Goal: Information Seeking & Learning: Learn about a topic

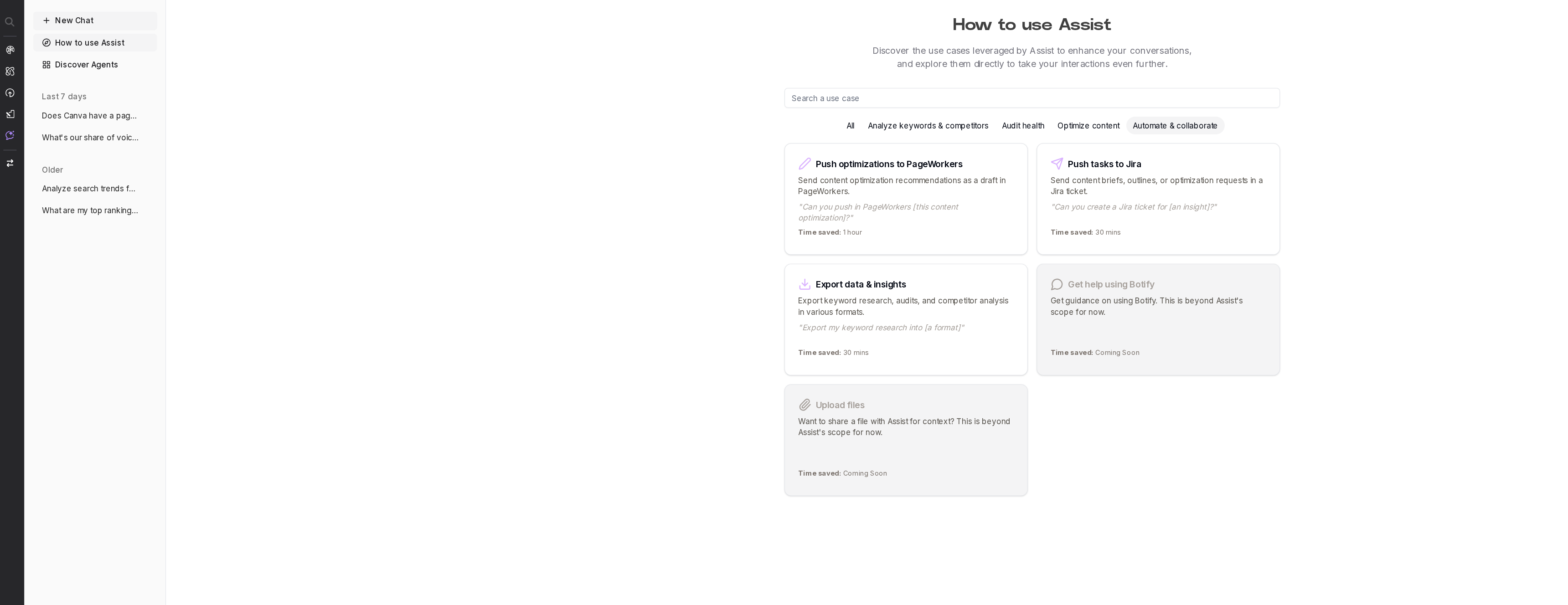
click at [766, 124] on div "Analyze keywords & competitors" at bounding box center [768, 125] width 110 height 15
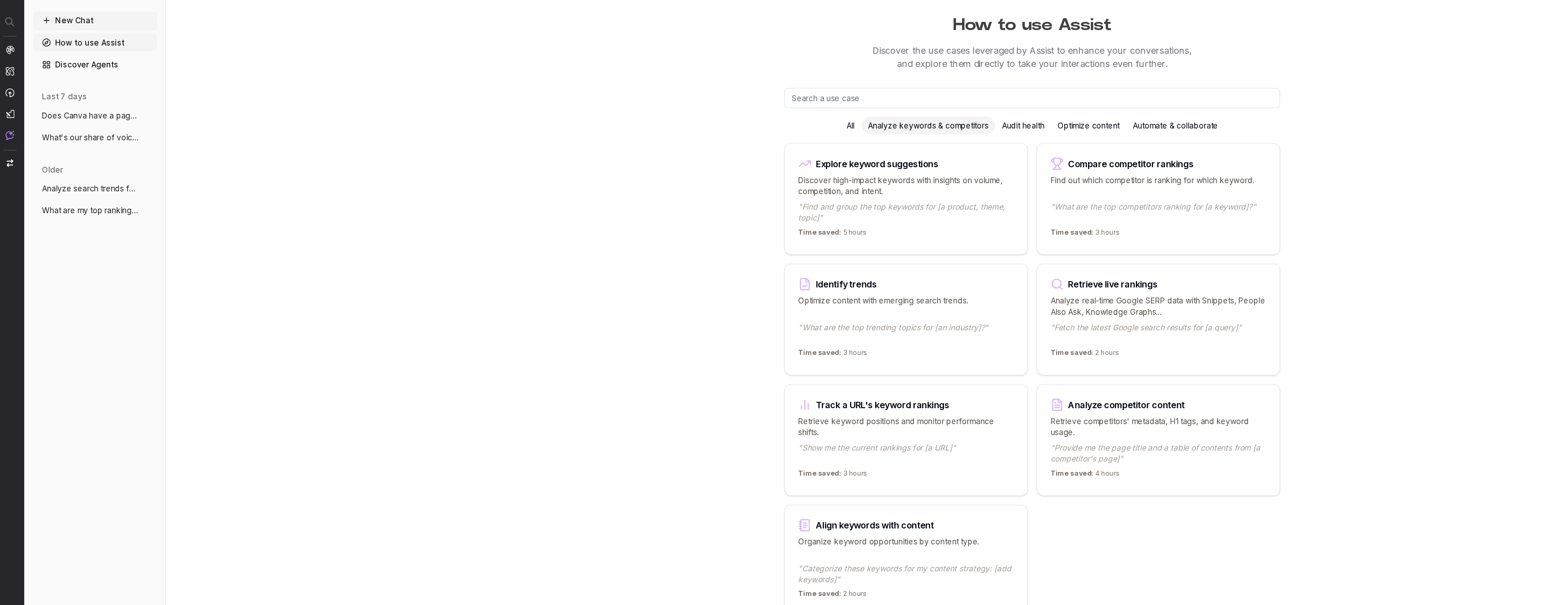
click at [752, 122] on div "Analyze keywords & competitors" at bounding box center [768, 125] width 110 height 15
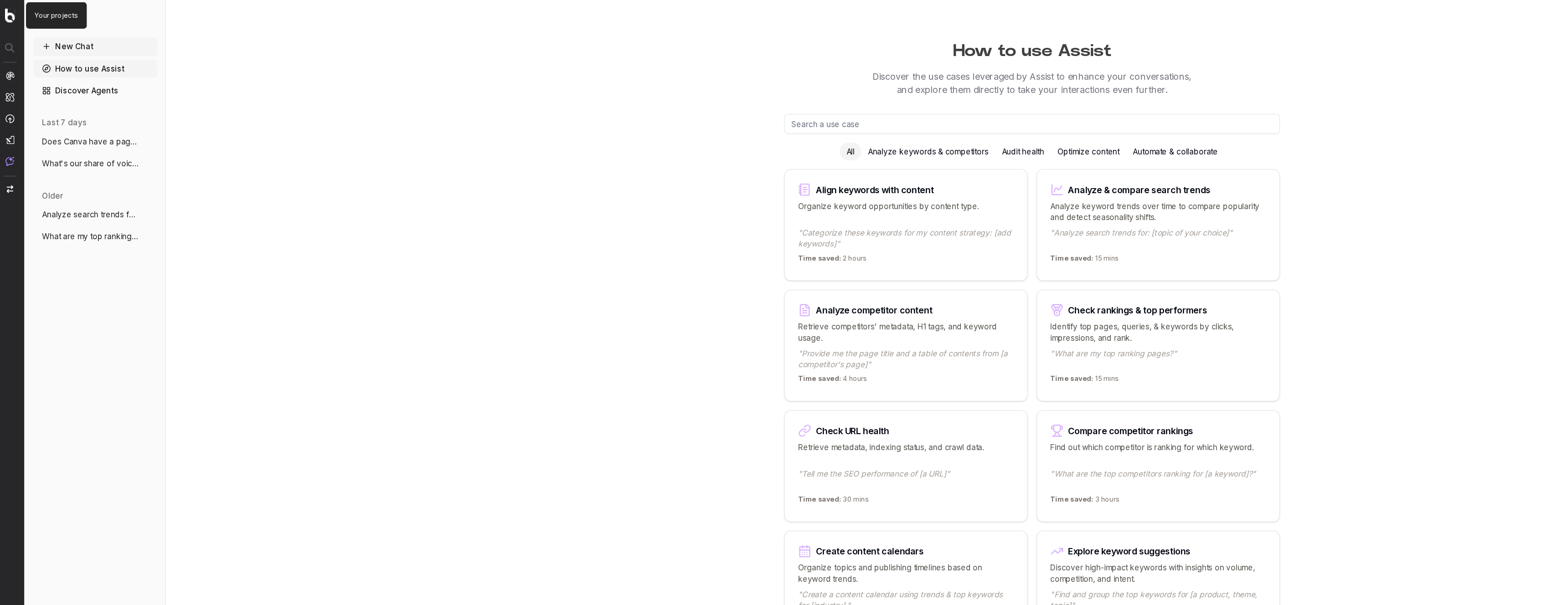
click at [12, 15] on img at bounding box center [12, 12] width 8 height 12
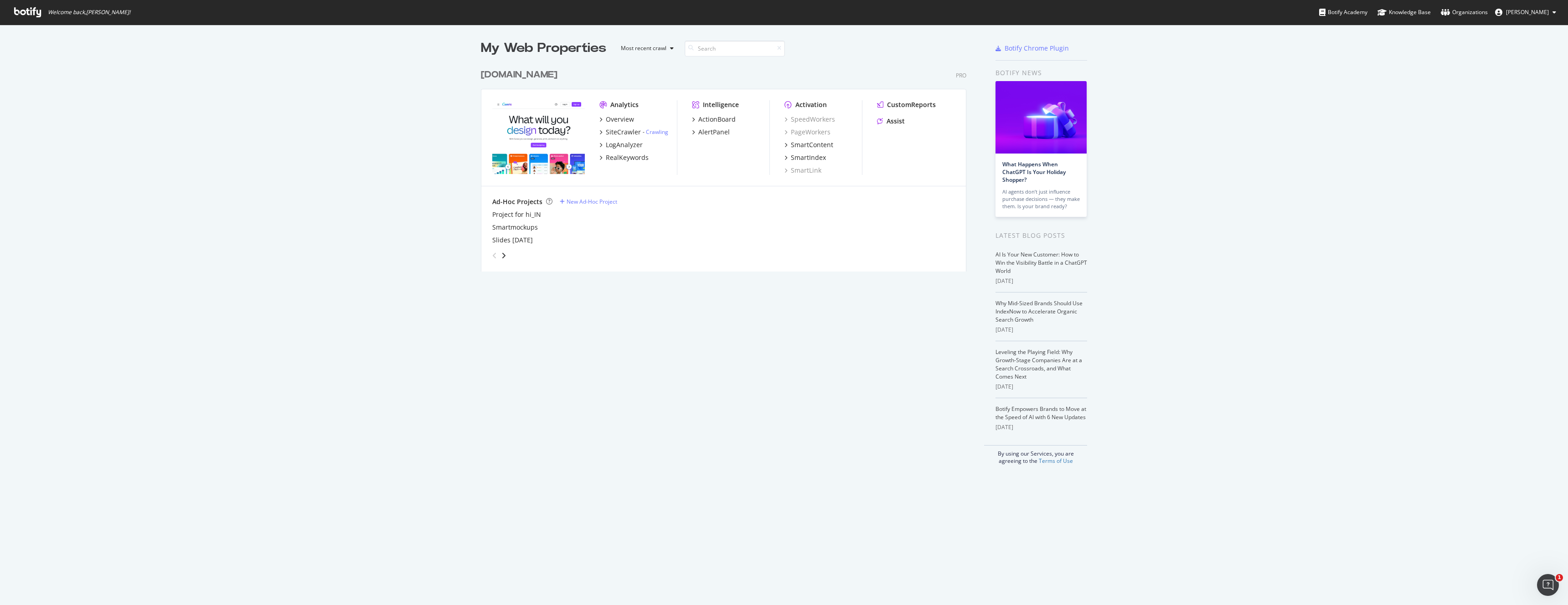
click at [1545, 11] on span "An Nguyen" at bounding box center [1527, 12] width 43 height 8
drag, startPoint x: 1505, startPoint y: 75, endPoint x: 1505, endPoint y: 91, distance: 16.0
click at [1505, 91] on div "Edit Profile Password settings Canva See all Organizations Log Out" at bounding box center [1519, 72] width 88 height 101
click at [1505, 91] on div "See all Organizations" at bounding box center [1519, 91] width 88 height 13
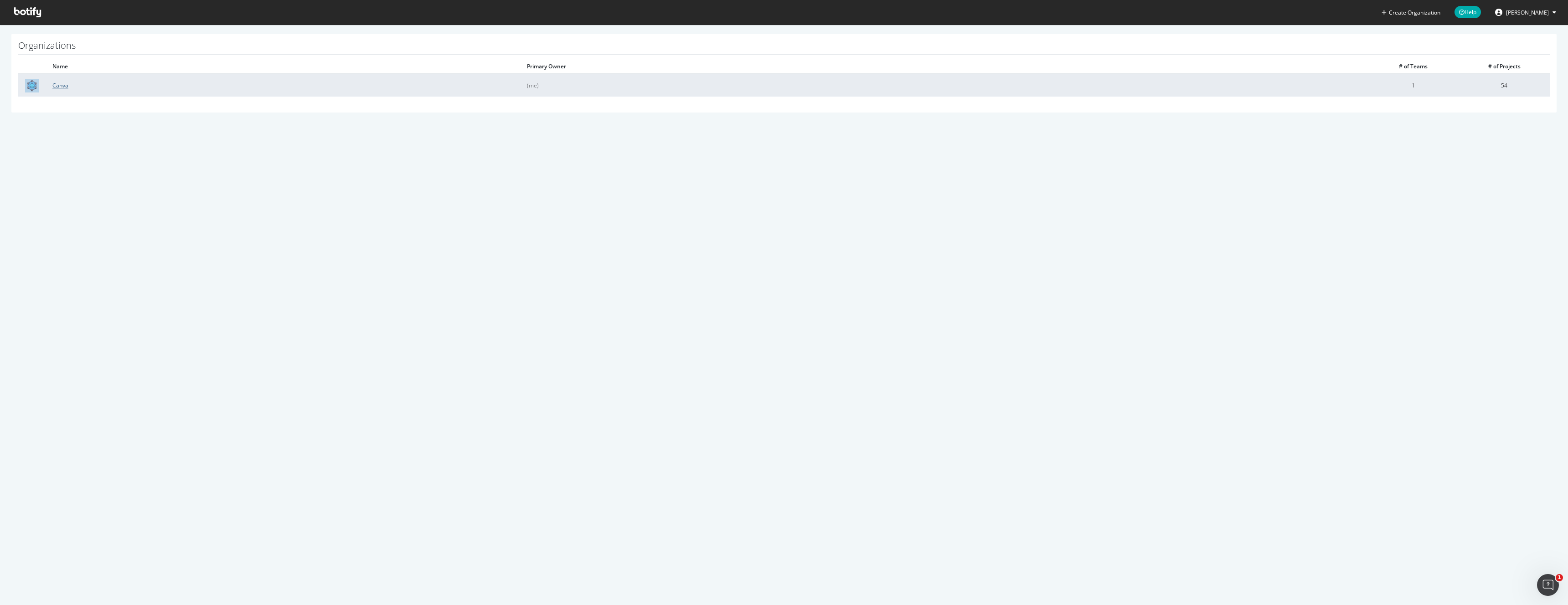
click at [60, 85] on link "Canva" at bounding box center [60, 85] width 16 height 8
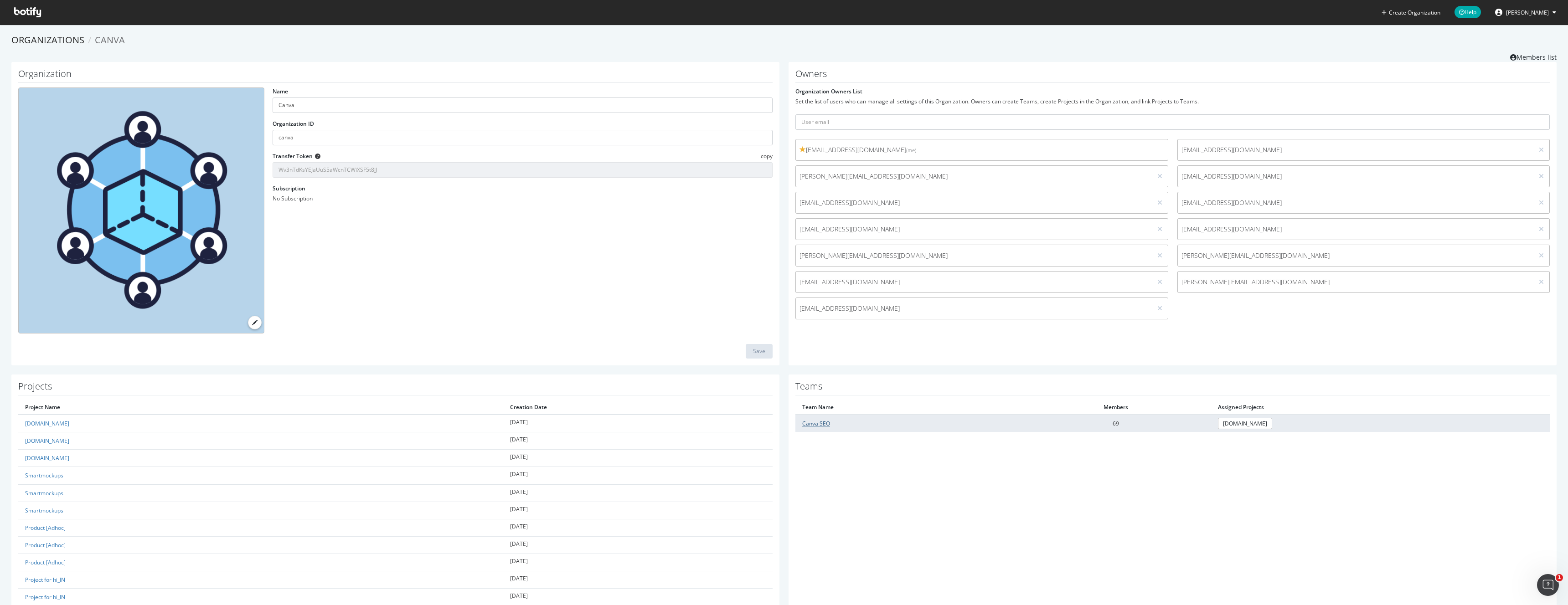
click at [816, 422] on link "Canva SEO" at bounding box center [816, 424] width 28 height 8
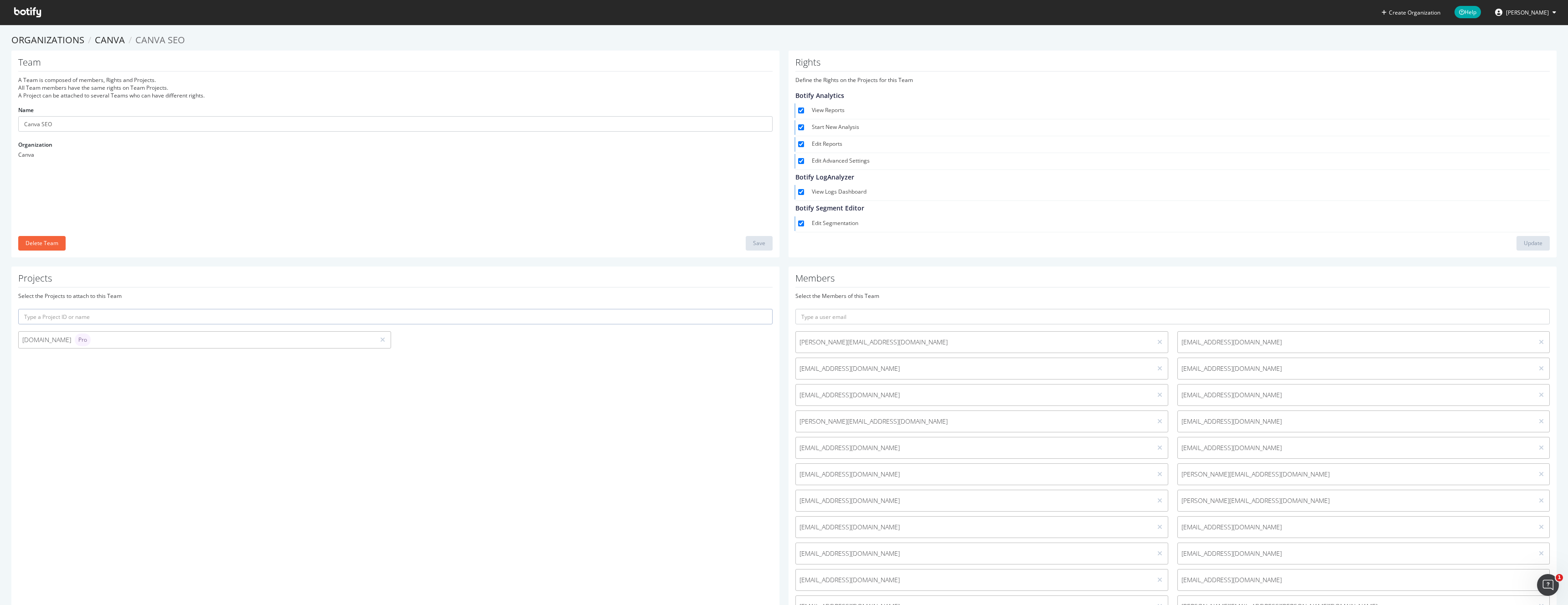
click at [26, 10] on icon at bounding box center [27, 12] width 27 height 10
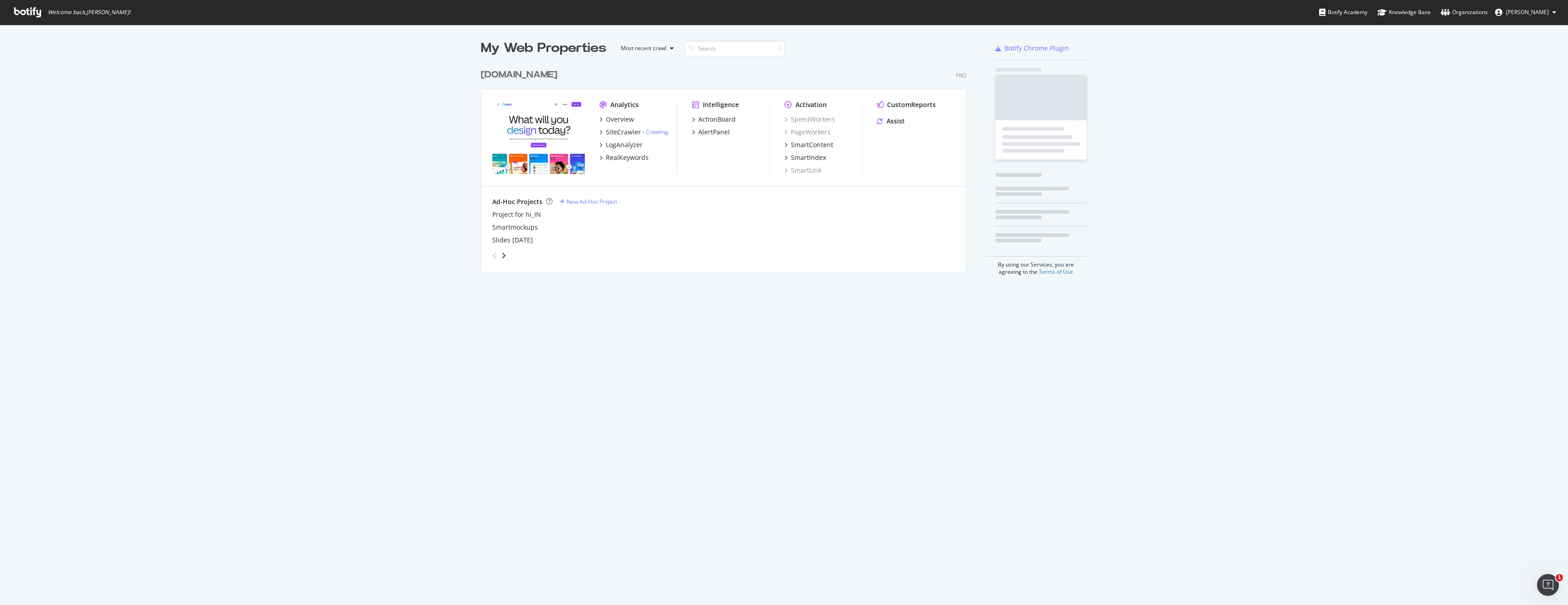
scroll to position [605, 1568]
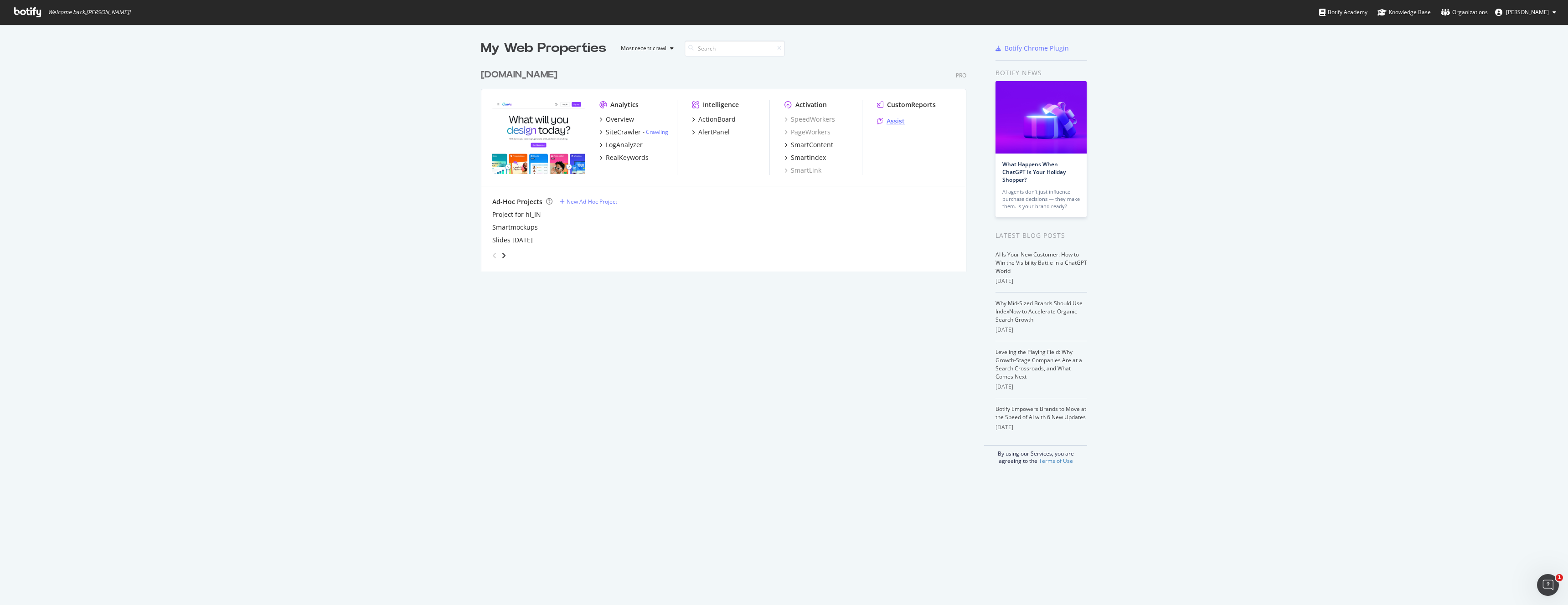
click at [883, 123] on icon "grid" at bounding box center [880, 121] width 6 height 6
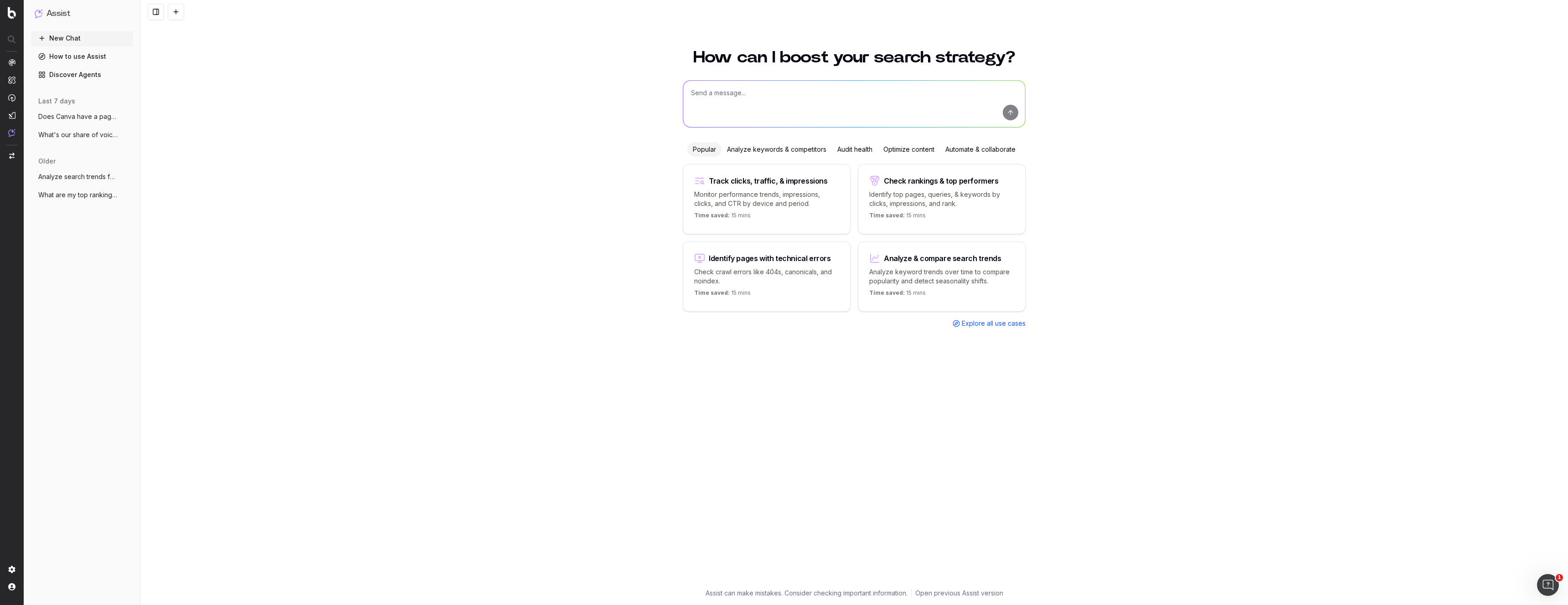
click at [97, 119] on span "Does Canva have a page exist and rank fo" at bounding box center [79, 116] width 80 height 9
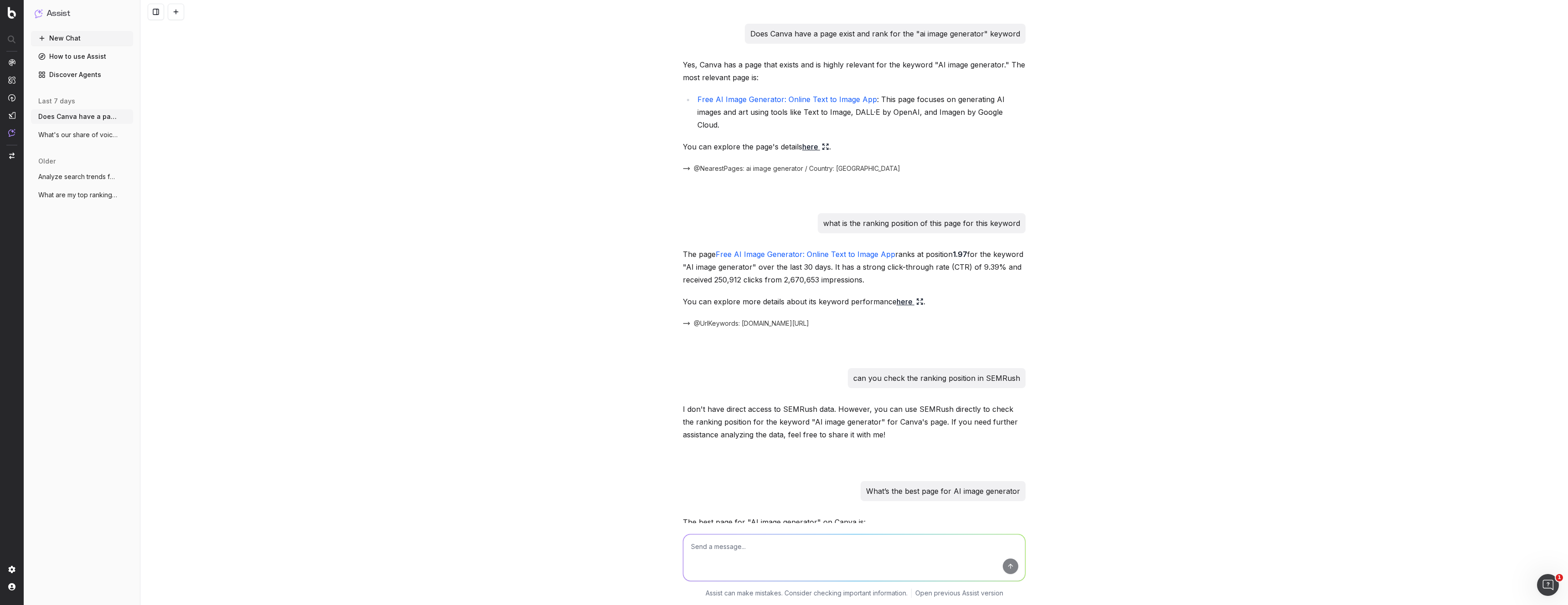
click at [97, 119] on span "Does Canva have a page exist and rank fo" at bounding box center [79, 116] width 80 height 9
click at [808, 141] on link "here" at bounding box center [816, 147] width 27 height 13
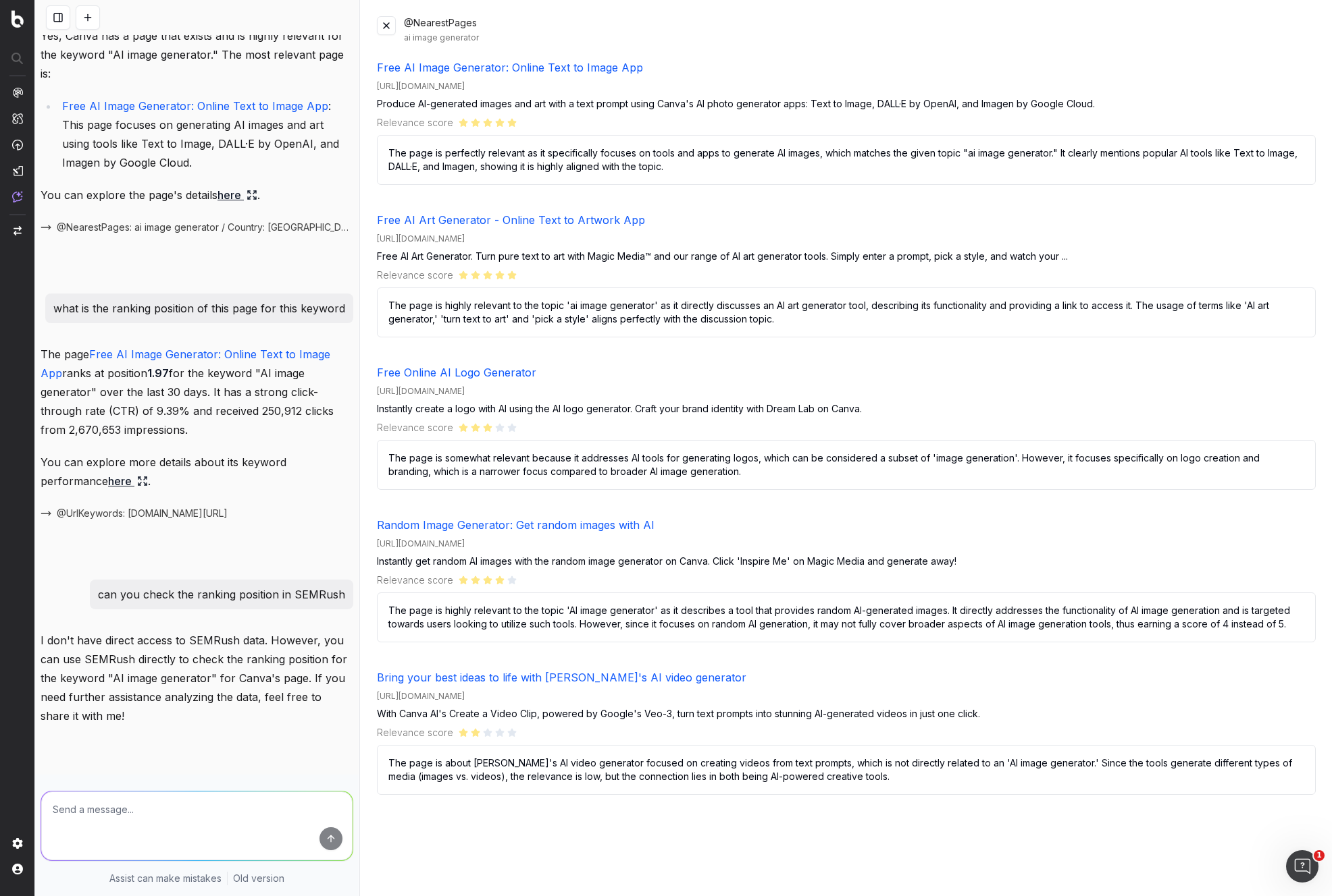
scroll to position [82, 0]
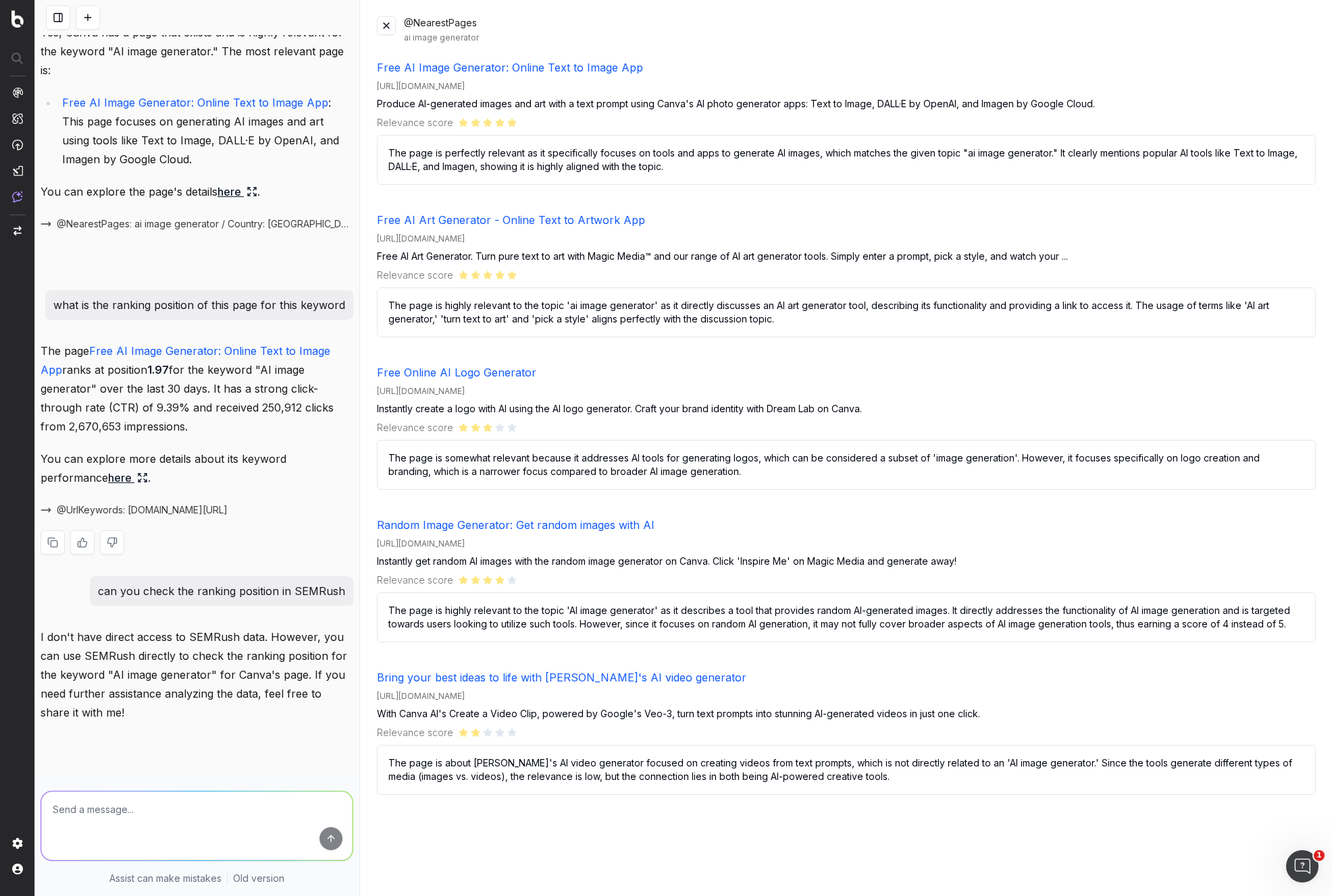
click at [108, 469] on link "here" at bounding box center [128, 478] width 40 height 19
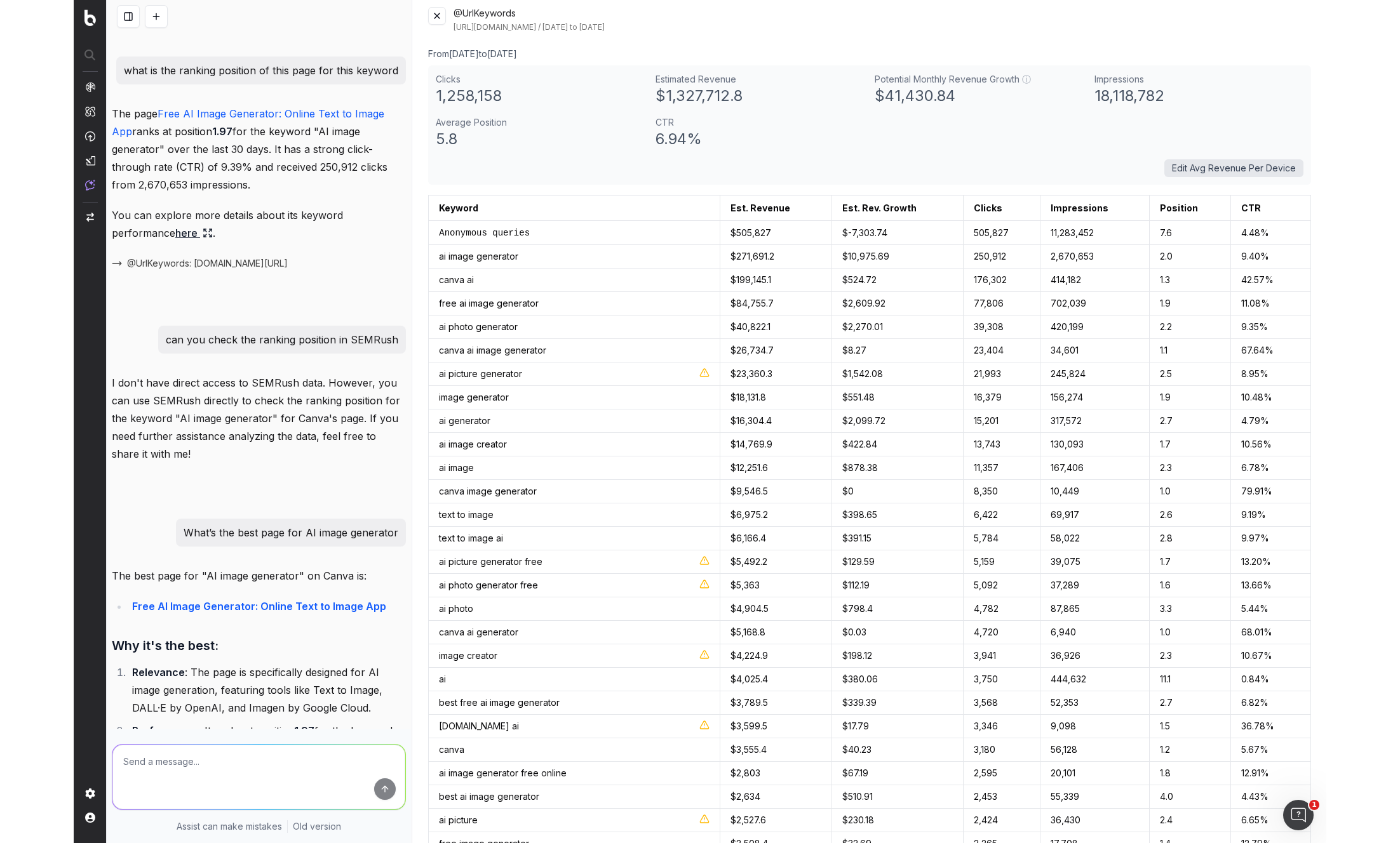
scroll to position [0, 0]
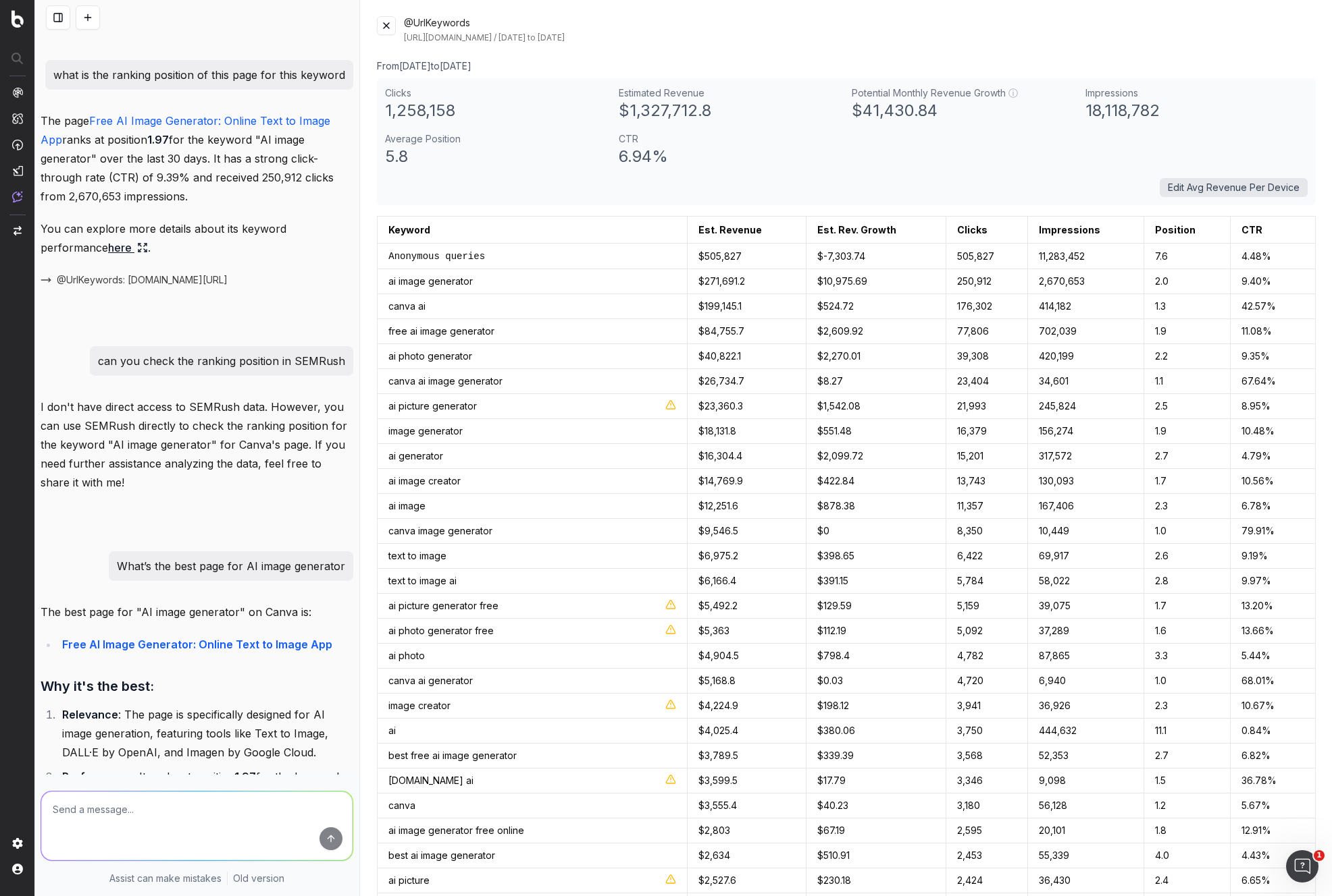
click at [1142, 108] on div "18,118,782" at bounding box center [1196, 111] width 222 height 22
drag, startPoint x: 1102, startPoint y: 173, endPoint x: 1212, endPoint y: 192, distance: 111.6
click at [1107, 176] on div "Clicks 1,258,158 Estimated Revenue $ 1,327,712.8 Potential Monthly Revenue Grow…" at bounding box center [846, 142] width 939 height 127
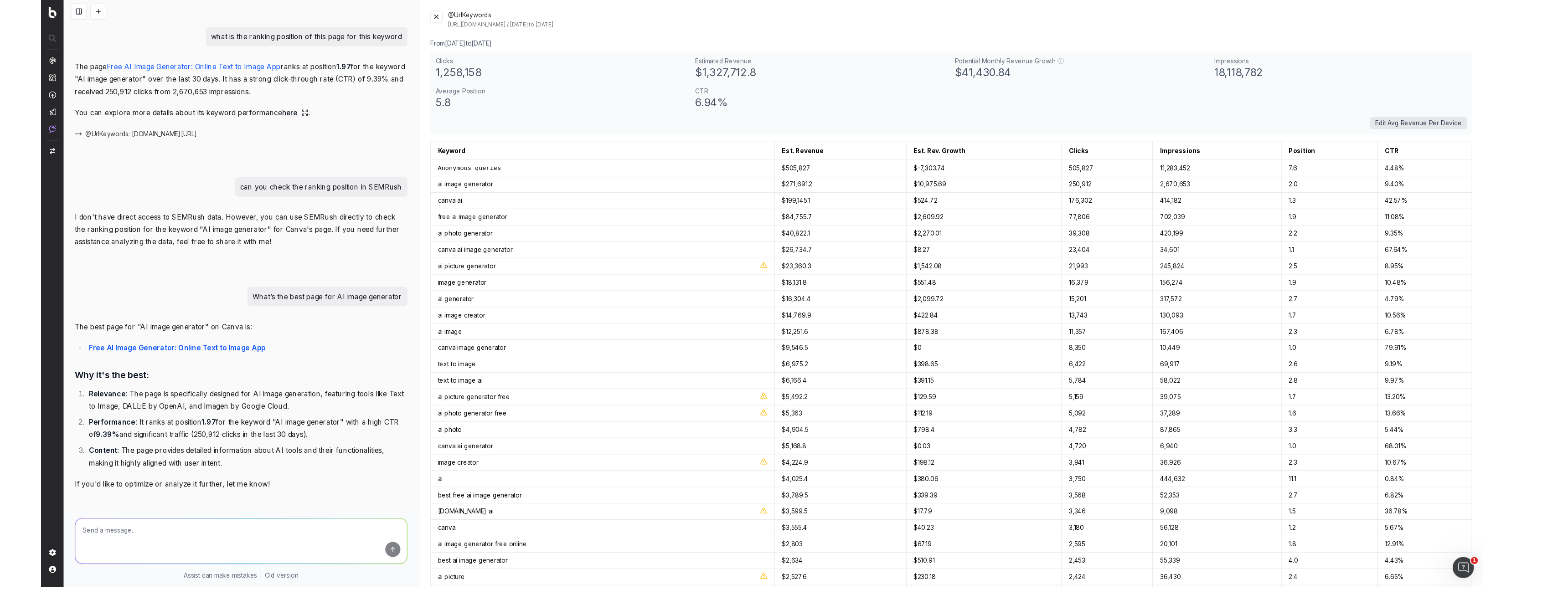
scroll to position [173, 0]
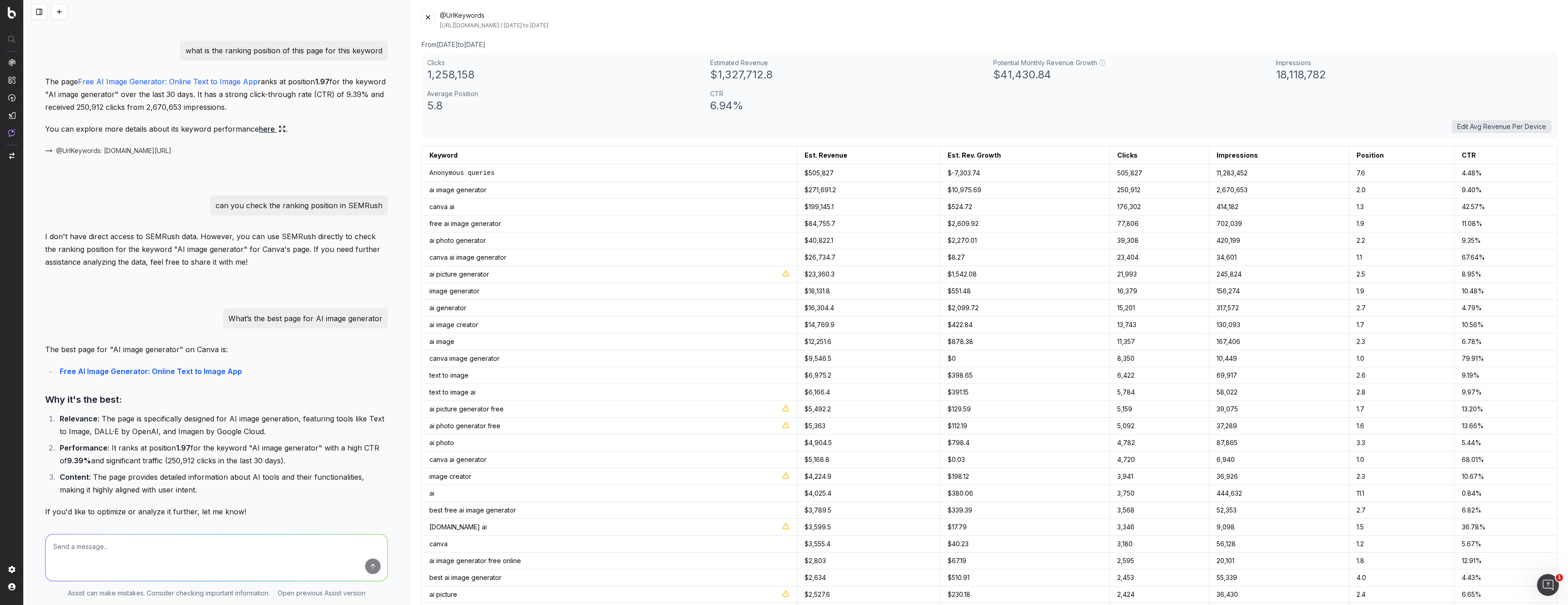
click at [209, 598] on div "Assist can make mistakes. Consider checking important information. Open previou…" at bounding box center [217, 596] width 386 height 16
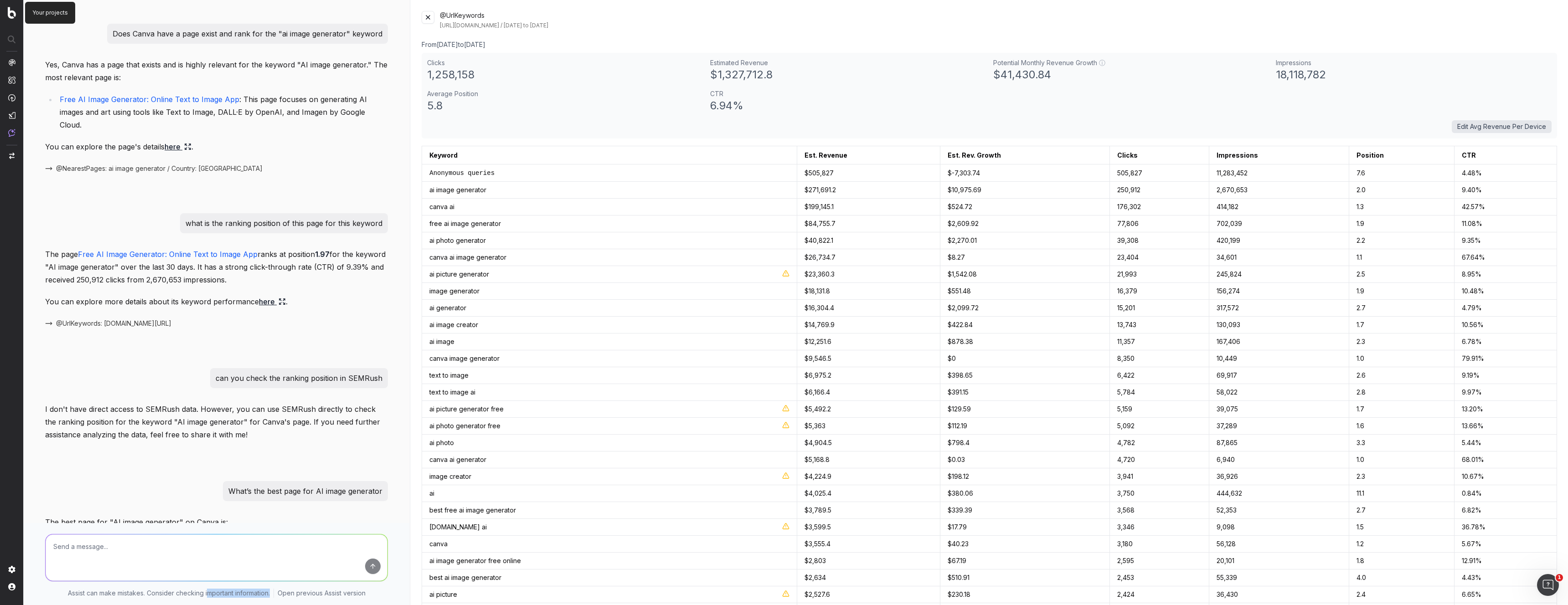
click at [10, 15] on img at bounding box center [12, 12] width 8 height 12
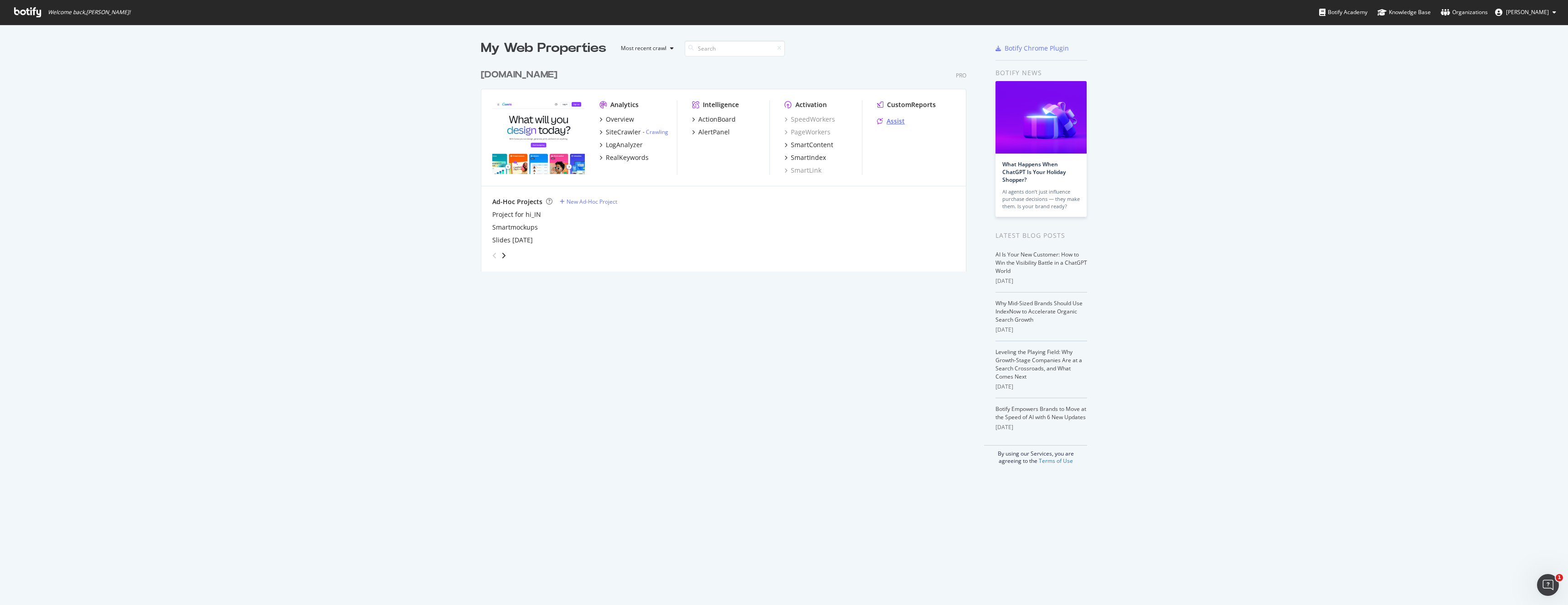
click at [891, 121] on div "Assist" at bounding box center [895, 121] width 18 height 9
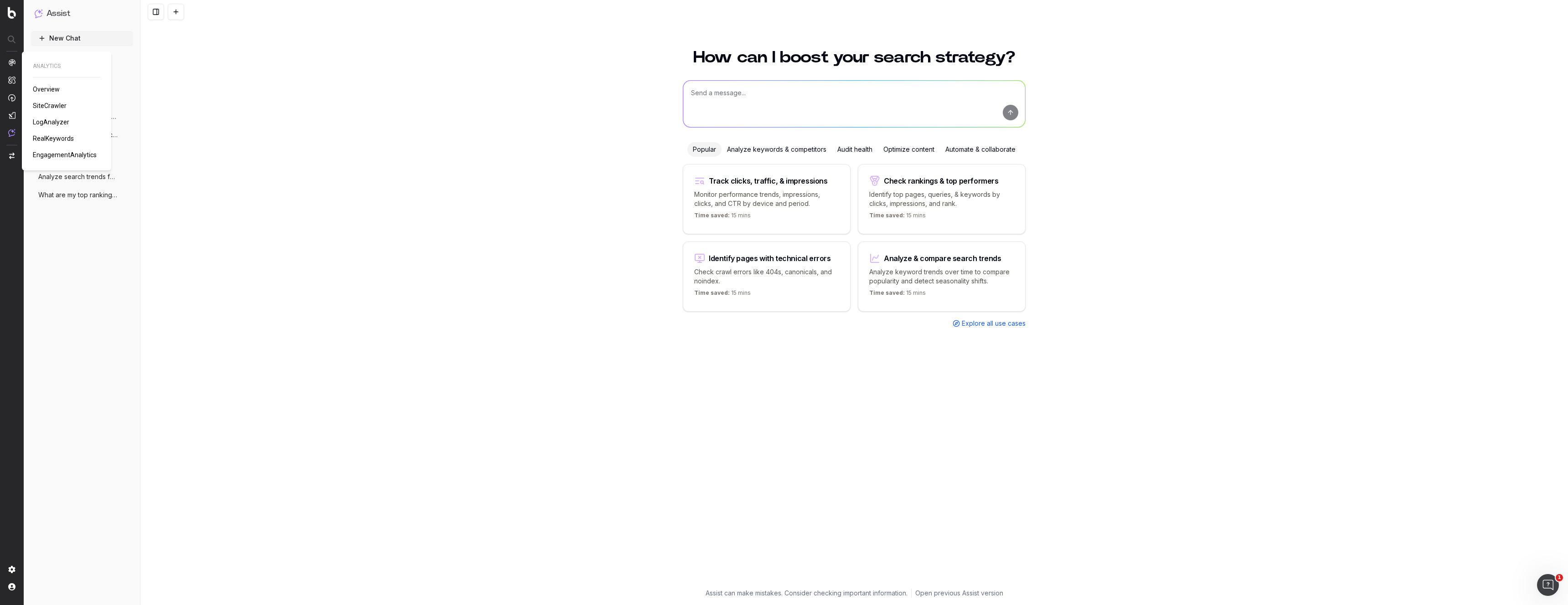
click at [12, 61] on img at bounding box center [12, 63] width 7 height 7
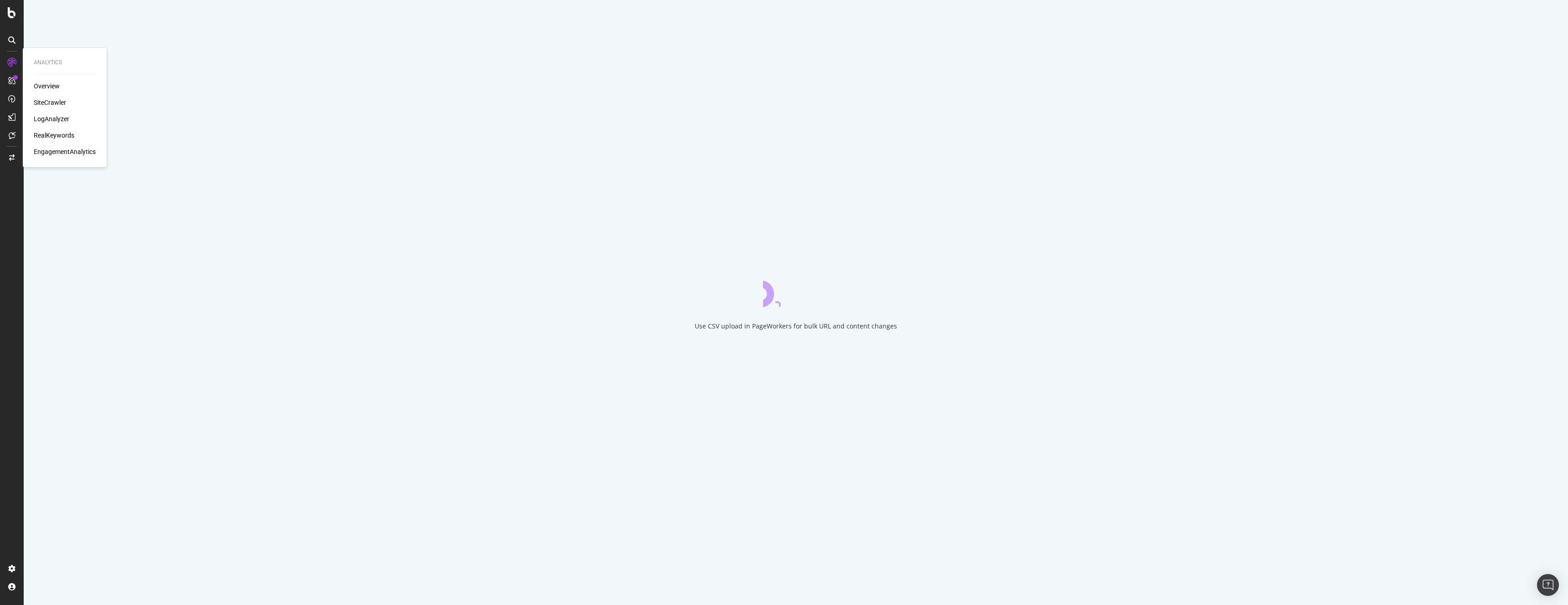
drag, startPoint x: 37, startPoint y: 110, endPoint x: 41, endPoint y: 115, distance: 6.4
click at [38, 112] on div "Overview SiteCrawler LogAnalyzer RealKeywords EngagementAnalytics" at bounding box center [65, 119] width 62 height 75
click at [43, 117] on div "LogAnalyzer" at bounding box center [51, 119] width 35 height 9
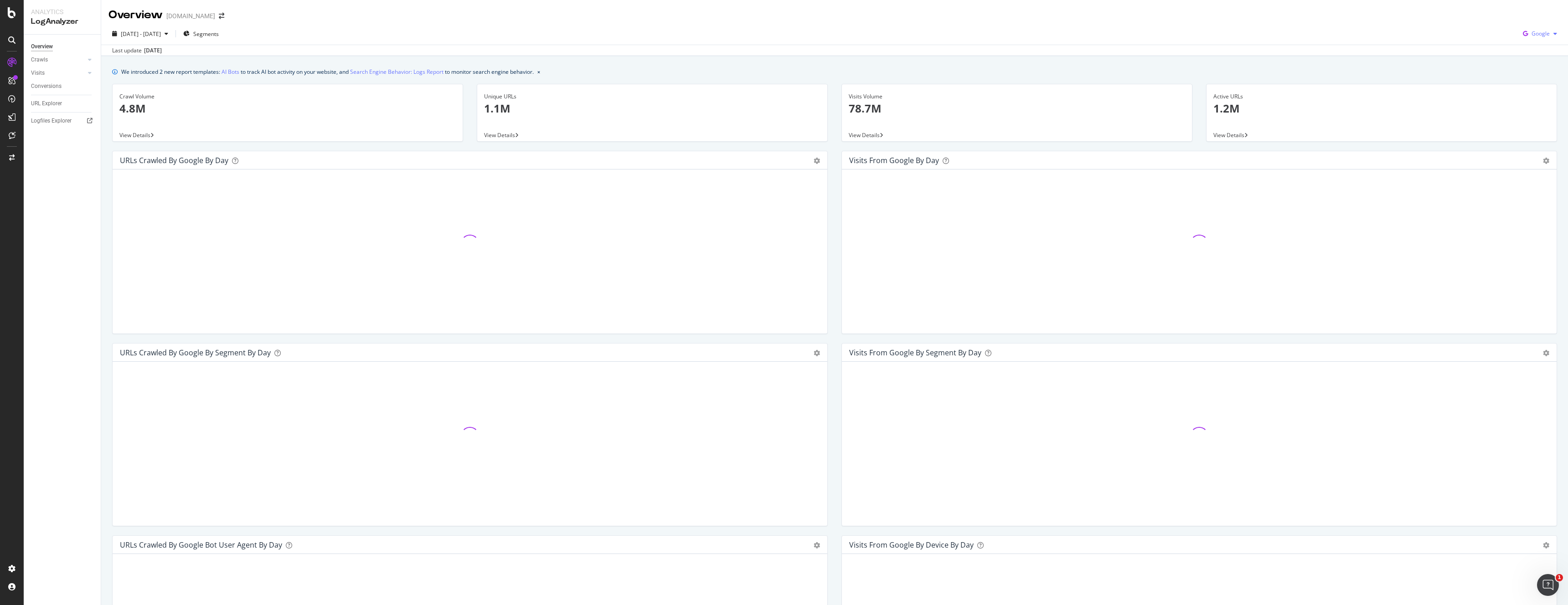
click at [1542, 34] on span "Google" at bounding box center [1541, 33] width 18 height 8
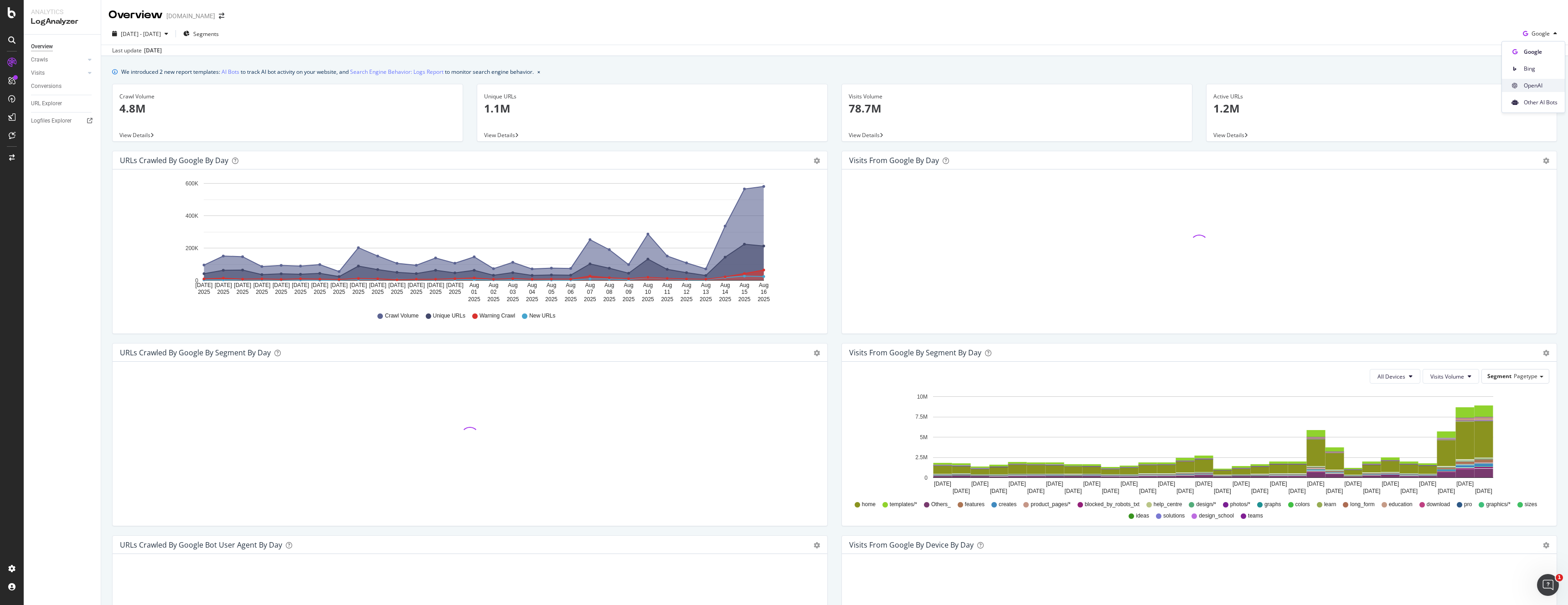
click at [1537, 86] on span "OpenAI" at bounding box center [1540, 85] width 33 height 8
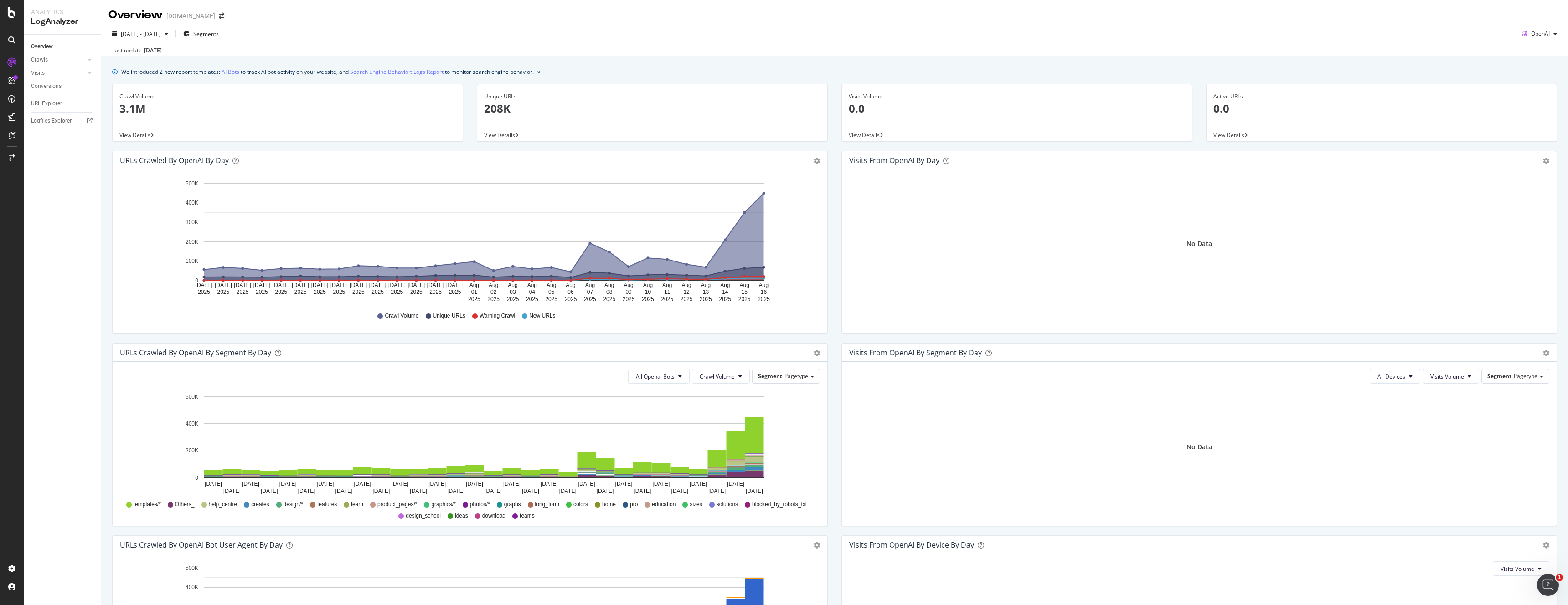
click at [488, 113] on p "208K" at bounding box center [652, 108] width 337 height 15
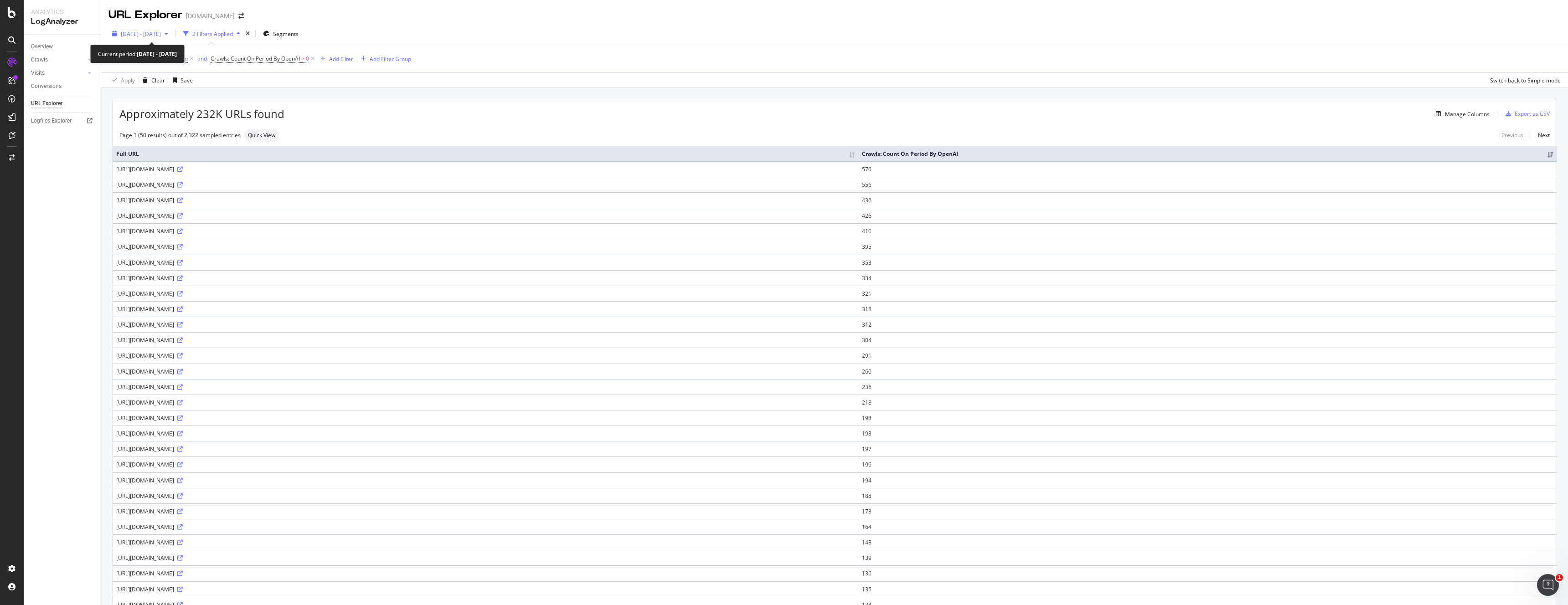
click at [161, 30] on span "[DATE] - [DATE]" at bounding box center [141, 33] width 40 height 8
click at [127, 86] on div "Last 3 Months" at bounding box center [125, 86] width 7 height 7
type input "[DATE]"
click at [218, 172] on div "Apply" at bounding box center [211, 170] width 14 height 8
click at [298, 38] on div "Segments" at bounding box center [281, 33] width 35 height 13
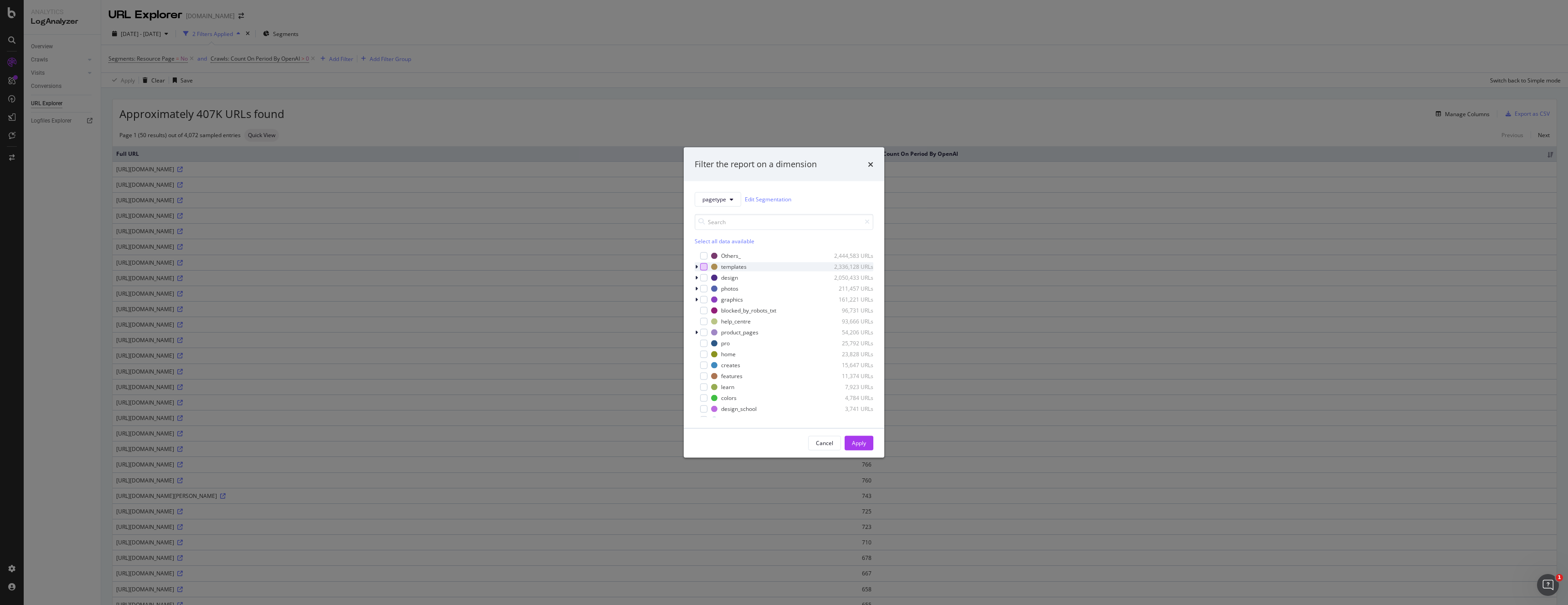
click at [703, 268] on div "modal" at bounding box center [704, 267] width 7 height 7
click at [705, 291] on div "modal" at bounding box center [704, 289] width 7 height 7
click at [703, 300] on div "modal" at bounding box center [704, 299] width 7 height 7
click at [705, 349] on div "modal" at bounding box center [704, 348] width 7 height 7
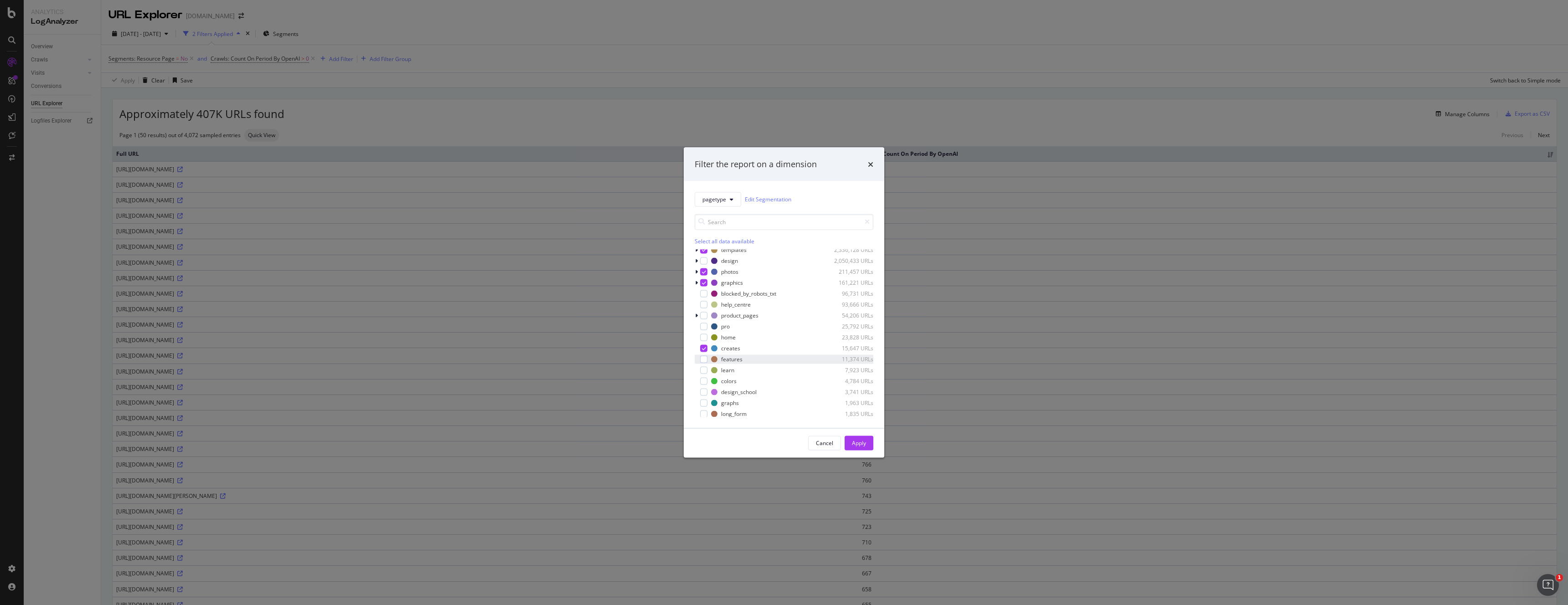
click at [710, 360] on div "features 11,374 URLs" at bounding box center [784, 359] width 179 height 9
click at [704, 372] on div "modal" at bounding box center [704, 370] width 7 height 7
drag, startPoint x: 703, startPoint y: 366, endPoint x: 707, endPoint y: 377, distance: 11.7
click at [703, 366] on div "modal" at bounding box center [704, 365] width 7 height 7
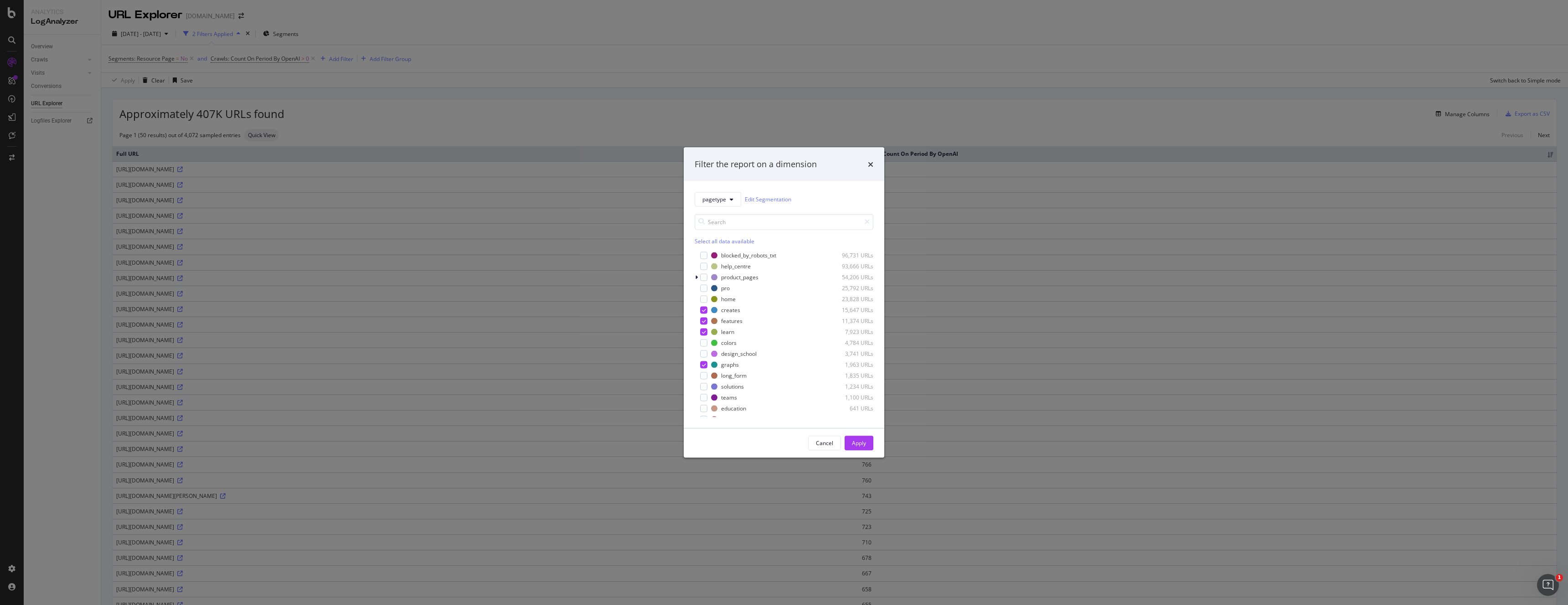
click at [707, 381] on div "Others_ 2,444,583 URLs templates 2,336,128 URLs design 2,050,433 URLs photos 21…" at bounding box center [784, 334] width 179 height 168
click at [703, 379] on div "modal" at bounding box center [704, 376] width 7 height 7
click at [704, 286] on div "modal" at bounding box center [704, 285] width 7 height 7
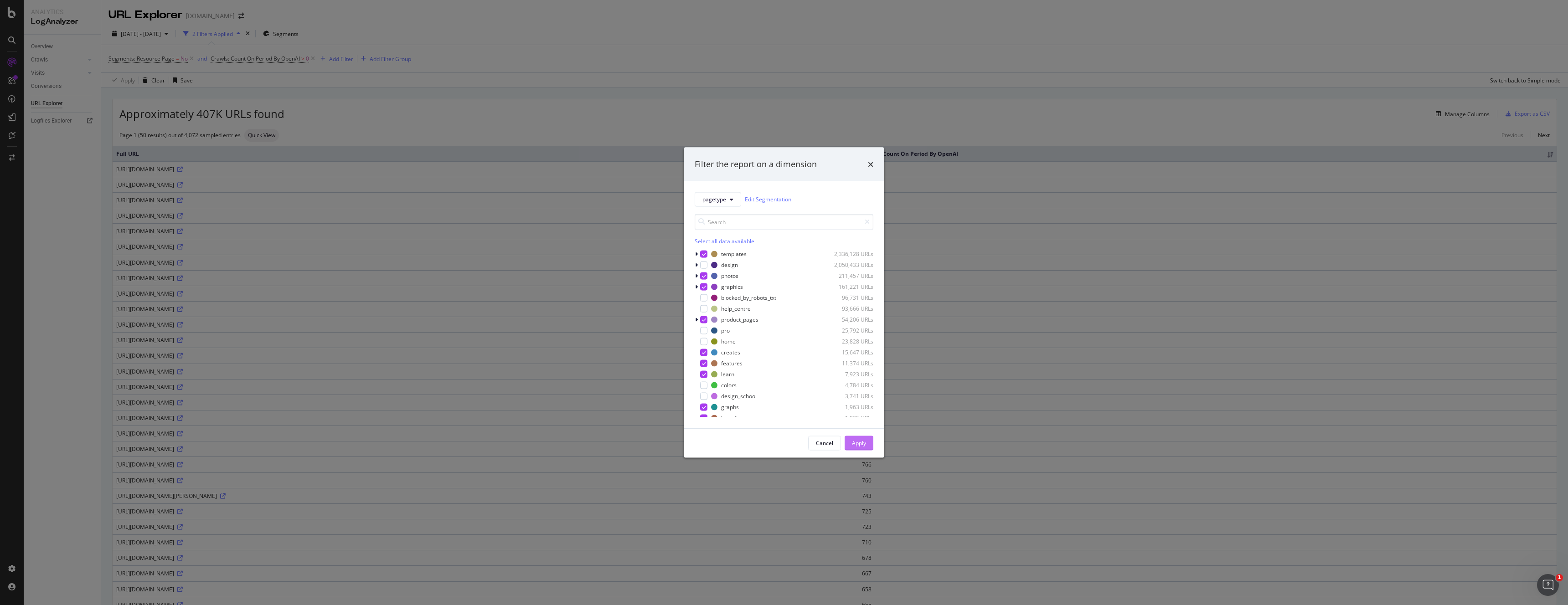
click at [856, 445] on div "Apply" at bounding box center [859, 443] width 14 height 8
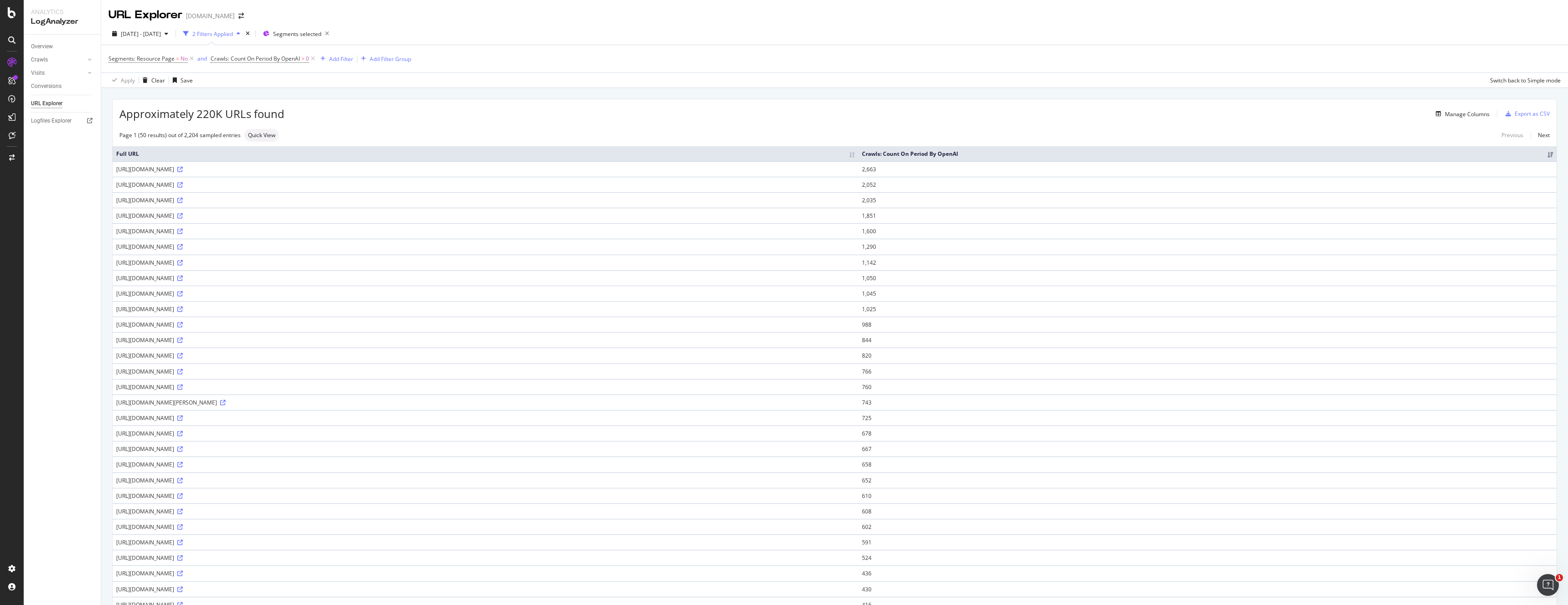
click at [589, 144] on div "Full URL Crawls: Count On Period By OpenAI [URL][DOMAIN_NAME] 2,663 [URL][DOMAI…" at bounding box center [835, 542] width 1444 height 800
click at [267, 135] on span "Quick View" at bounding box center [261, 135] width 27 height 5
click at [483, 143] on div "Full URL Crawls: Count On Period By OpenAI [URL][DOMAIN_NAME] 2,663 [URL][DOMAI…" at bounding box center [835, 542] width 1444 height 800
click at [1150, 150] on th "Crawls: Count On Period By OpenAI" at bounding box center [1207, 153] width 698 height 15
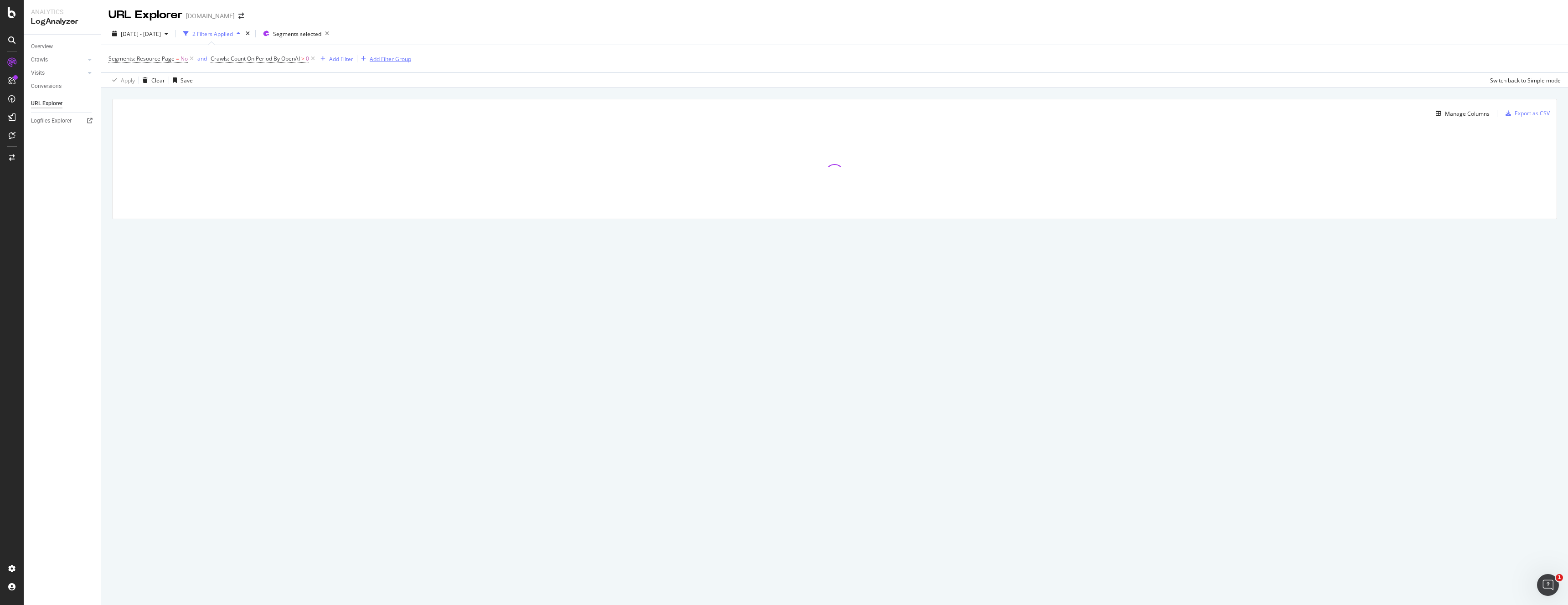
click at [389, 58] on div "Add Filter Group" at bounding box center [390, 59] width 41 height 8
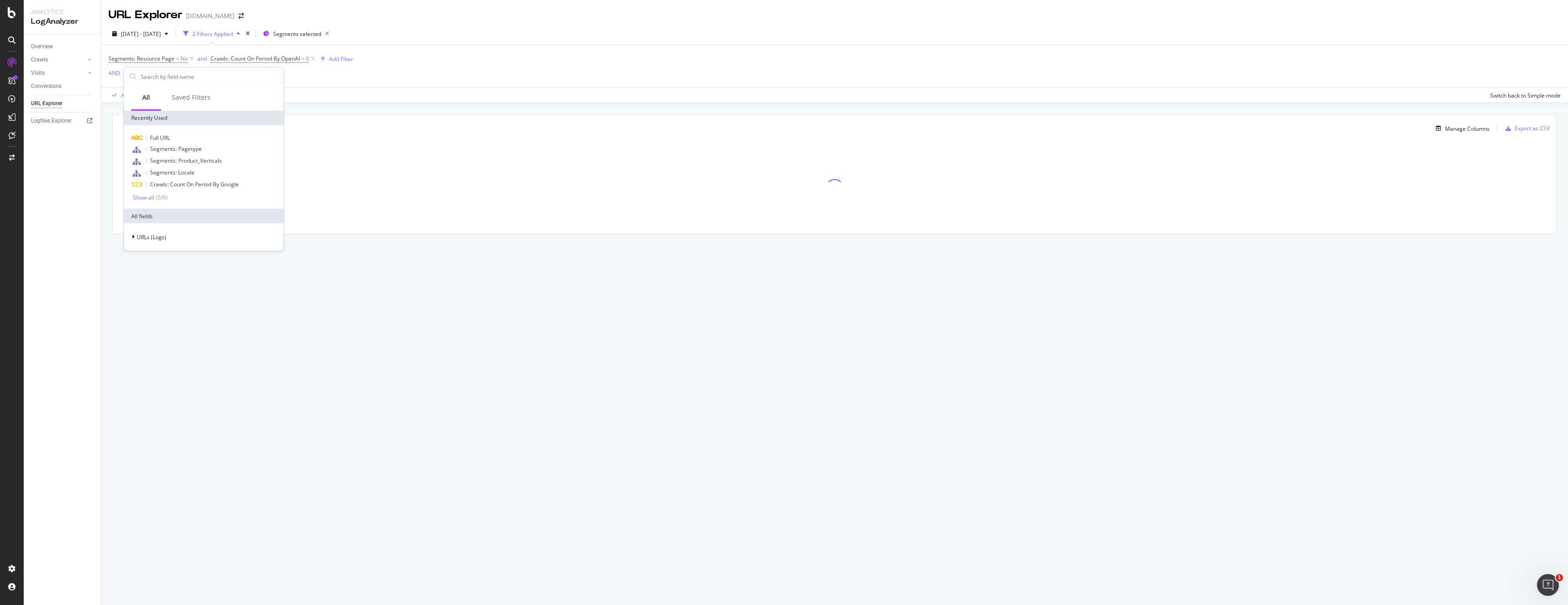
drag, startPoint x: 476, startPoint y: 50, endPoint x: 441, endPoint y: 54, distance: 35.2
click at [476, 50] on div "Segments: Resource Page = No and Crawls: Count On Period By OpenAI > 0 Add Filt…" at bounding box center [835, 66] width 1452 height 43
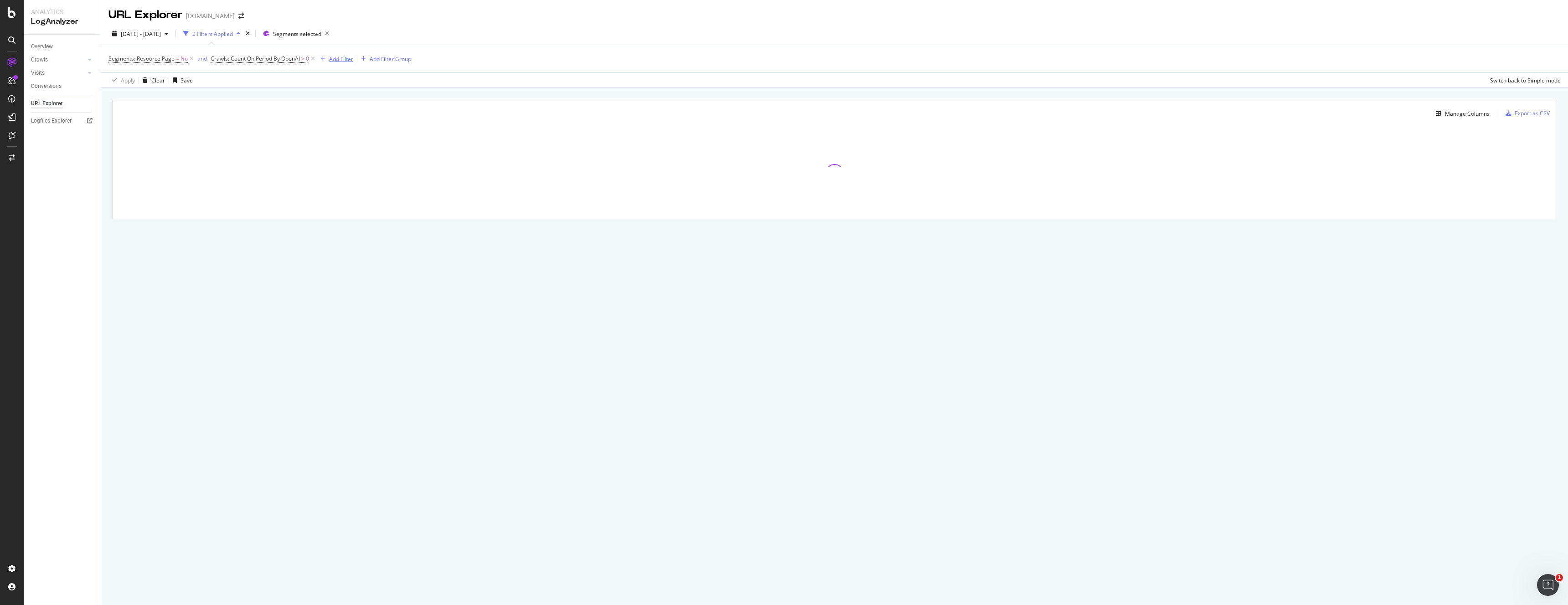
click at [337, 55] on div "Add Filter" at bounding box center [341, 59] width 24 height 8
click at [359, 119] on span "Full URL" at bounding box center [354, 122] width 20 height 8
click at [346, 85] on div "Contains" at bounding box center [375, 82] width 100 height 15
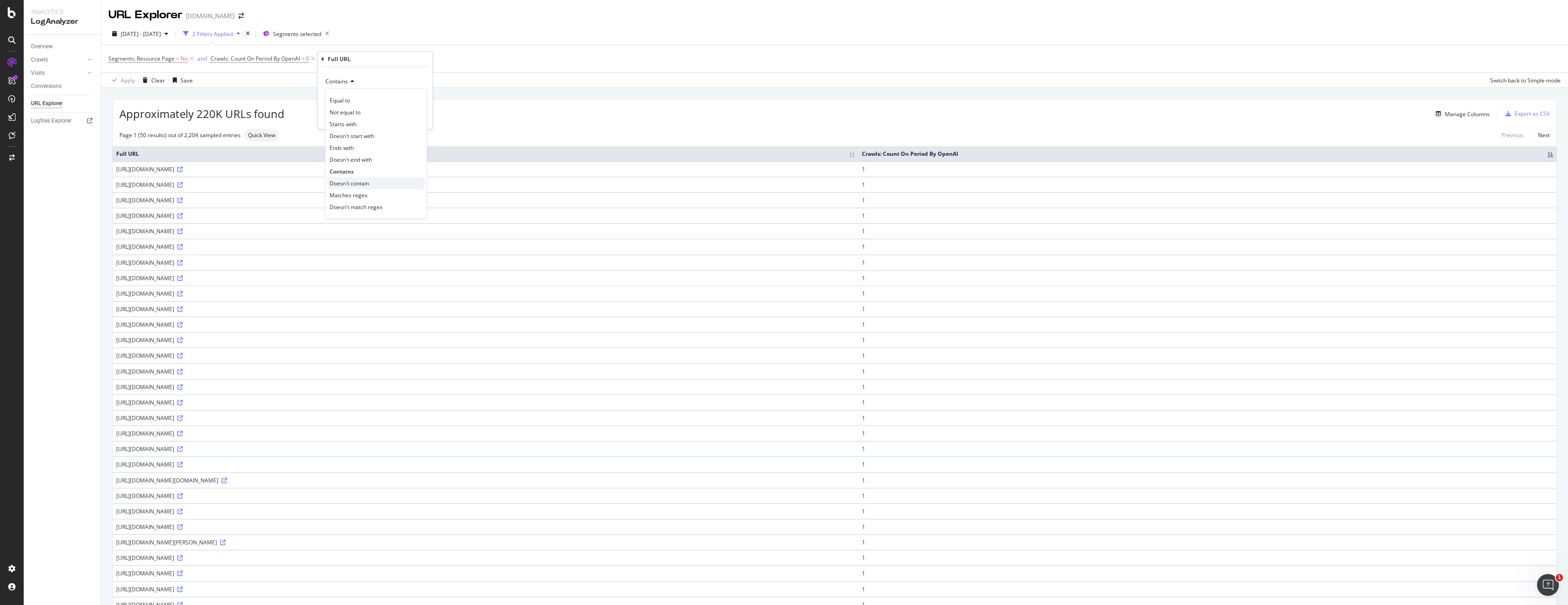
click at [360, 178] on div "Doesn't contain" at bounding box center [376, 183] width 97 height 12
click at [344, 100] on input "/i/" at bounding box center [369, 98] width 86 height 15
type input "?"
click at [409, 119] on div "button" at bounding box center [405, 117] width 12 height 5
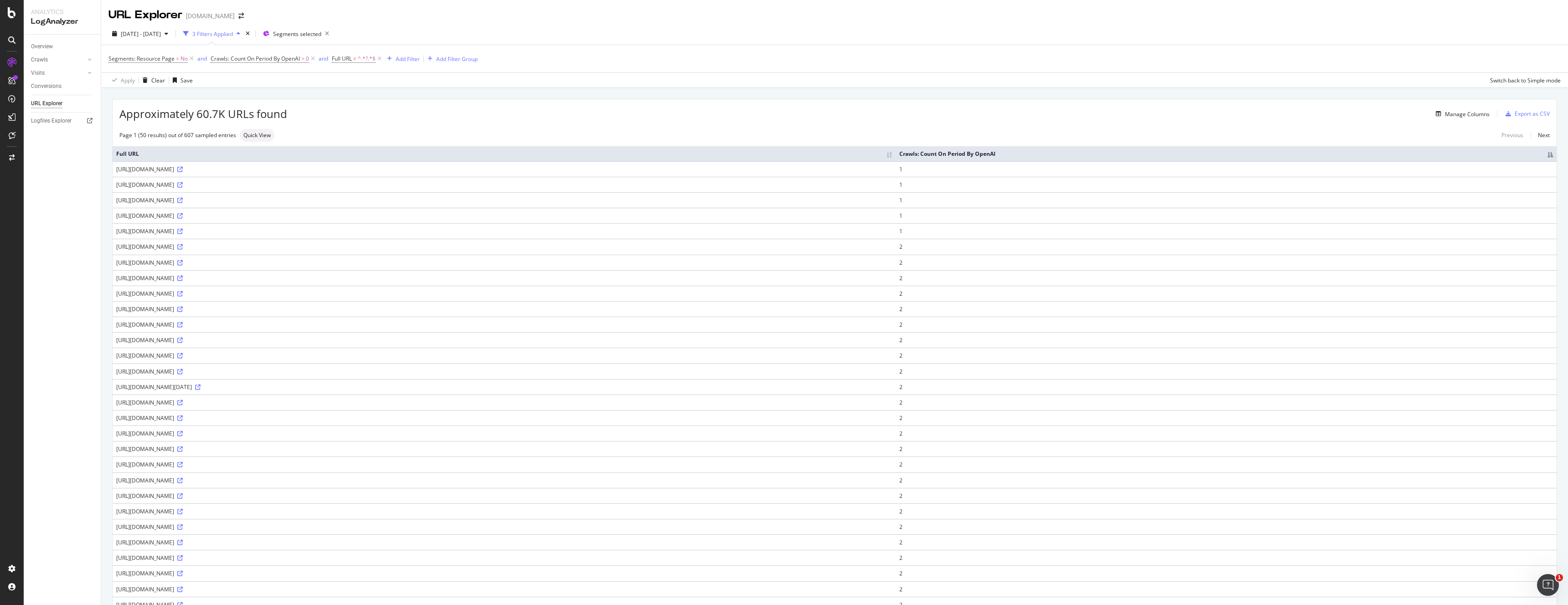
scroll to position [2, 0]
click at [360, 57] on span "^.*?.*$" at bounding box center [366, 56] width 18 height 13
drag, startPoint x: 617, startPoint y: 114, endPoint x: 571, endPoint y: 100, distance: 48.1
click at [614, 113] on div "Manage Columns" at bounding box center [888, 111] width 1202 height 11
click at [406, 54] on div "Add Filter" at bounding box center [408, 57] width 24 height 8
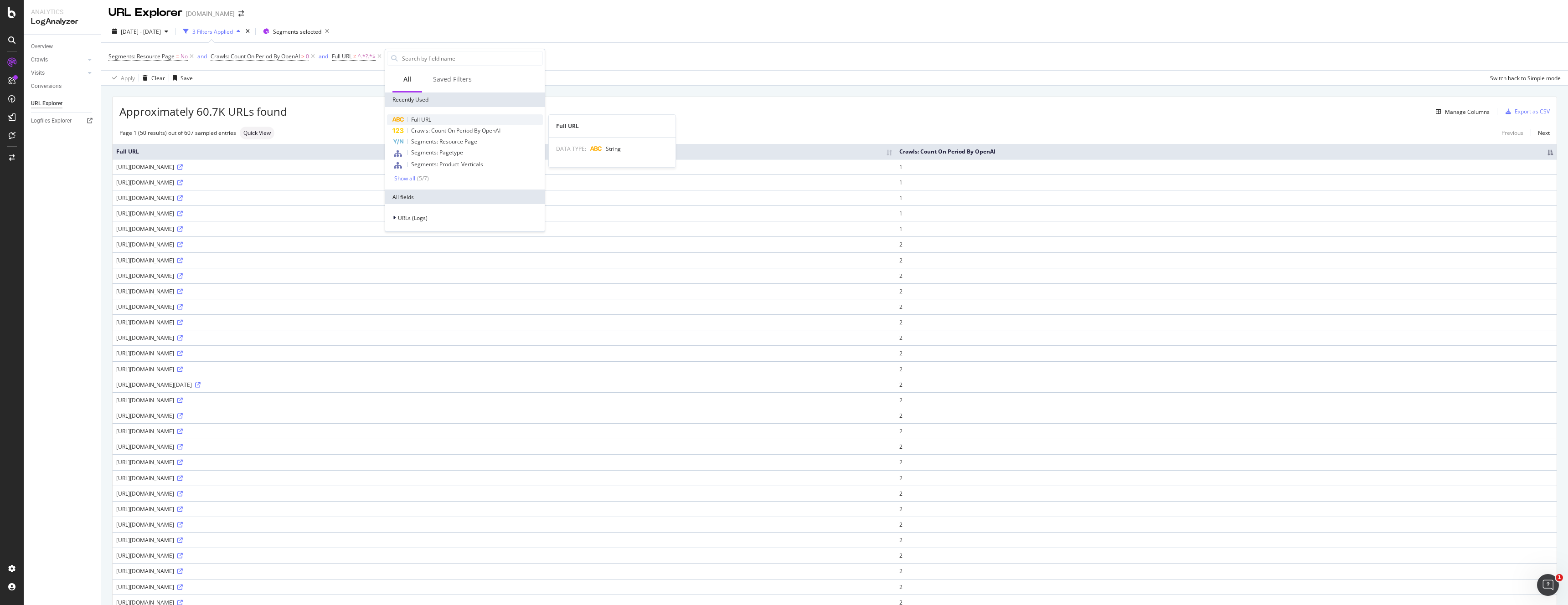
click at [425, 116] on span "Full URL" at bounding box center [421, 119] width 20 height 8
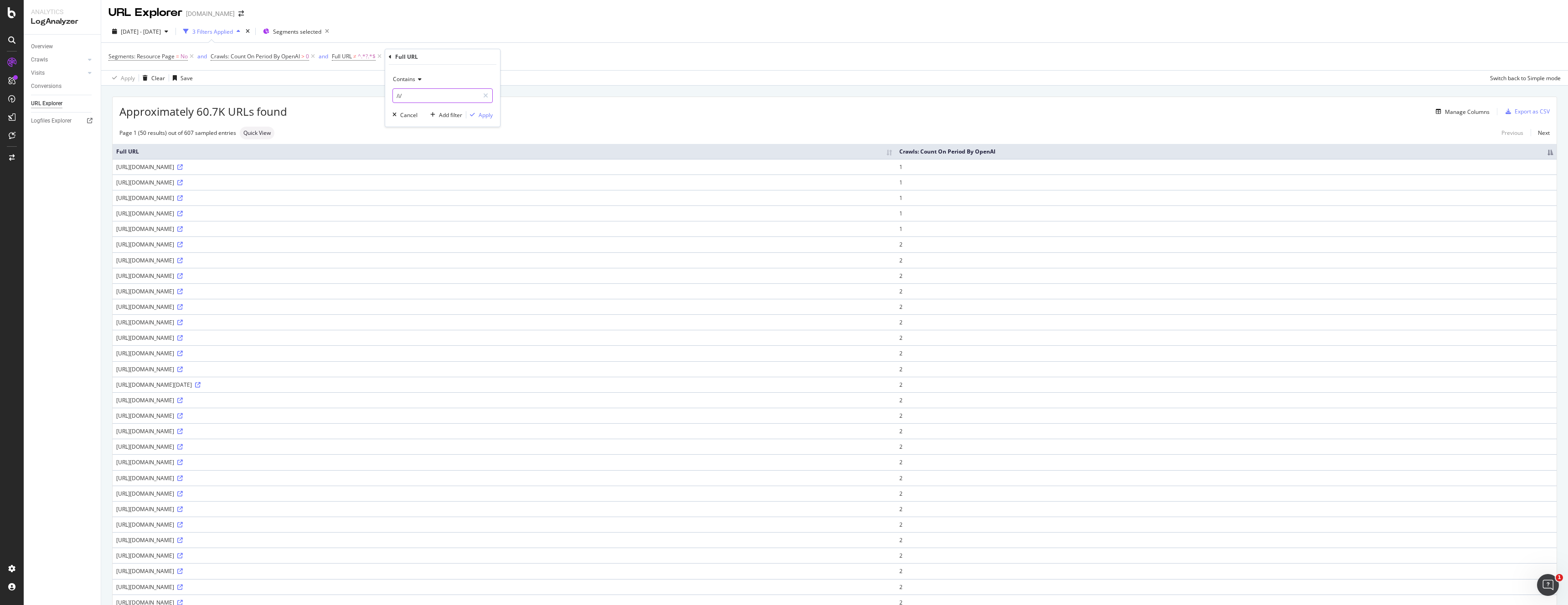
drag, startPoint x: 420, startPoint y: 96, endPoint x: 385, endPoint y: 94, distance: 35.1
click at [385, 94] on div "Contains /i/ Cancel Add filter Apply" at bounding box center [443, 96] width 115 height 62
click at [412, 83] on span "Contains" at bounding box center [404, 79] width 23 height 8
click at [424, 181] on span "Doesn't contain" at bounding box center [416, 181] width 40 height 8
click at [413, 97] on input "/i/" at bounding box center [436, 96] width 86 height 15
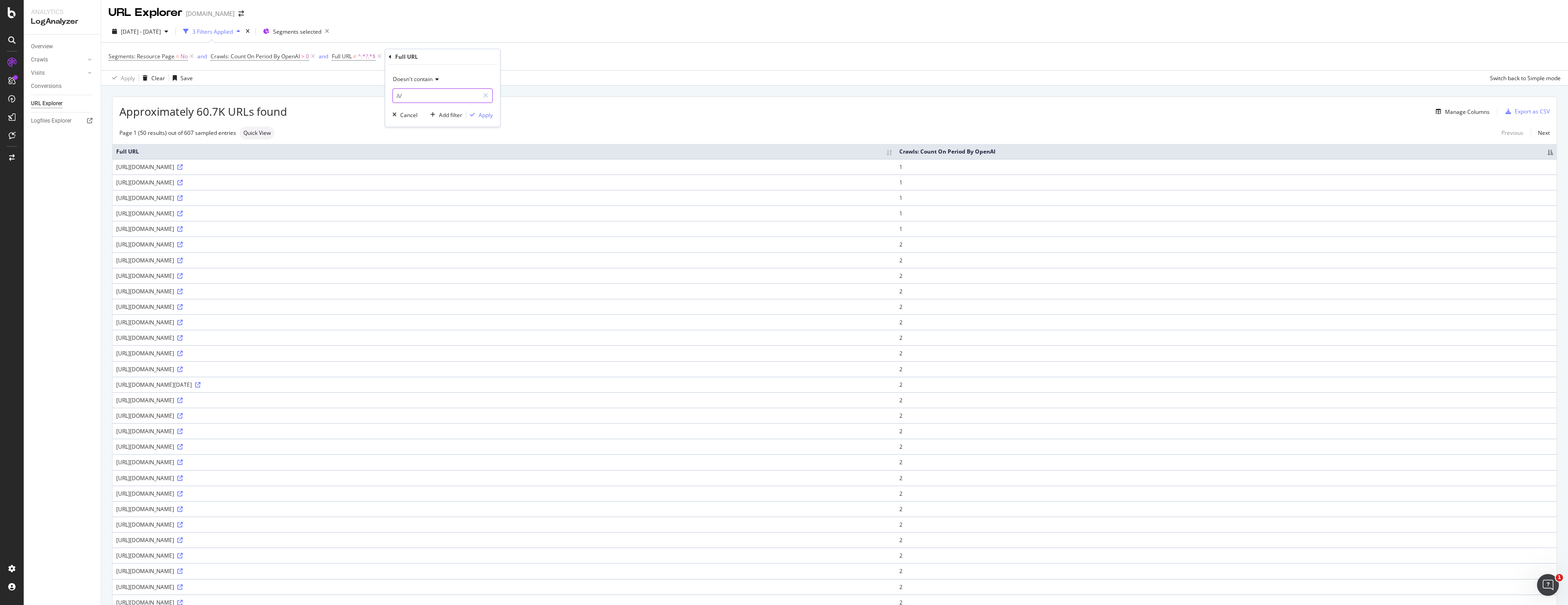
click at [413, 97] on input "/i/" at bounding box center [436, 96] width 86 height 15
type input "/p/"
click at [485, 117] on div "Apply" at bounding box center [485, 115] width 14 height 8
click at [309, 33] on span "Segments selected" at bounding box center [297, 33] width 48 height 8
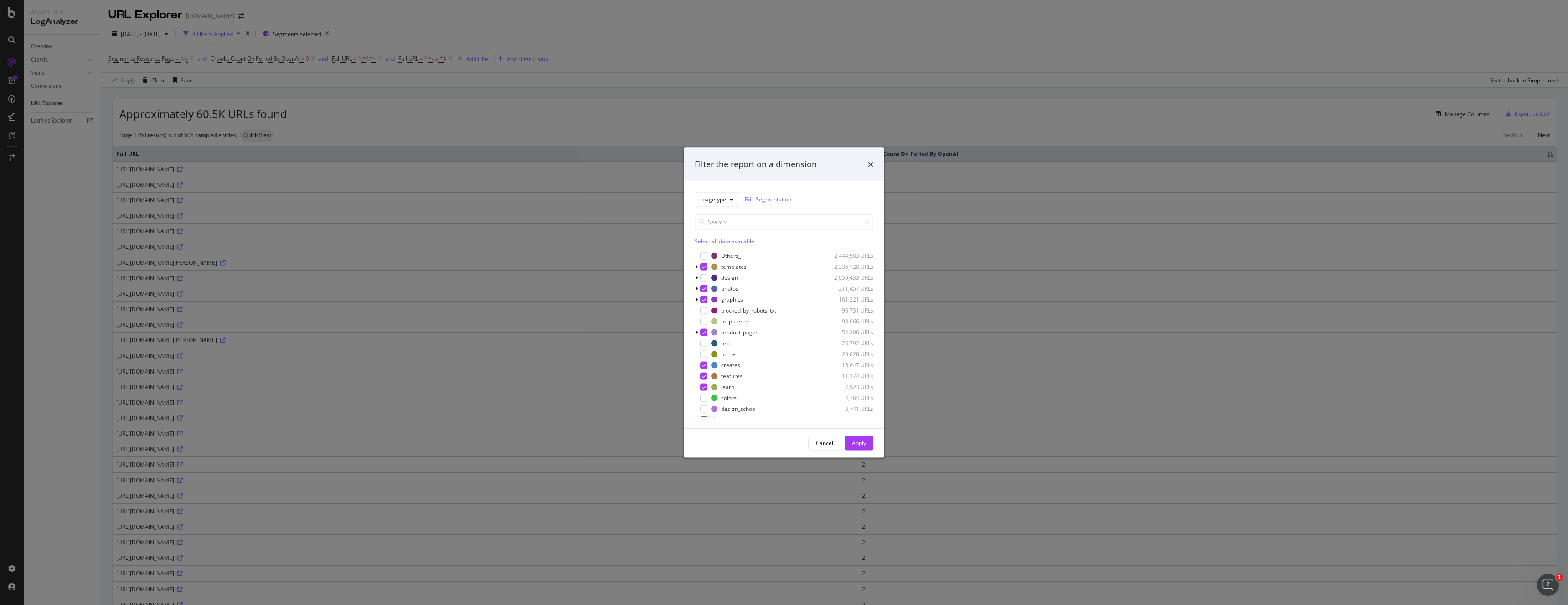
drag, startPoint x: 535, startPoint y: 184, endPoint x: 529, endPoint y: 166, distance: 19.0
click at [534, 182] on div "Filter the report on a dimension pagetype Edit Segmentation Select all data ava…" at bounding box center [784, 302] width 1568 height 605
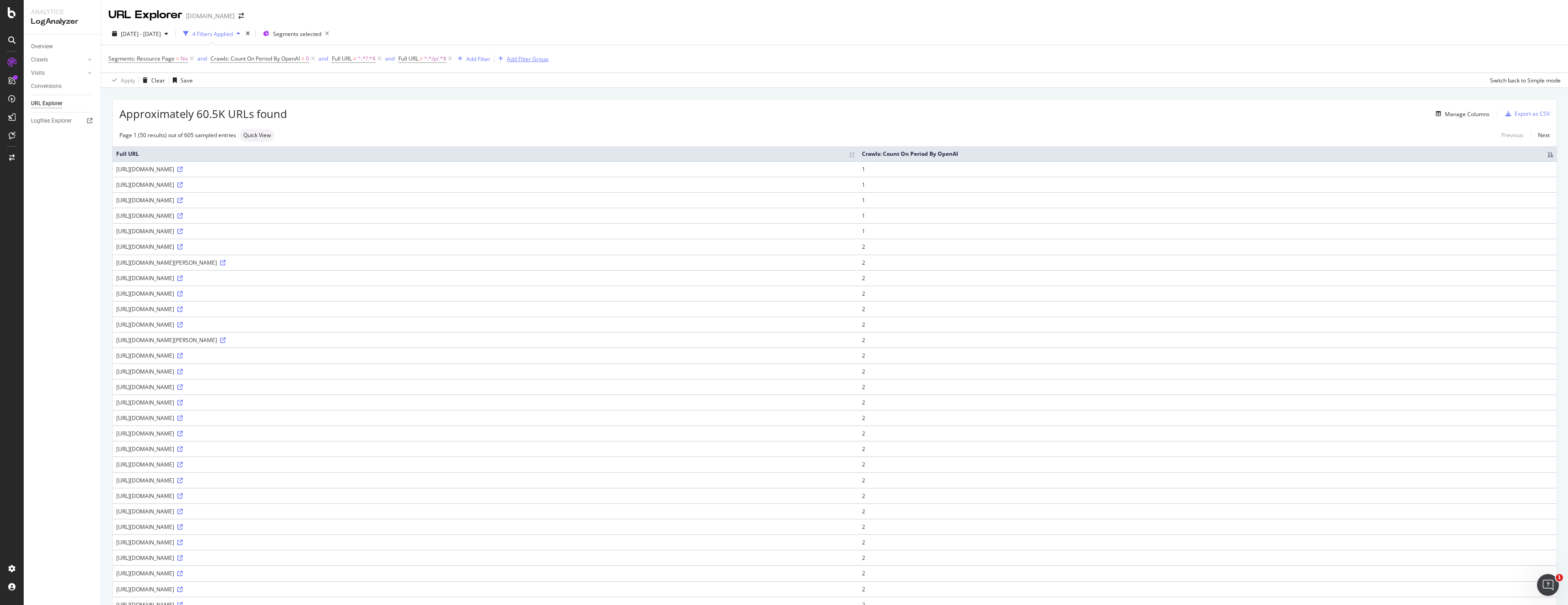
click at [527, 62] on div "Add Filter Group" at bounding box center [528, 59] width 41 height 8
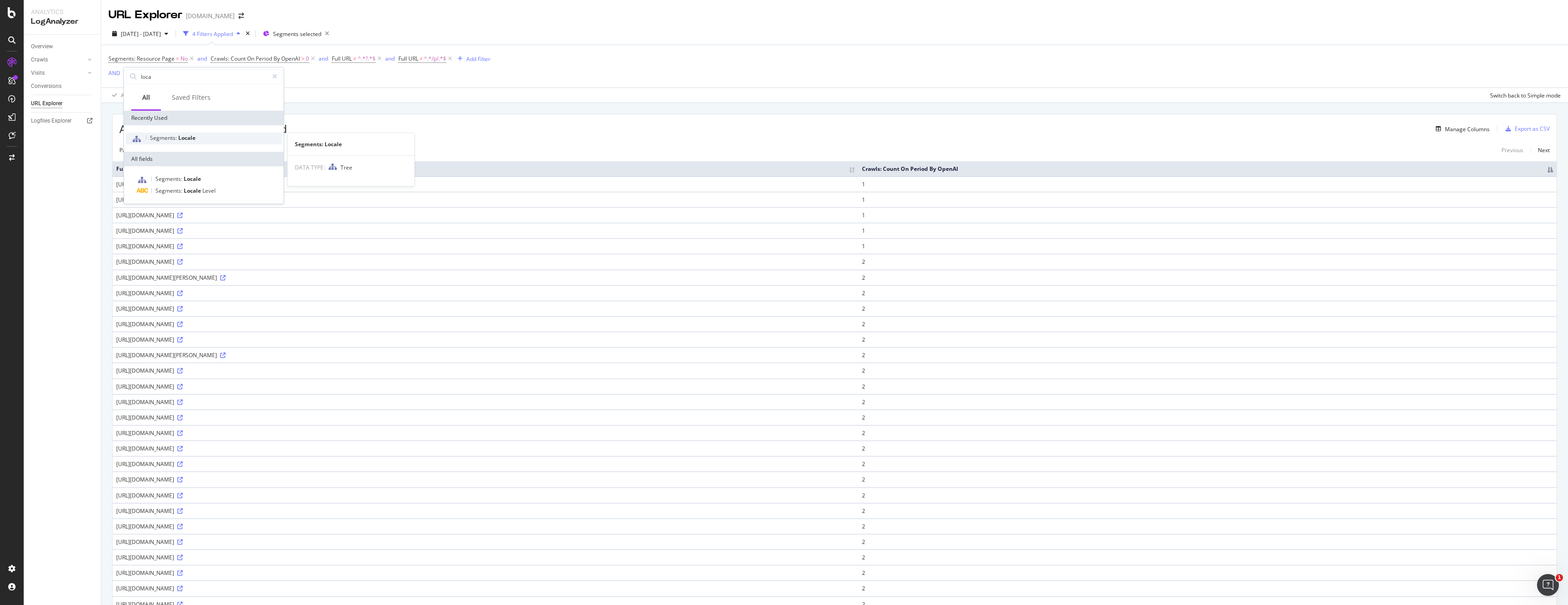
type input "loca"
click at [179, 136] on span "Locale" at bounding box center [187, 138] width 17 height 8
click at [157, 111] on div at bounding box center [181, 114] width 99 height 15
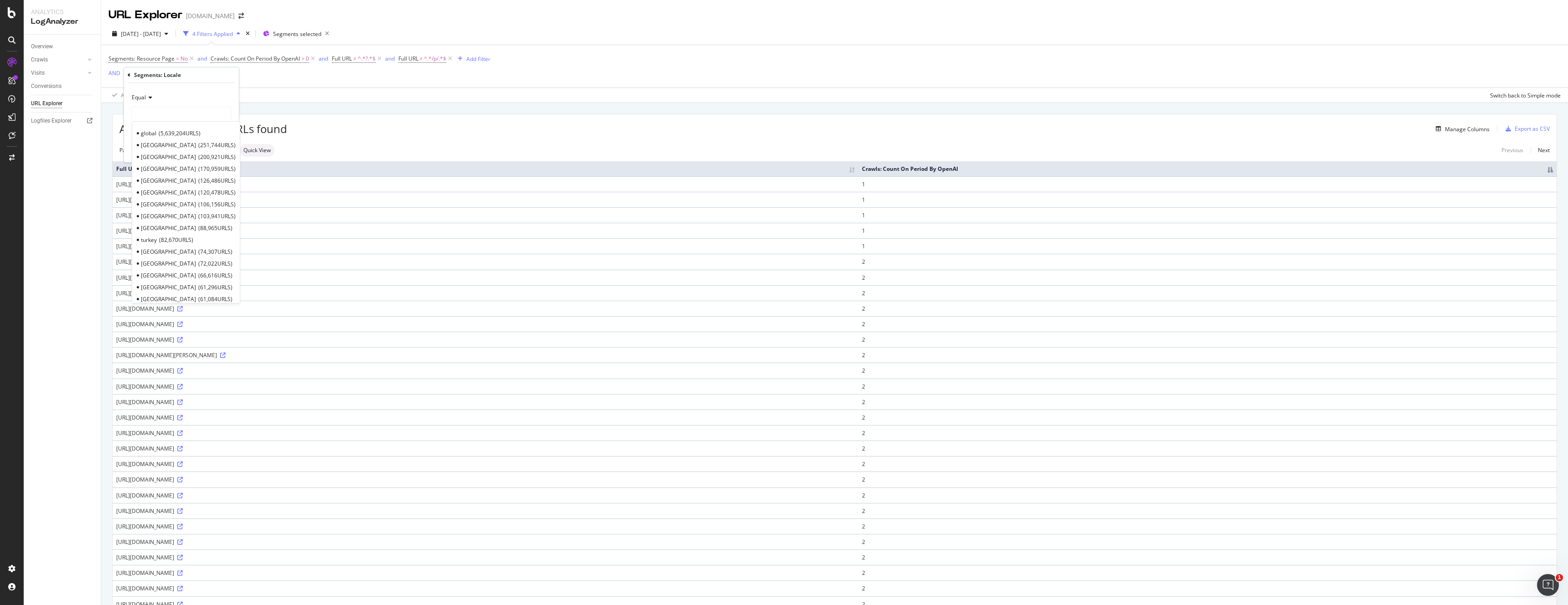
click at [335, 91] on div "Apply Clear Save Switch back to Simple mode" at bounding box center [835, 95] width 1467 height 15
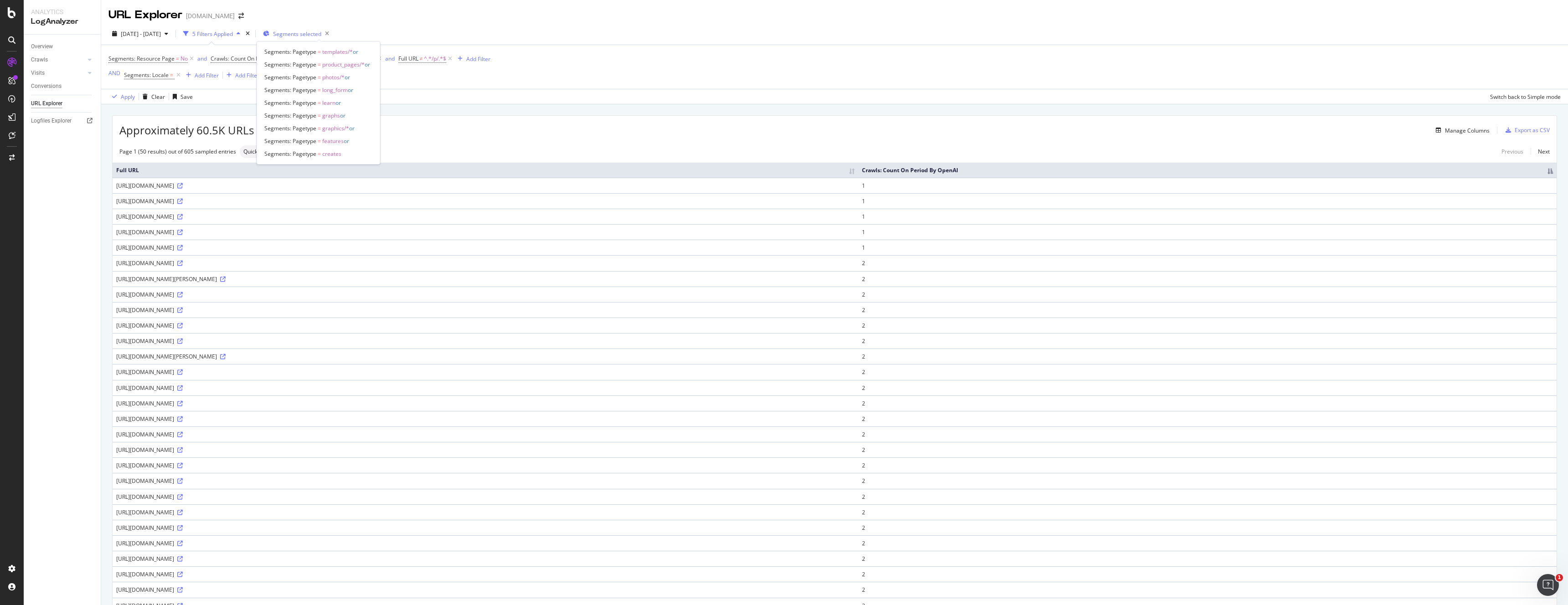
click at [312, 35] on span "Segments selected" at bounding box center [297, 33] width 48 height 8
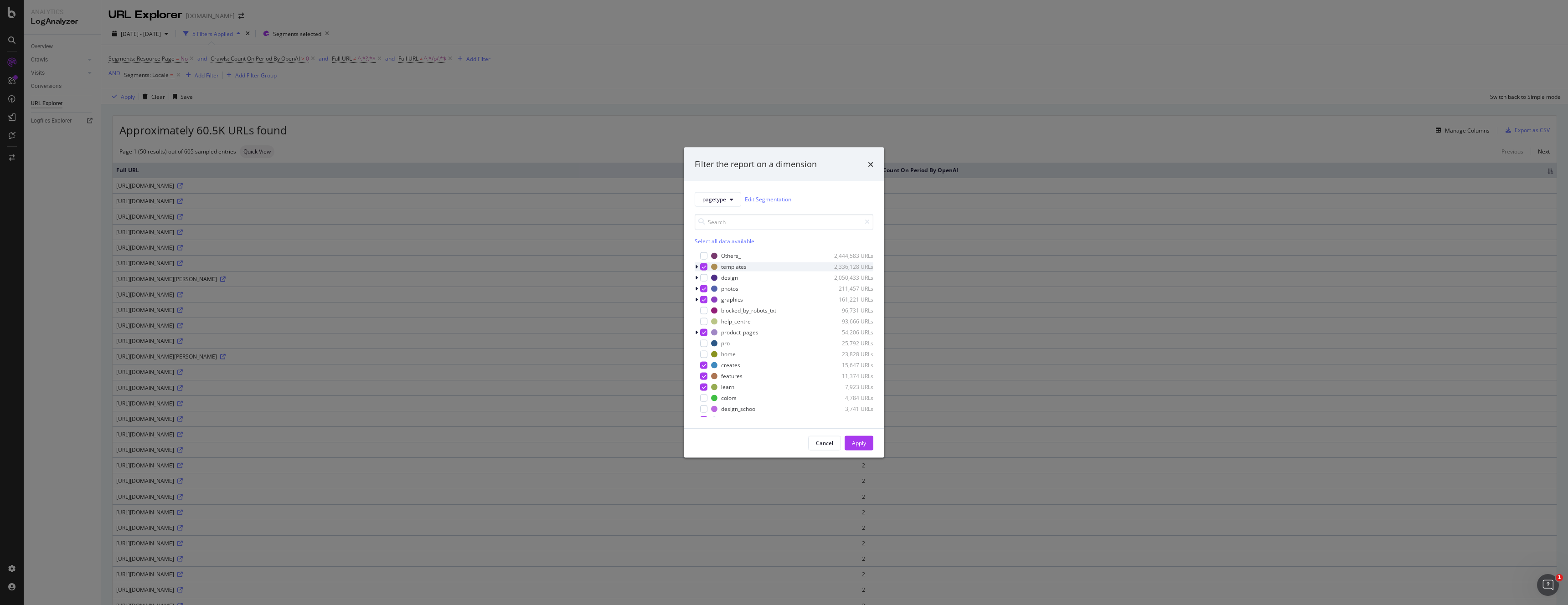
click at [698, 267] on div "modal" at bounding box center [697, 267] width 5 height 9
click at [697, 321] on icon "modal" at bounding box center [696, 321] width 2 height 5
click at [709, 344] on icon "modal" at bounding box center [709, 343] width 4 height 4
click at [697, 292] on icon "modal" at bounding box center [696, 289] width 2 height 5
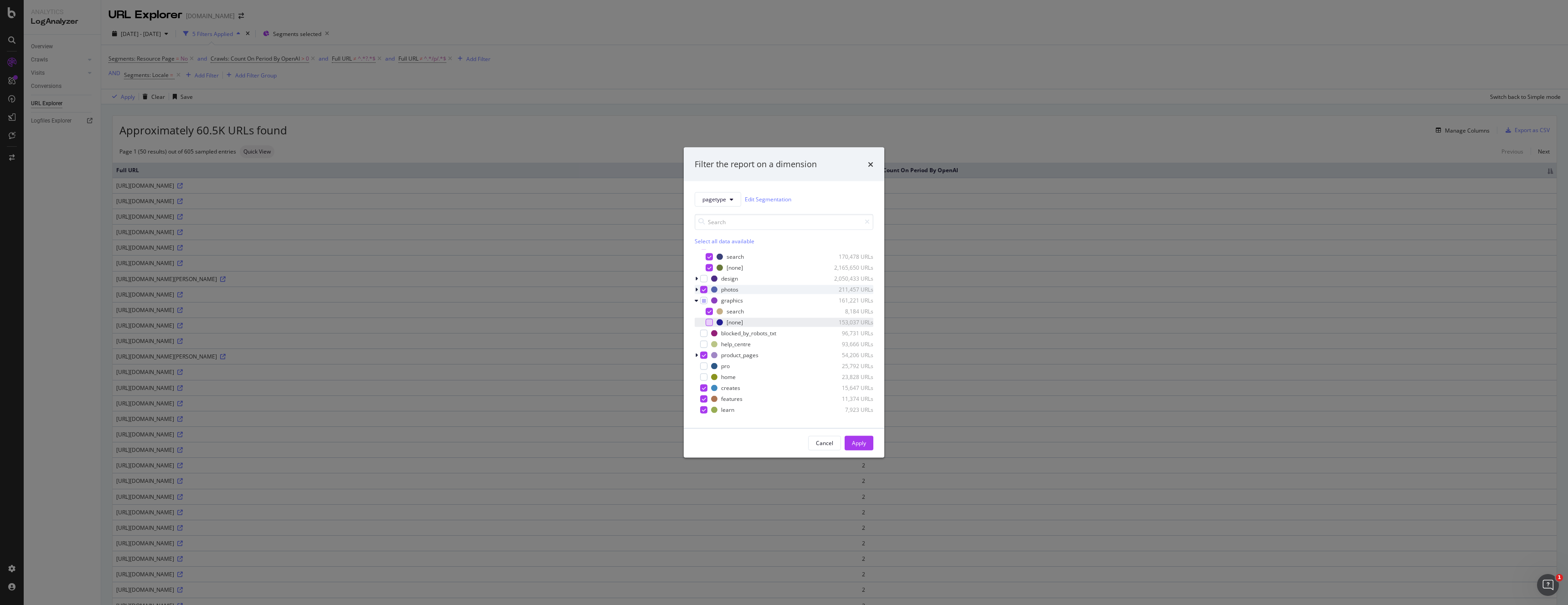
scroll to position [19, 0]
click at [711, 315] on icon "modal" at bounding box center [709, 313] width 4 height 4
click at [866, 447] on button "Apply" at bounding box center [859, 443] width 29 height 15
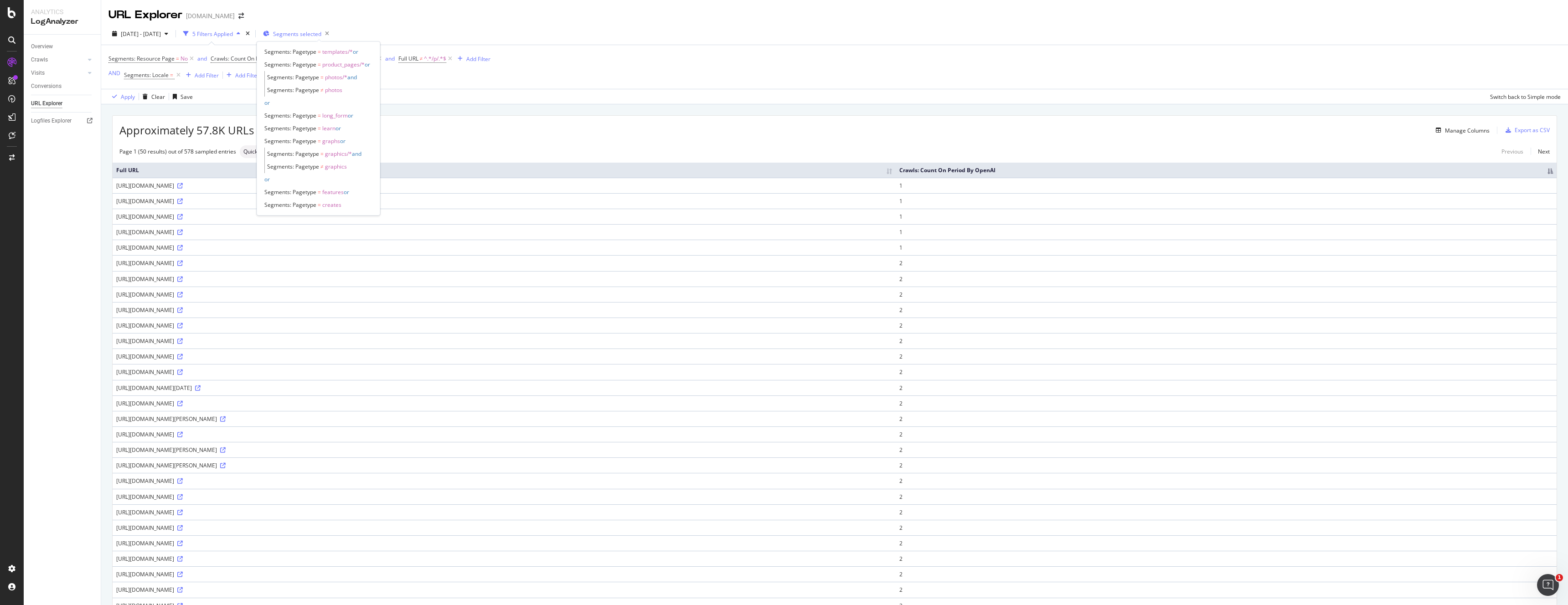
click at [321, 37] on span "Segments selected" at bounding box center [297, 33] width 48 height 8
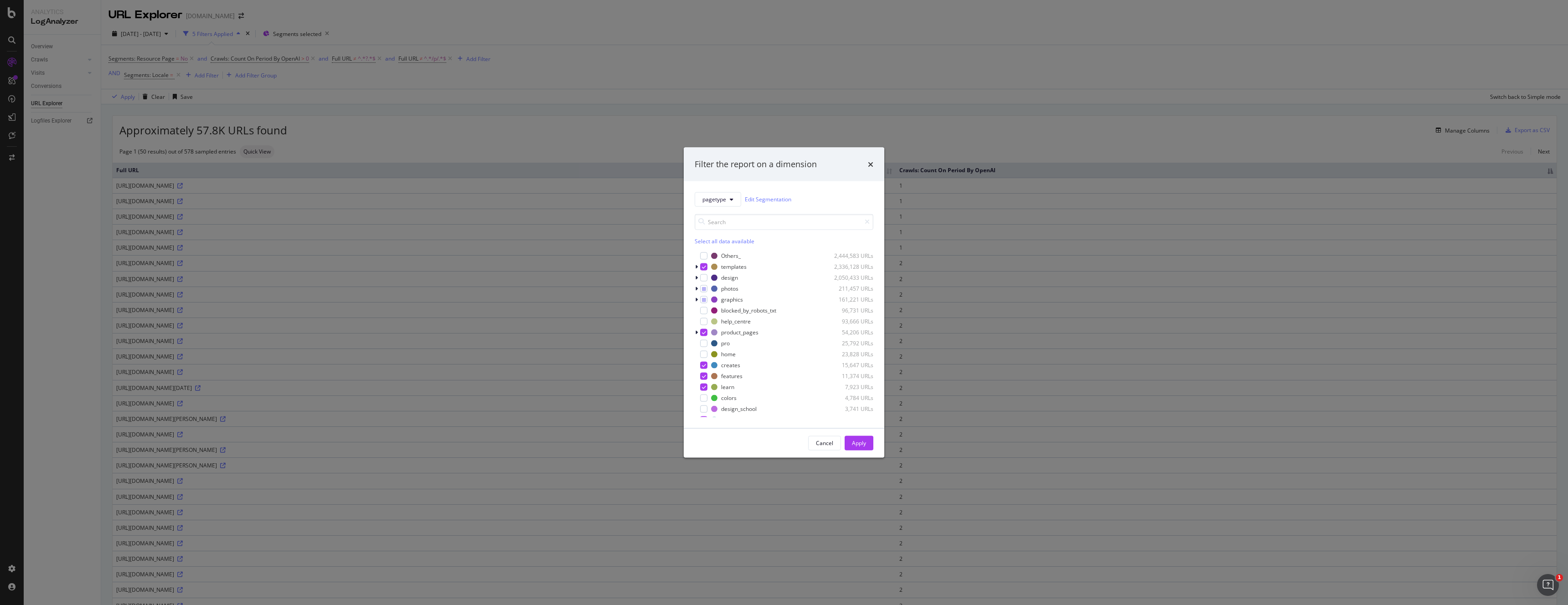
click at [694, 265] on div "pagetype Edit Segmentation Select all data available Others_ 2,444,583 URLs tem…" at bounding box center [783, 304] width 200 height 247
click at [697, 267] on icon "modal" at bounding box center [696, 267] width 2 height 5
click at [486, 215] on div "Filter the report on a dimension pagetype Edit Segmentation Select all data ava…" at bounding box center [784, 302] width 1568 height 605
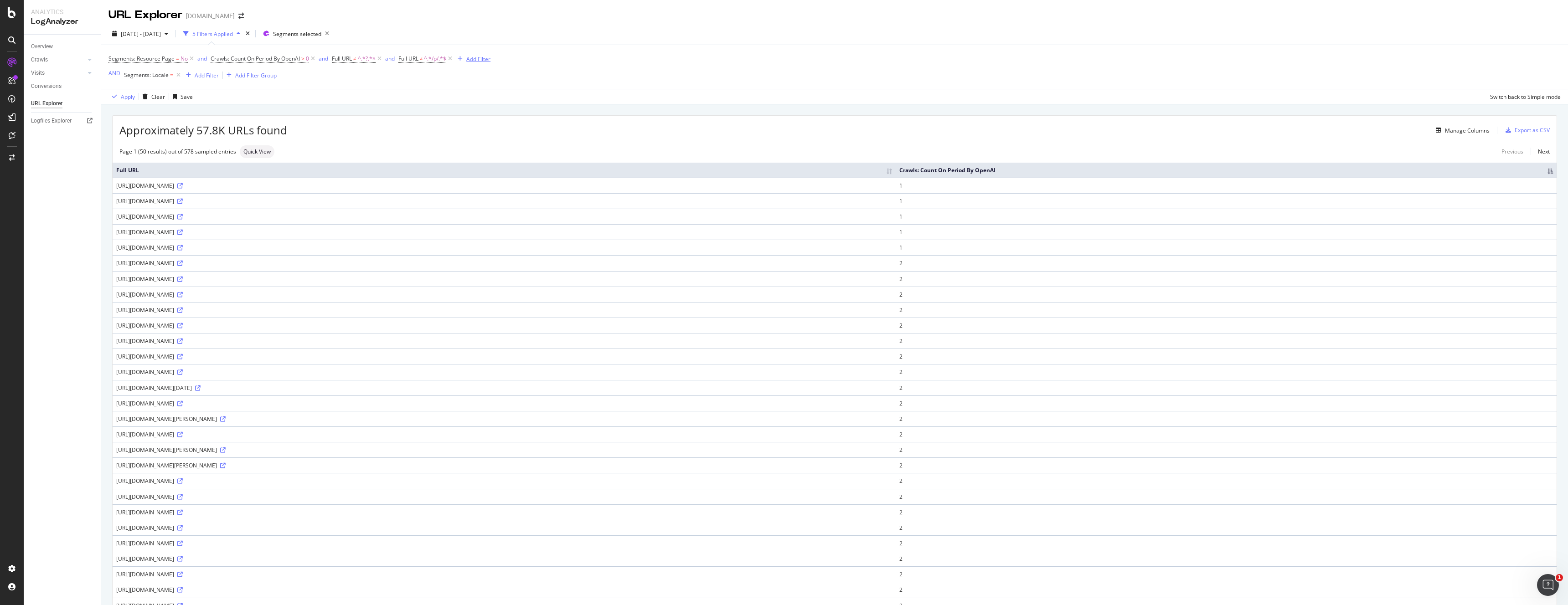
click at [484, 57] on div "Add Filter" at bounding box center [478, 59] width 24 height 8
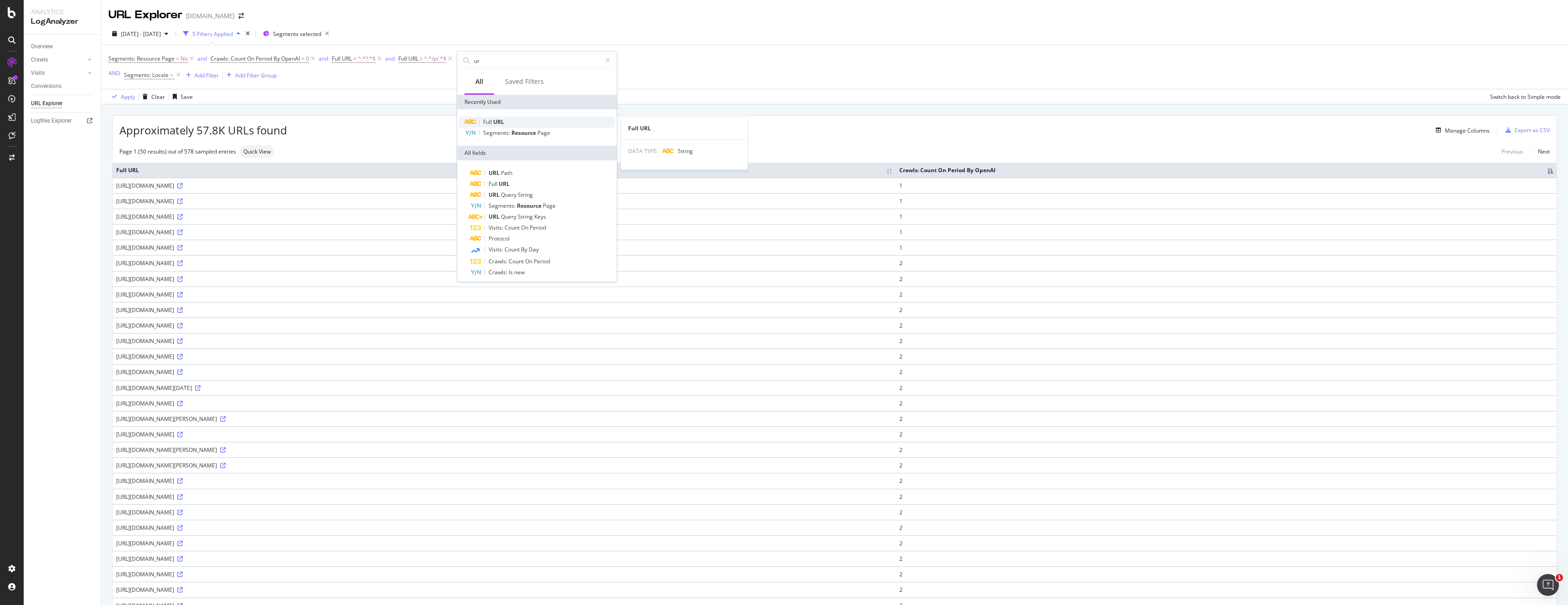
type input "ur"
click at [494, 118] on span "URL" at bounding box center [499, 122] width 11 height 8
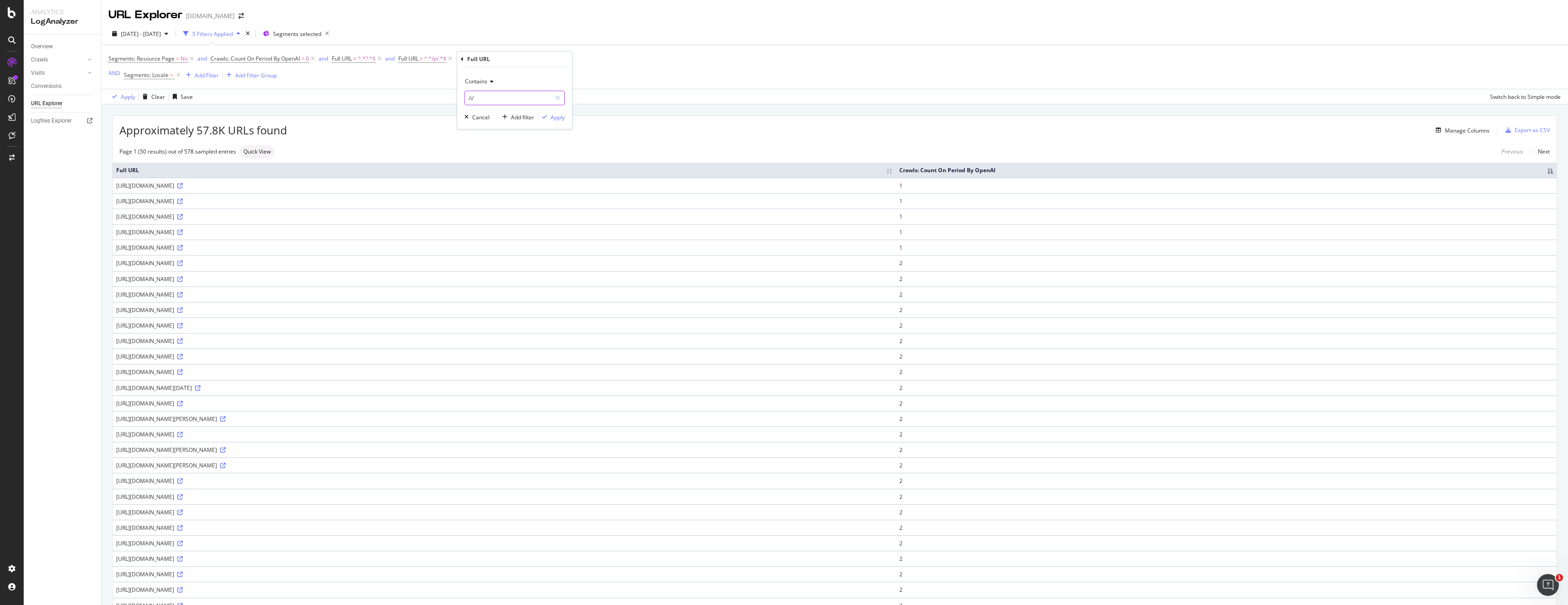
click at [488, 96] on input "/i/" at bounding box center [508, 98] width 86 height 15
drag, startPoint x: 479, startPoint y: 83, endPoint x: 480, endPoint y: 88, distance: 5.1
click at [479, 83] on span "Contains" at bounding box center [476, 81] width 23 height 8
click at [506, 180] on span "Doesn't contain" at bounding box center [489, 183] width 40 height 8
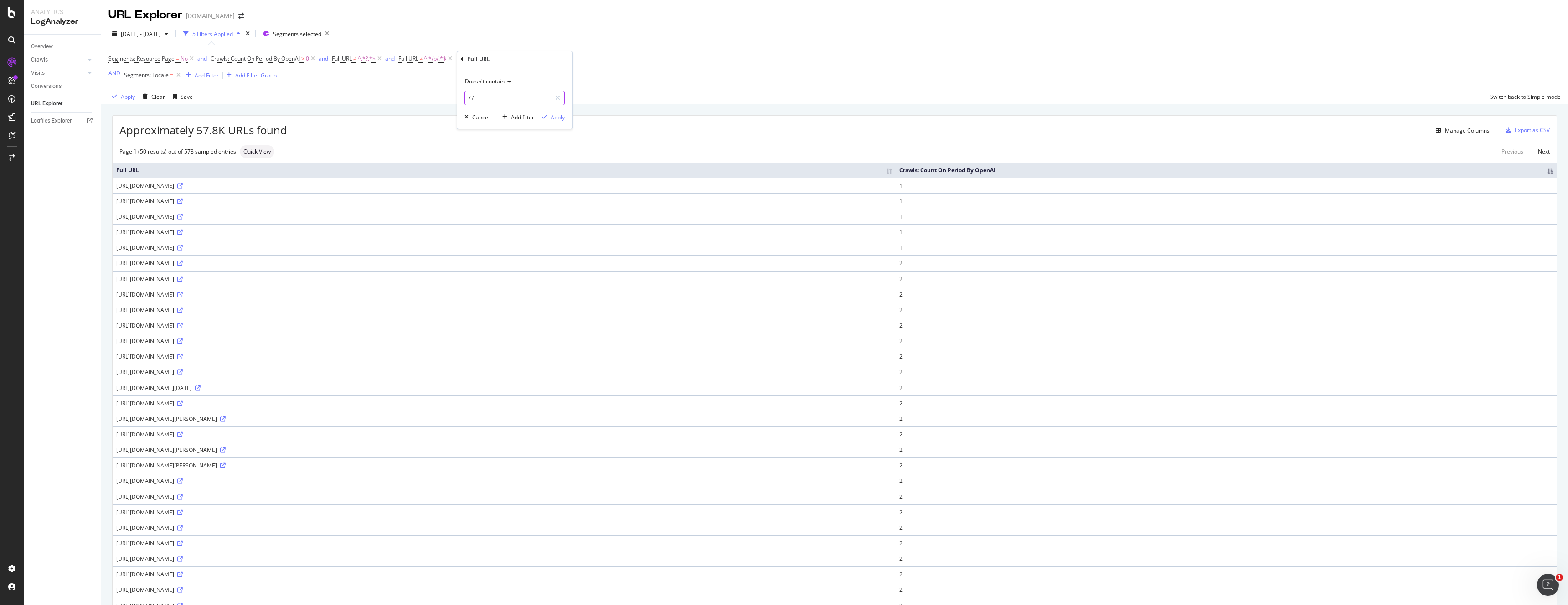
click at [488, 99] on input "/i/" at bounding box center [508, 98] width 86 height 15
type input "/EA"
click at [559, 121] on div "Apply" at bounding box center [558, 117] width 14 height 8
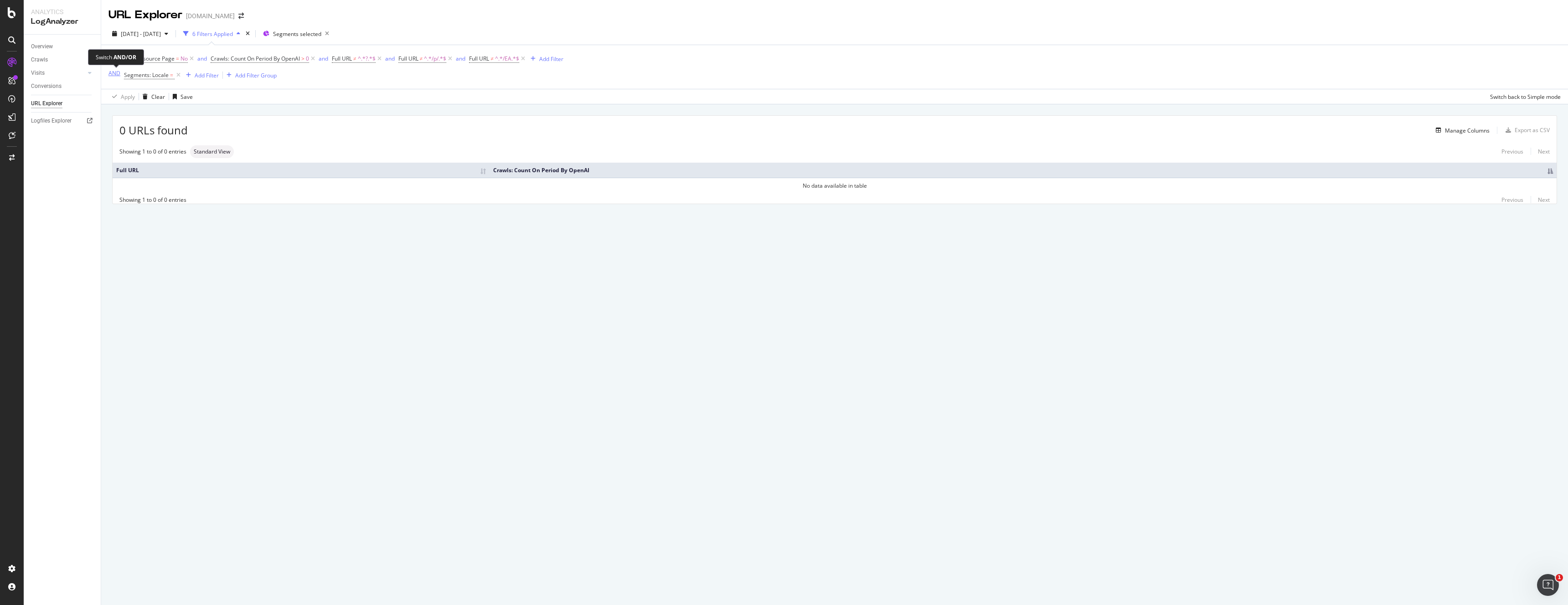
click at [114, 74] on div "AND" at bounding box center [114, 73] width 12 height 8
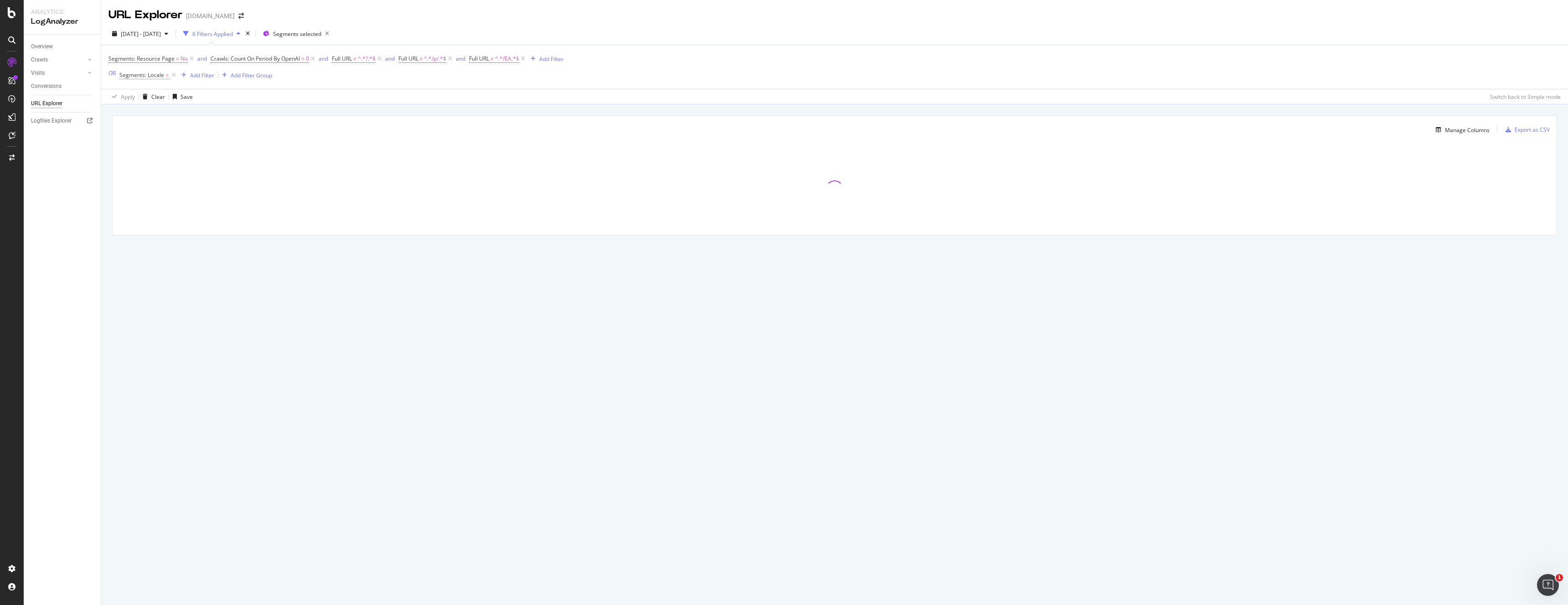
click at [141, 75] on span "Segments: Locale" at bounding box center [141, 75] width 44 height 8
click at [111, 76] on div "OR" at bounding box center [112, 73] width 7 height 8
click at [178, 77] on icon at bounding box center [178, 75] width 8 height 9
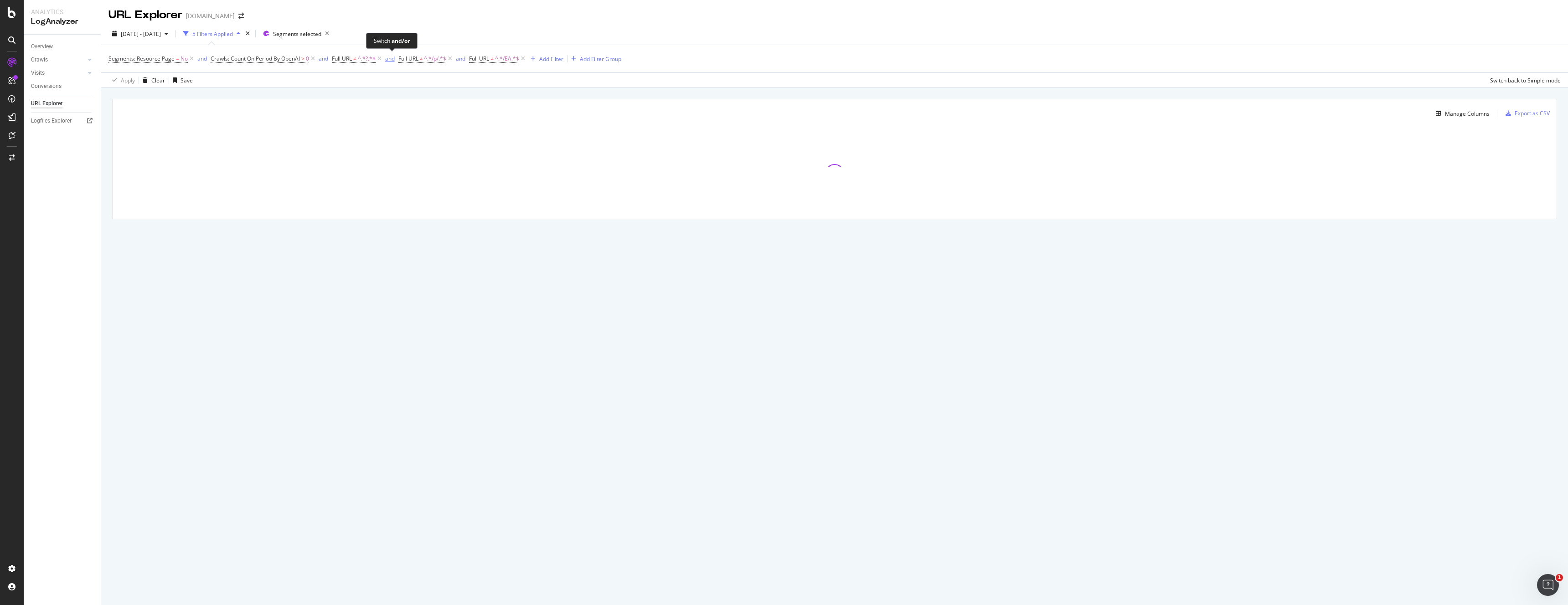
click at [391, 59] on div "and" at bounding box center [390, 58] width 10 height 8
click at [198, 59] on div "or" at bounding box center [200, 58] width 5 height 8
click at [453, 60] on icon at bounding box center [450, 58] width 8 height 9
click at [453, 60] on icon at bounding box center [452, 58] width 8 height 9
click at [455, 60] on div "Add Filter Group" at bounding box center [457, 59] width 41 height 8
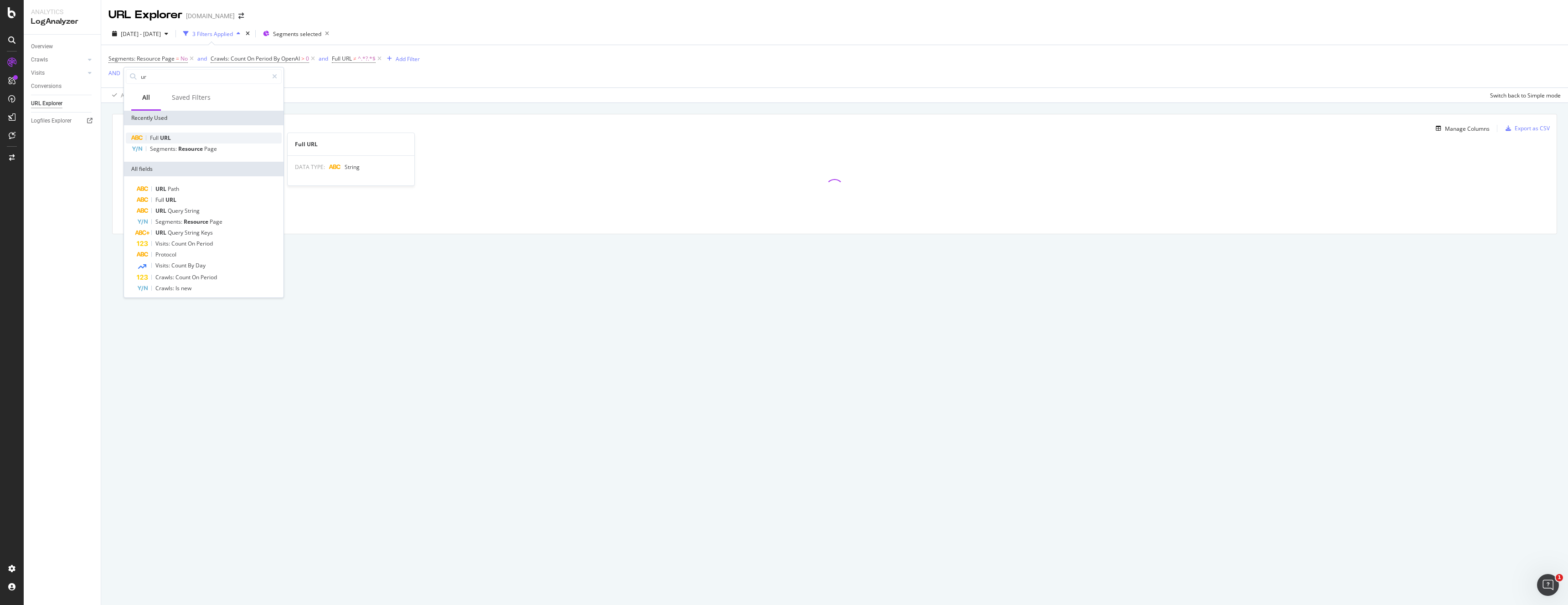
click at [155, 137] on span "Full" at bounding box center [155, 138] width 10 height 8
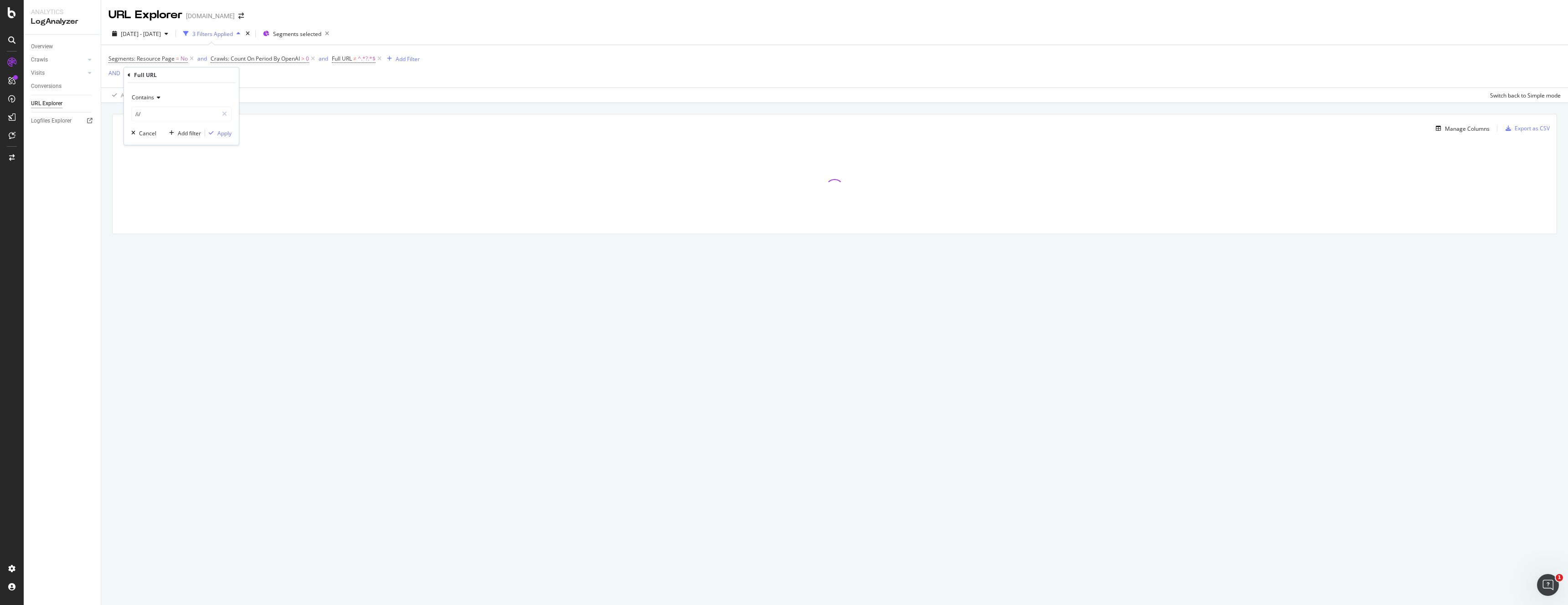
click at [146, 99] on span "Contains" at bounding box center [142, 97] width 23 height 8
click at [161, 197] on span "Doesn't contain" at bounding box center [155, 199] width 40 height 8
click at [140, 114] on input "/i/" at bounding box center [175, 114] width 86 height 15
type input "/p/"
click at [225, 136] on div "Apply" at bounding box center [224, 133] width 14 height 8
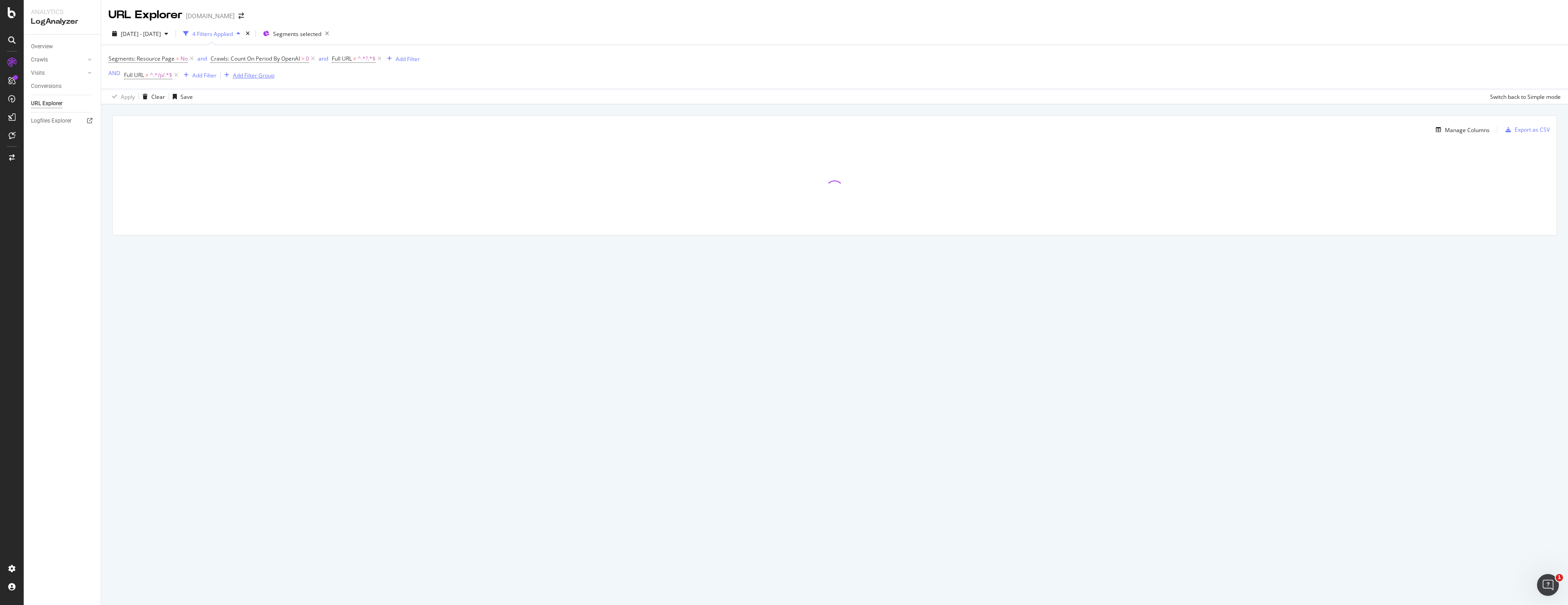
click at [259, 75] on div "Add Filter Group" at bounding box center [254, 75] width 41 height 8
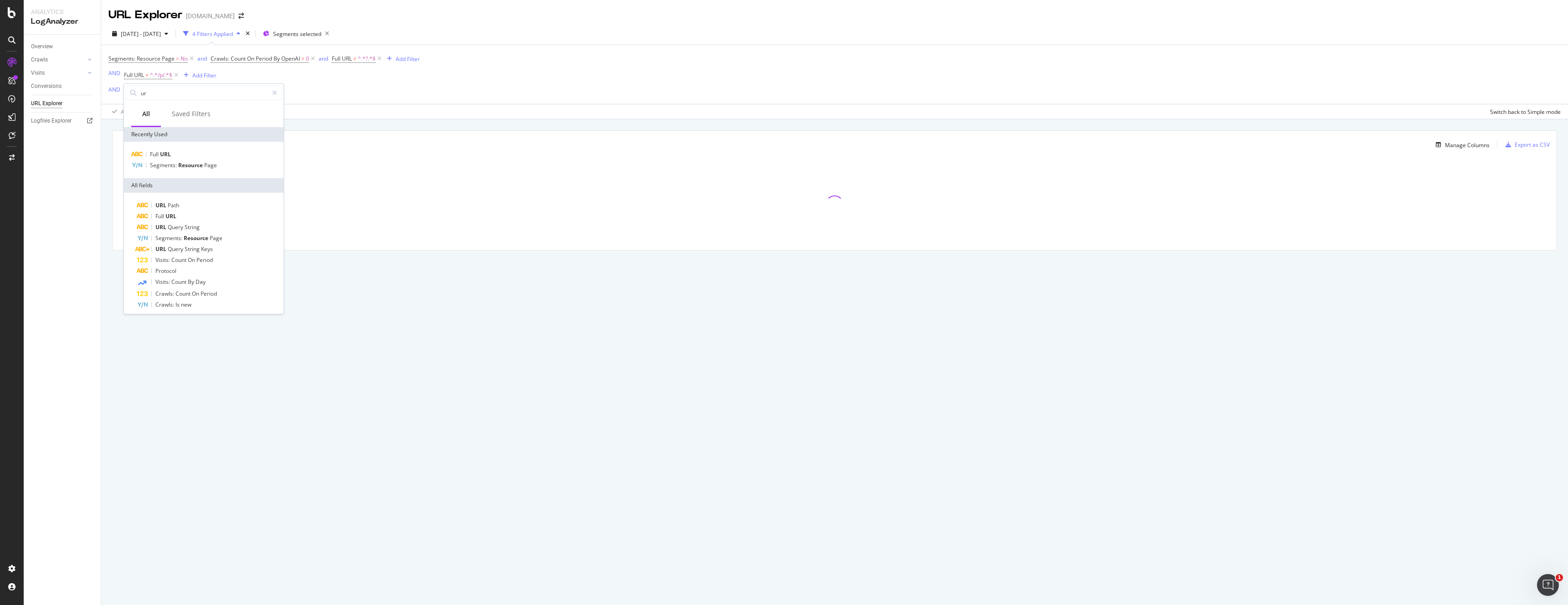
click at [288, 72] on div "Segments: Resource Page = No and Crawls: Count On Period By OpenAI > 0 and Full…" at bounding box center [264, 74] width 311 height 44
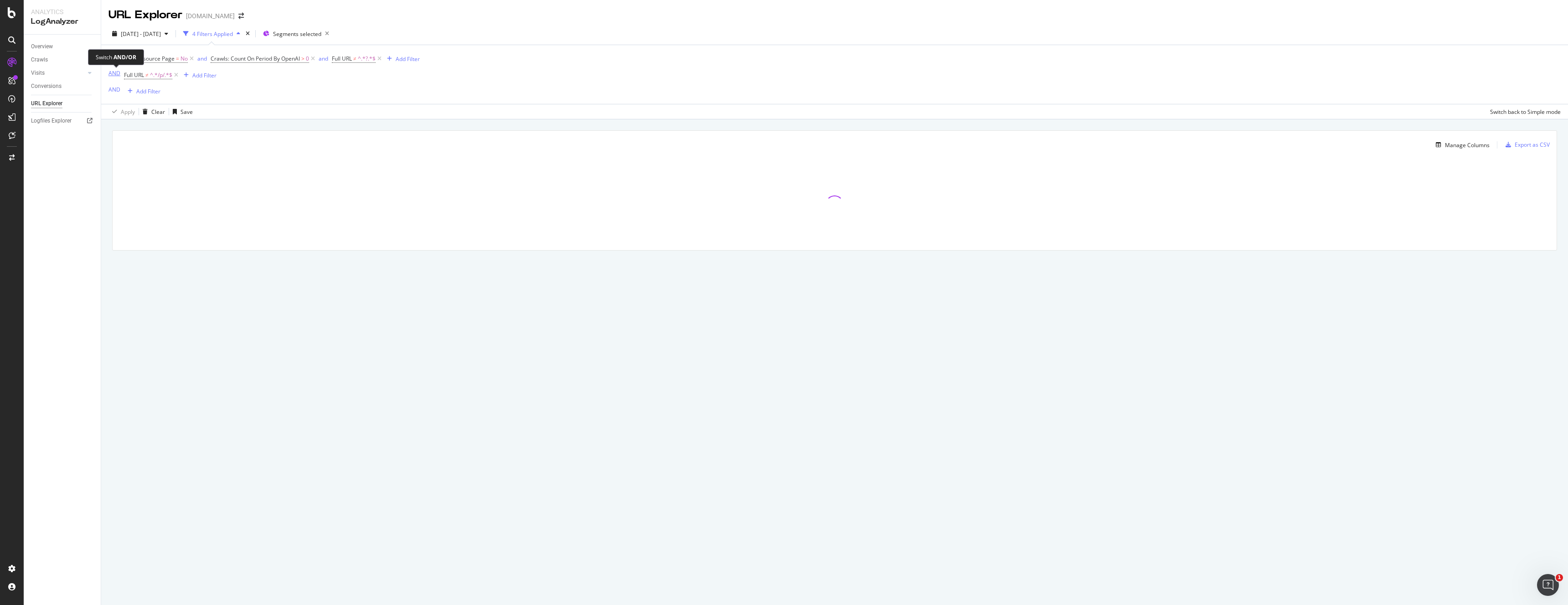
click at [116, 74] on div "AND" at bounding box center [114, 73] width 12 height 8
click at [145, 92] on div "Add Filter" at bounding box center [144, 91] width 24 height 8
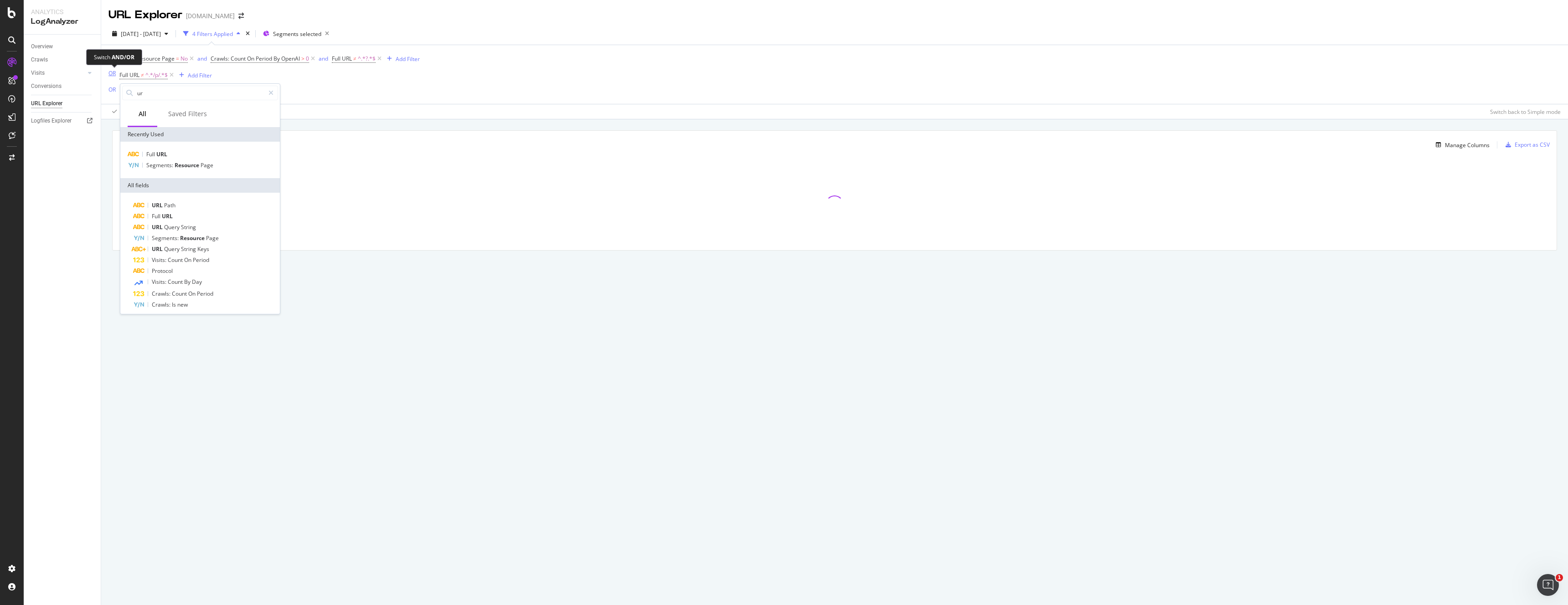
click at [109, 73] on div "OR" at bounding box center [112, 73] width 7 height 8
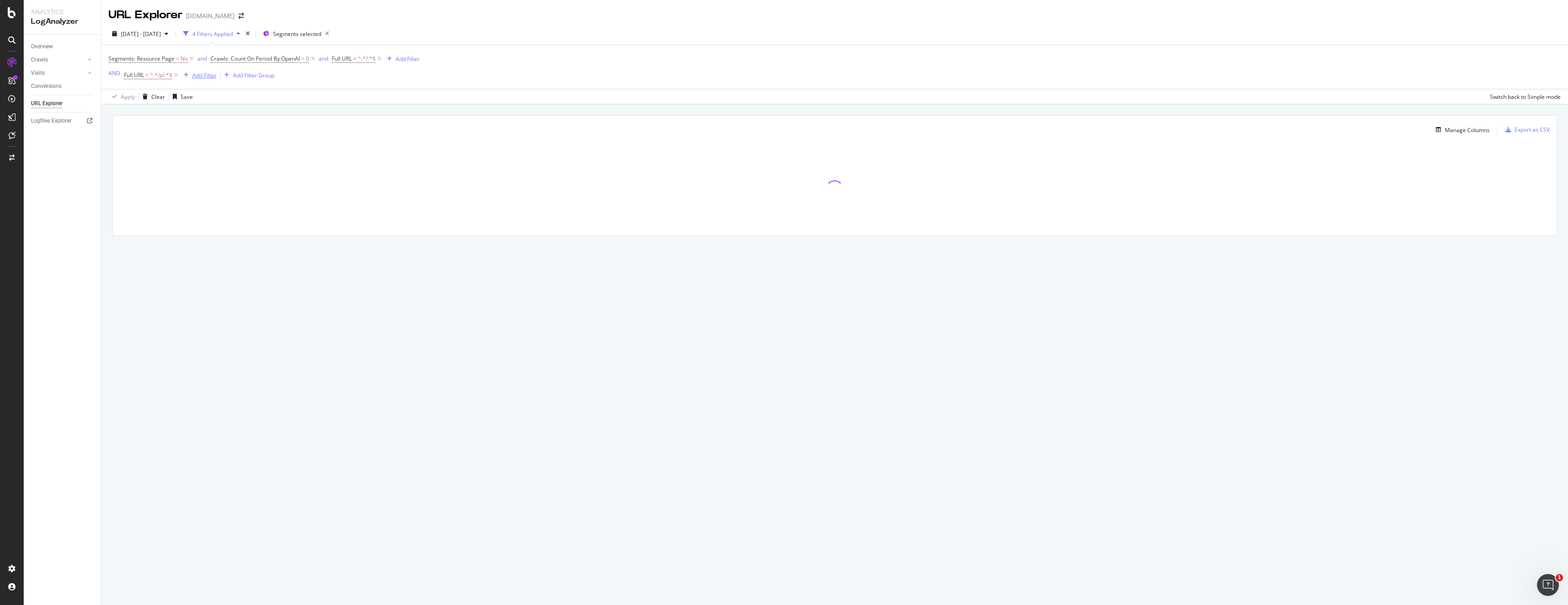
click at [194, 76] on div "Add Filter" at bounding box center [205, 75] width 24 height 8
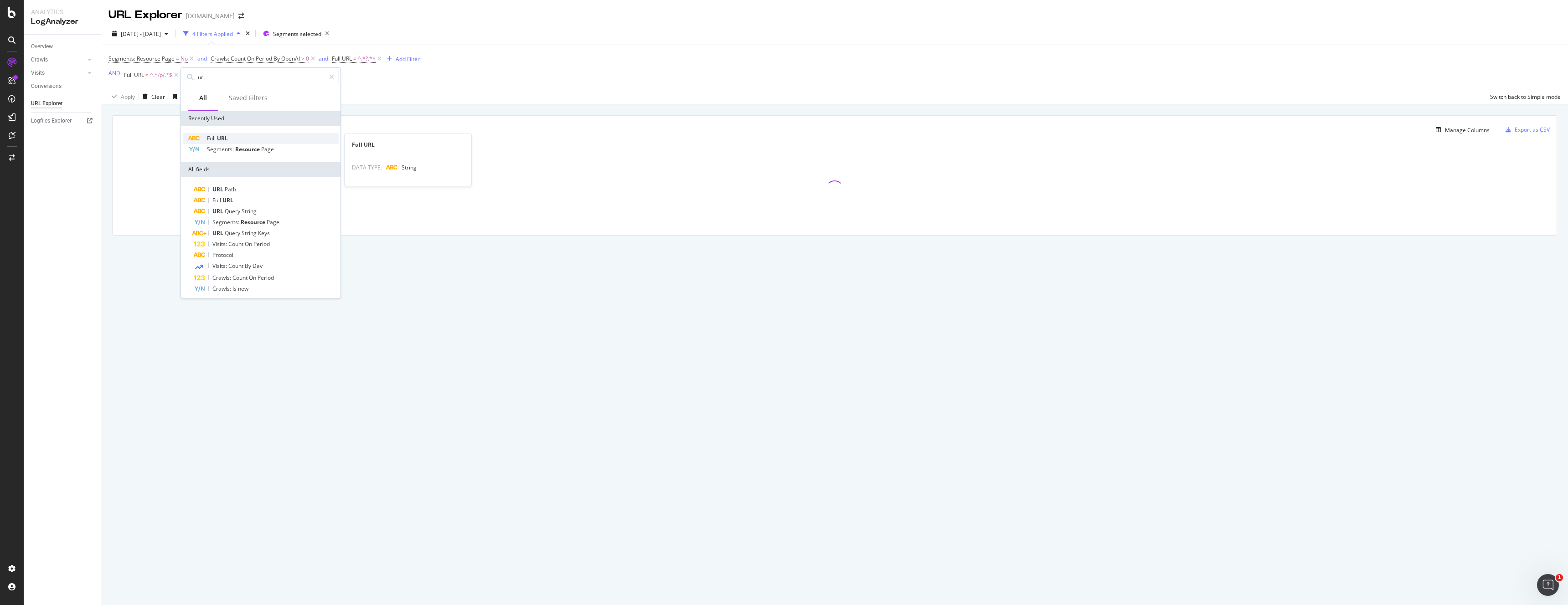
click at [211, 137] on span "Full" at bounding box center [212, 138] width 10 height 8
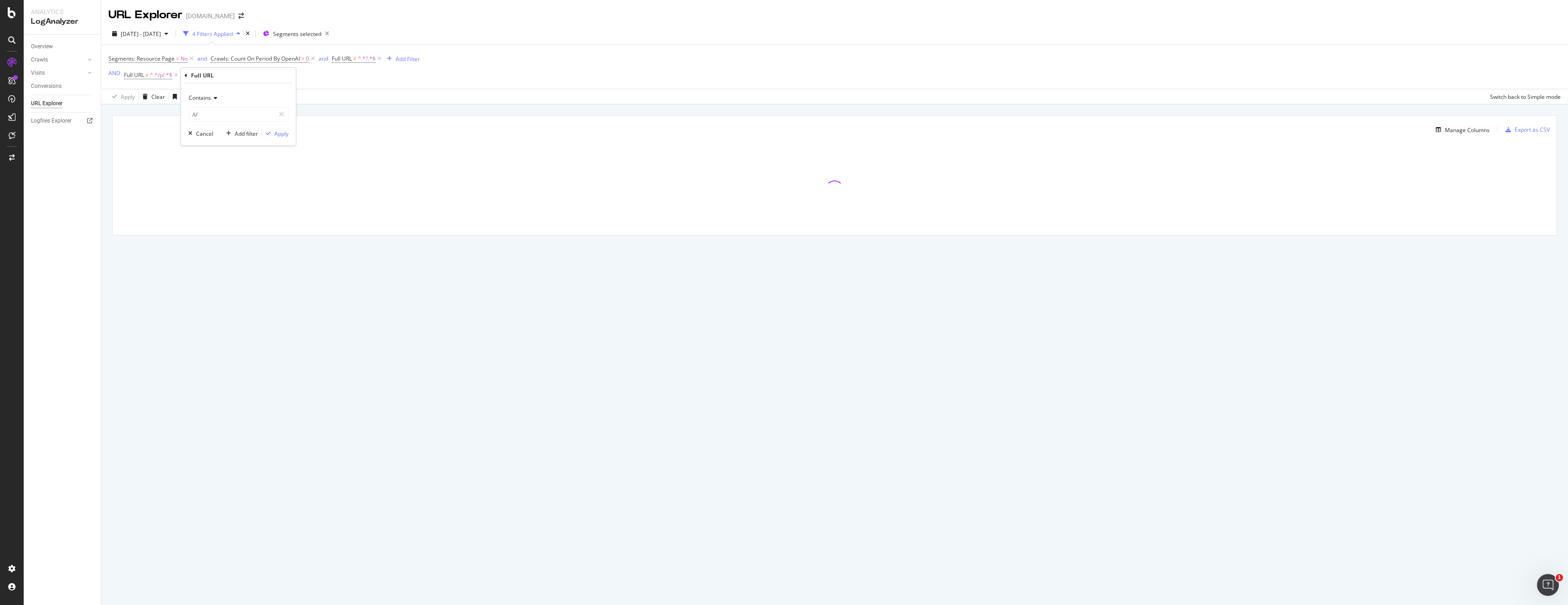
drag, startPoint x: 201, startPoint y: 98, endPoint x: 204, endPoint y: 103, distance: 5.8
click at [202, 100] on span "Contains" at bounding box center [200, 97] width 23 height 8
click at [220, 197] on span "Doesn't contain" at bounding box center [212, 200] width 40 height 8
click at [200, 115] on input "/i/" at bounding box center [232, 114] width 86 height 15
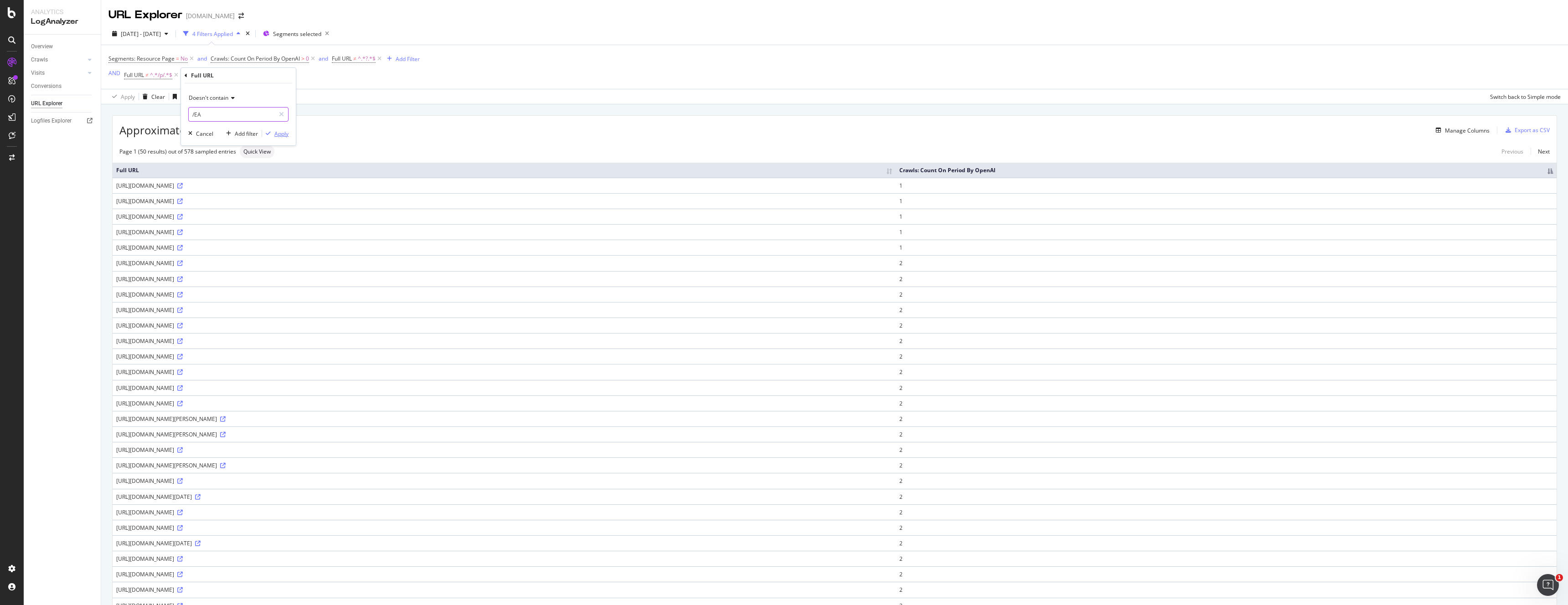
type input "/EA"
click at [277, 133] on div "Apply" at bounding box center [281, 133] width 14 height 8
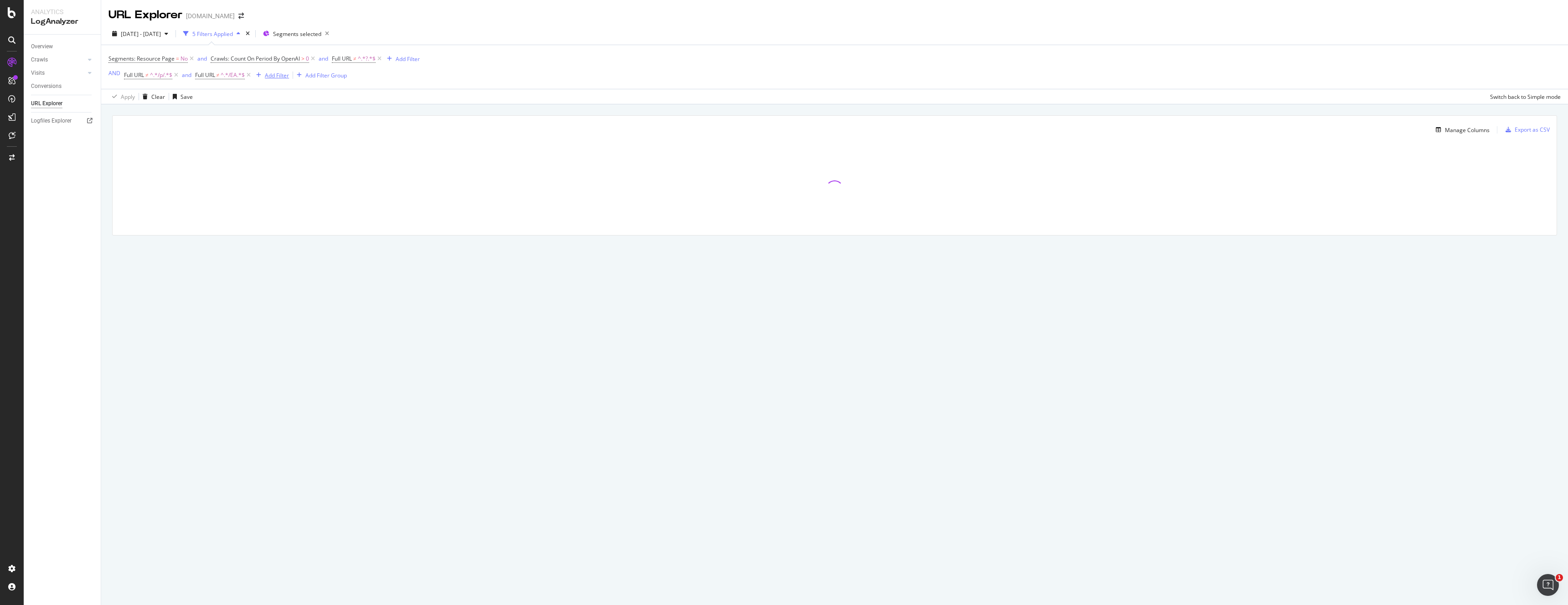
click at [281, 76] on div "Add Filter" at bounding box center [277, 75] width 24 height 8
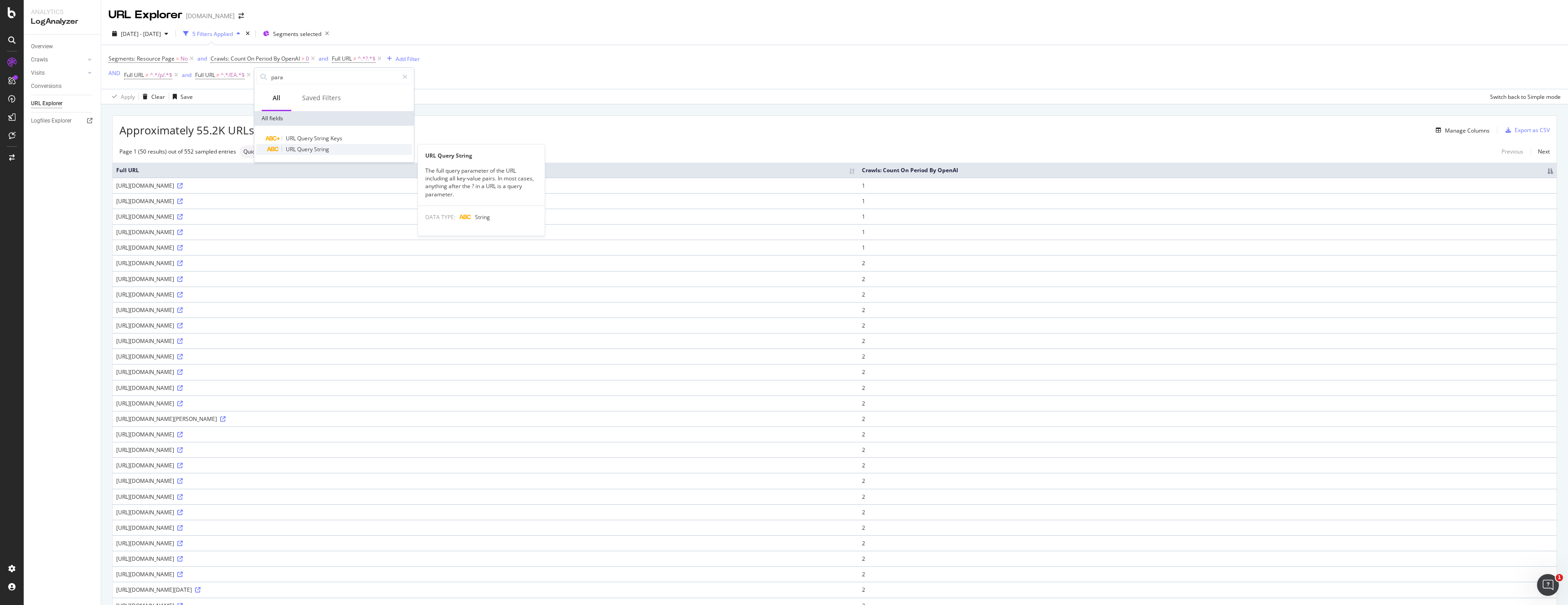
type input "para"
click at [317, 150] on span "String" at bounding box center [321, 149] width 15 height 8
click at [286, 111] on input "text" at bounding box center [312, 114] width 99 height 15
click at [283, 96] on icon at bounding box center [285, 98] width 6 height 5
click at [309, 200] on div "Doesn't contain" at bounding box center [313, 199] width 97 height 12
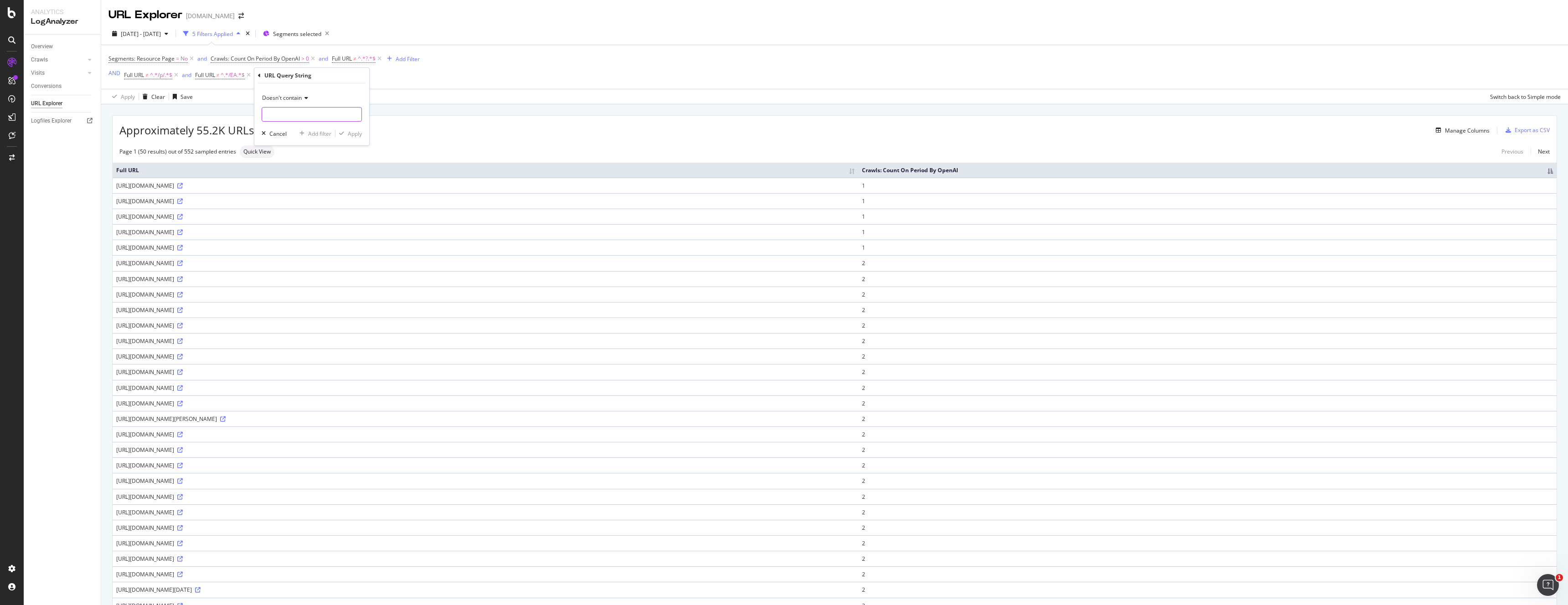
click at [312, 112] on input "text" at bounding box center [312, 114] width 99 height 15
click at [304, 99] on icon at bounding box center [305, 98] width 6 height 5
click at [346, 78] on div "URL Query String" at bounding box center [312, 75] width 108 height 15
click at [289, 97] on span "Doesn't contain" at bounding box center [282, 97] width 40 height 8
click at [292, 130] on span "Not equal to" at bounding box center [281, 128] width 31 height 8
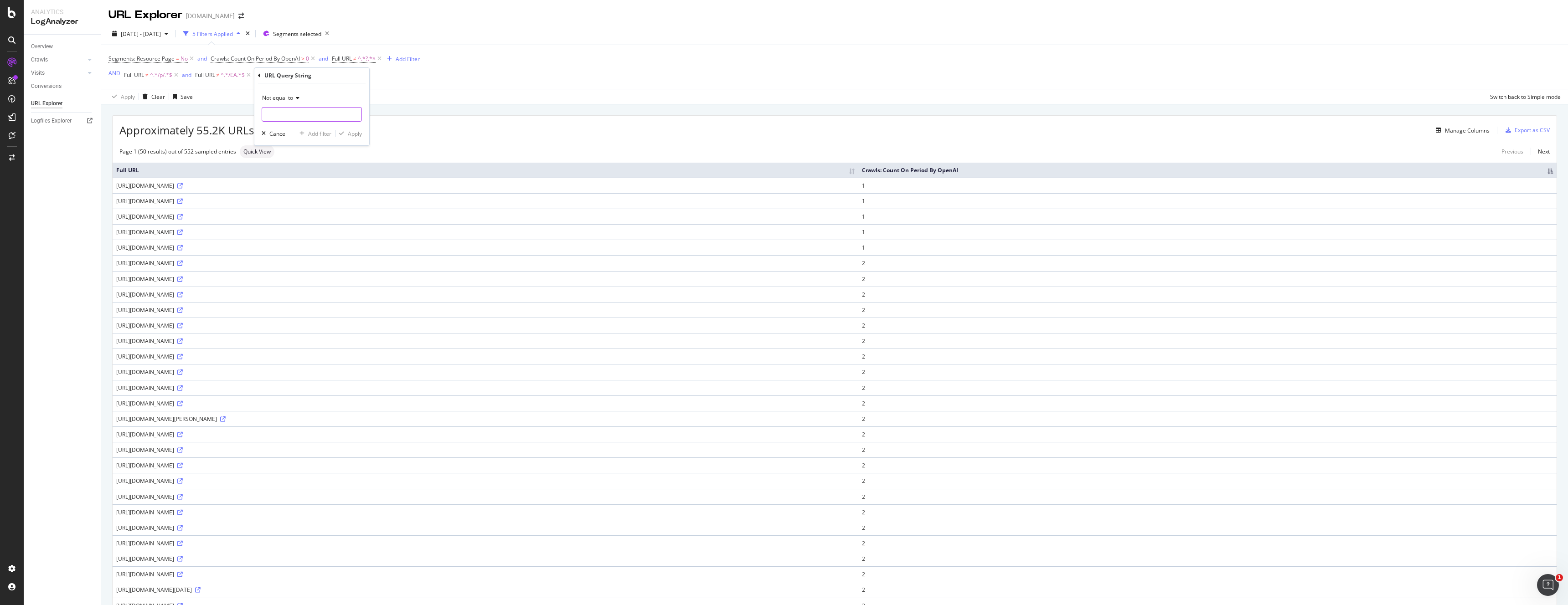
click at [288, 115] on input "text" at bounding box center [312, 114] width 99 height 15
type input "?"
click at [278, 135] on div "Cancel" at bounding box center [278, 133] width 17 height 8
click at [332, 77] on div "Add Filter Group" at bounding box center [326, 75] width 41 height 8
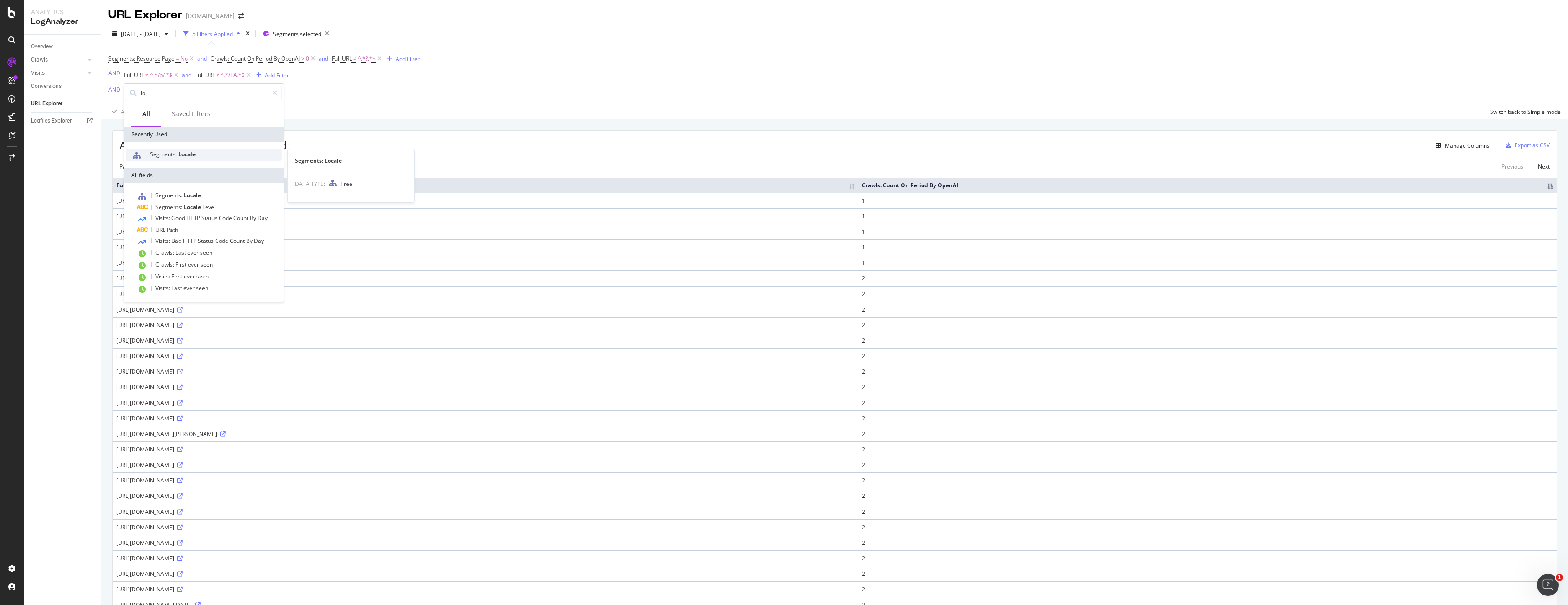
type input "lo"
drag, startPoint x: 182, startPoint y: 159, endPoint x: 187, endPoint y: 206, distance: 47.3
click at [187, 206] on div "Recently Used Segments: Locale All fields Segments: Locale Segments: Locale Lev…" at bounding box center [204, 215] width 159 height 175
click at [187, 206] on span "Locale" at bounding box center [193, 207] width 19 height 8
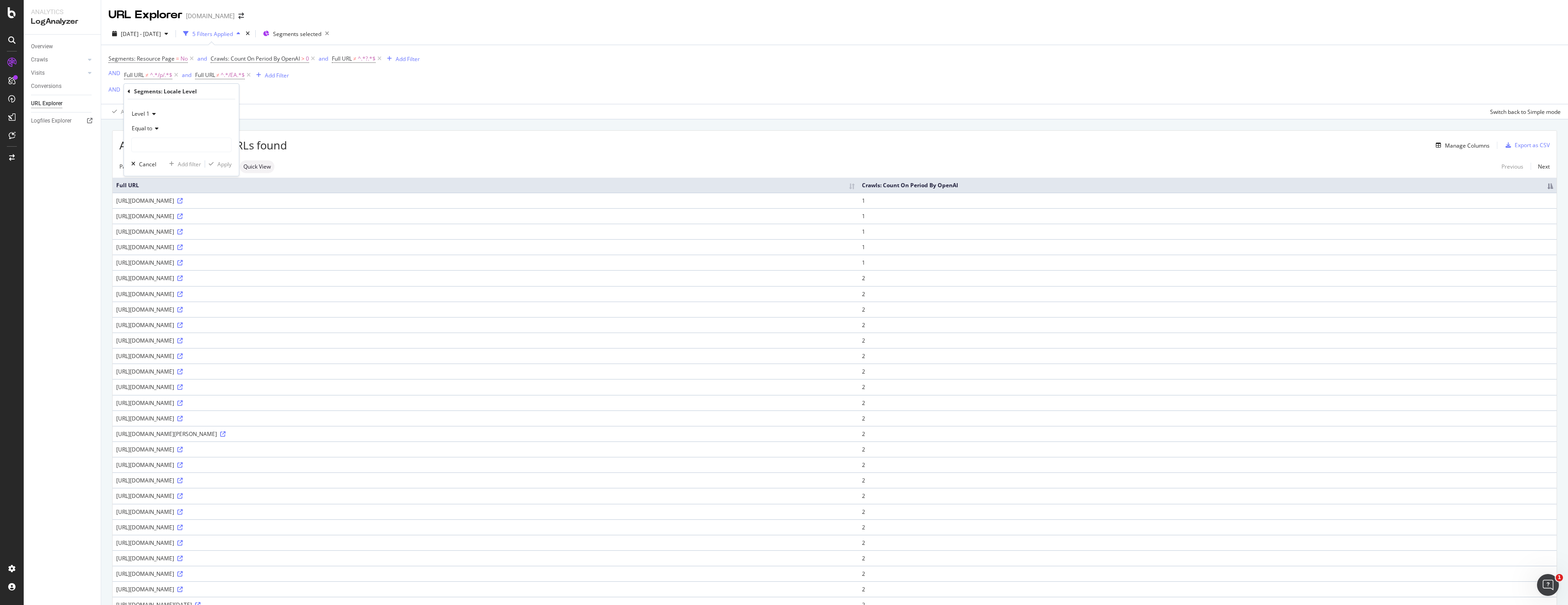
click at [150, 114] on icon at bounding box center [153, 114] width 6 height 5
click at [150, 114] on icon at bounding box center [153, 114] width 6 height 5
click at [159, 134] on div "Equal to" at bounding box center [181, 128] width 100 height 15
drag, startPoint x: 200, startPoint y: 117, endPoint x: 184, endPoint y: 94, distance: 28.0
click at [199, 117] on div "Level 1" at bounding box center [181, 114] width 100 height 15
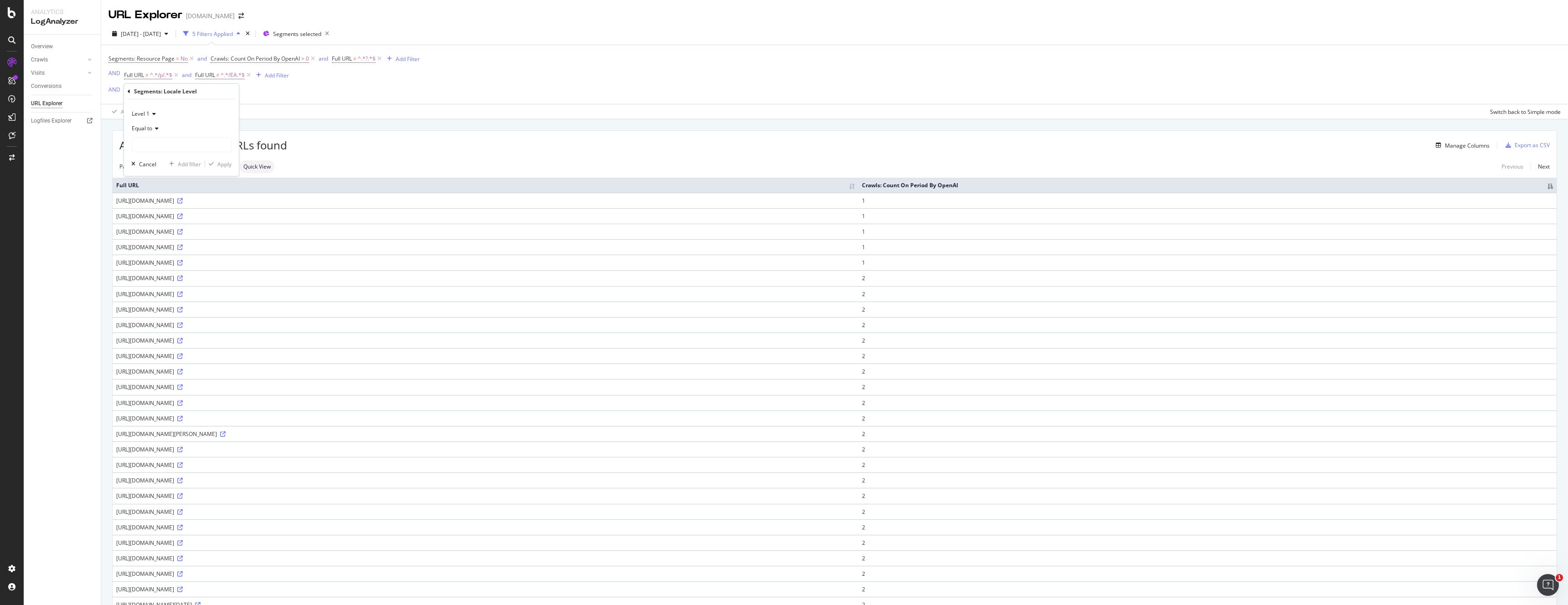
click at [134, 92] on div "Segments: Locale Level" at bounding box center [165, 91] width 63 height 8
click at [130, 91] on div "Segments: Locale Level" at bounding box center [181, 91] width 108 height 15
click at [128, 92] on icon at bounding box center [129, 91] width 2 height 5
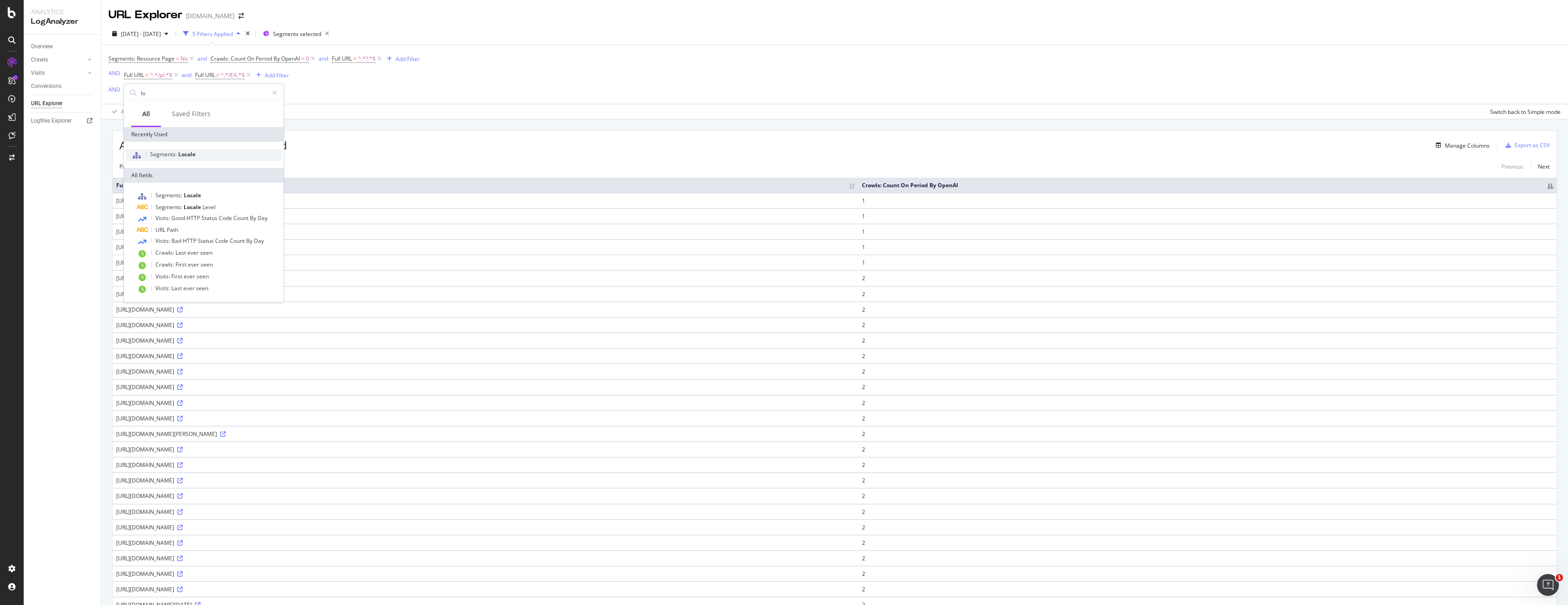
click at [175, 153] on span "Segments:" at bounding box center [164, 154] width 28 height 8
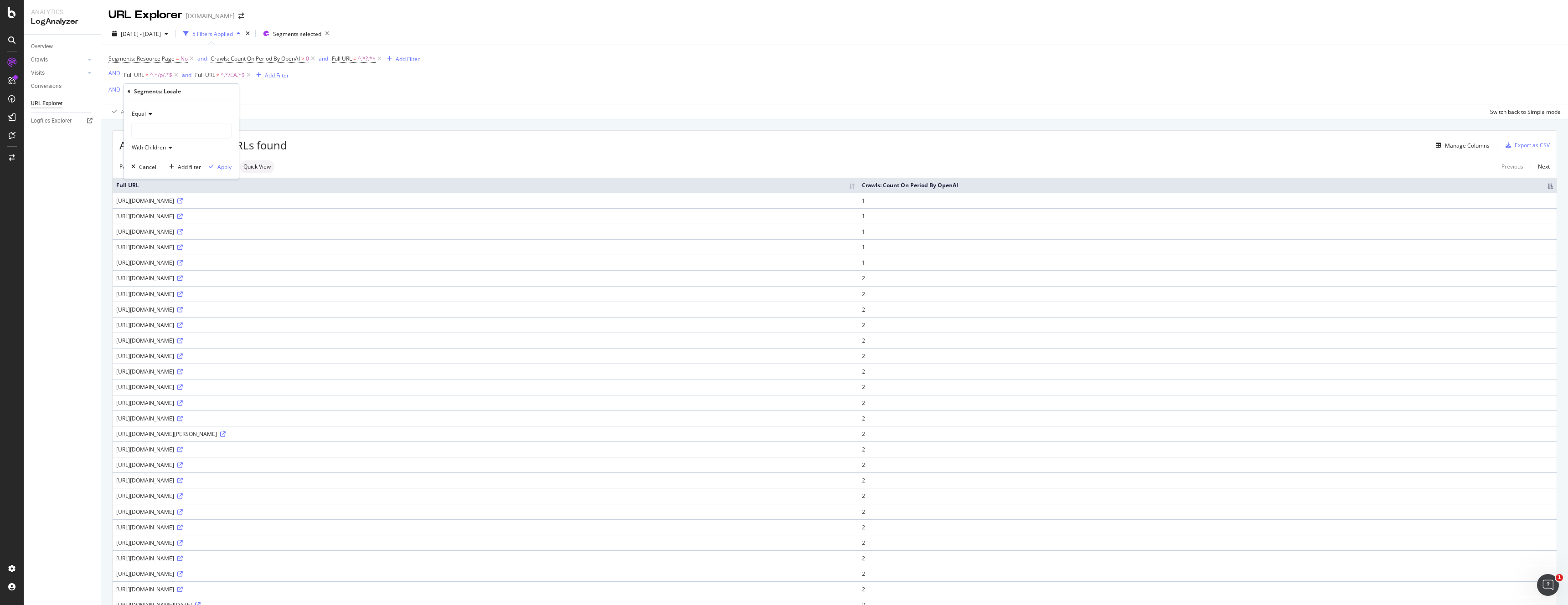
click at [169, 129] on div at bounding box center [181, 131] width 99 height 15
click at [168, 152] on span "5,639,204 URLS" at bounding box center [180, 150] width 42 height 8
click at [183, 168] on div "Add filter" at bounding box center [189, 167] width 23 height 8
click at [220, 93] on div "Add Filter" at bounding box center [227, 92] width 24 height 8
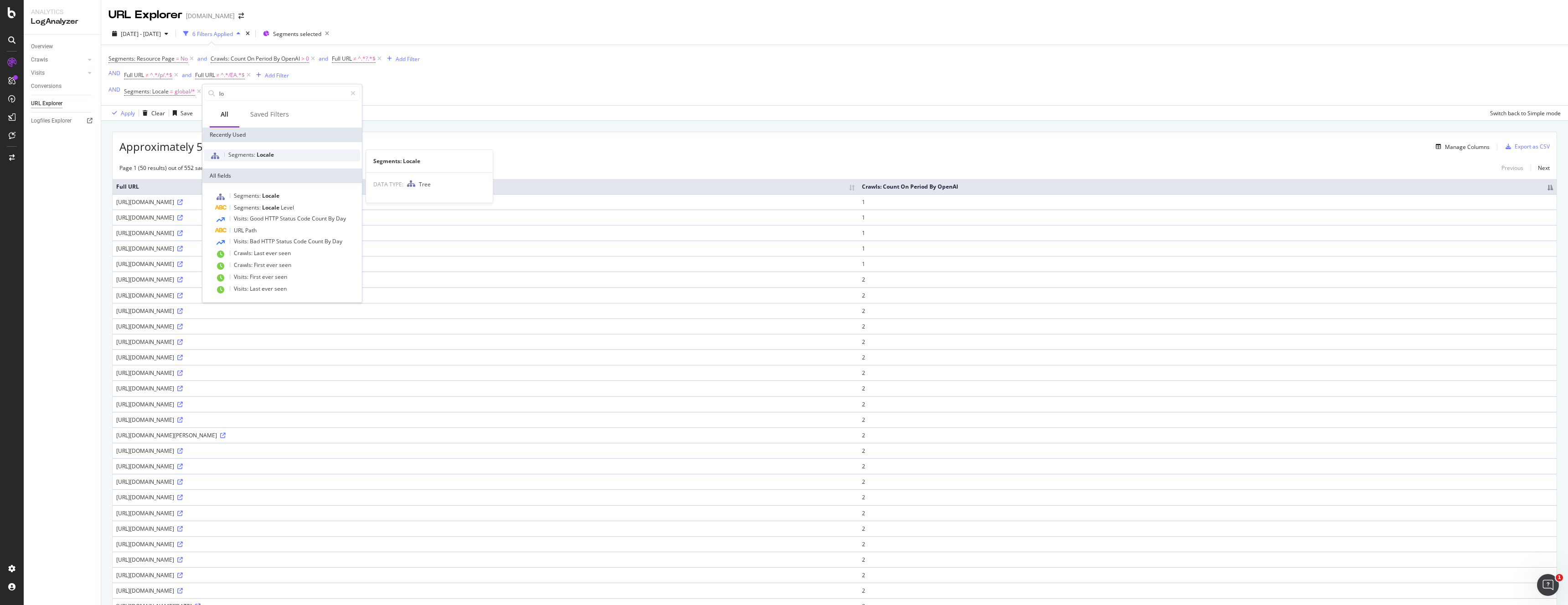
click at [237, 157] on span "Segments:" at bounding box center [242, 155] width 28 height 8
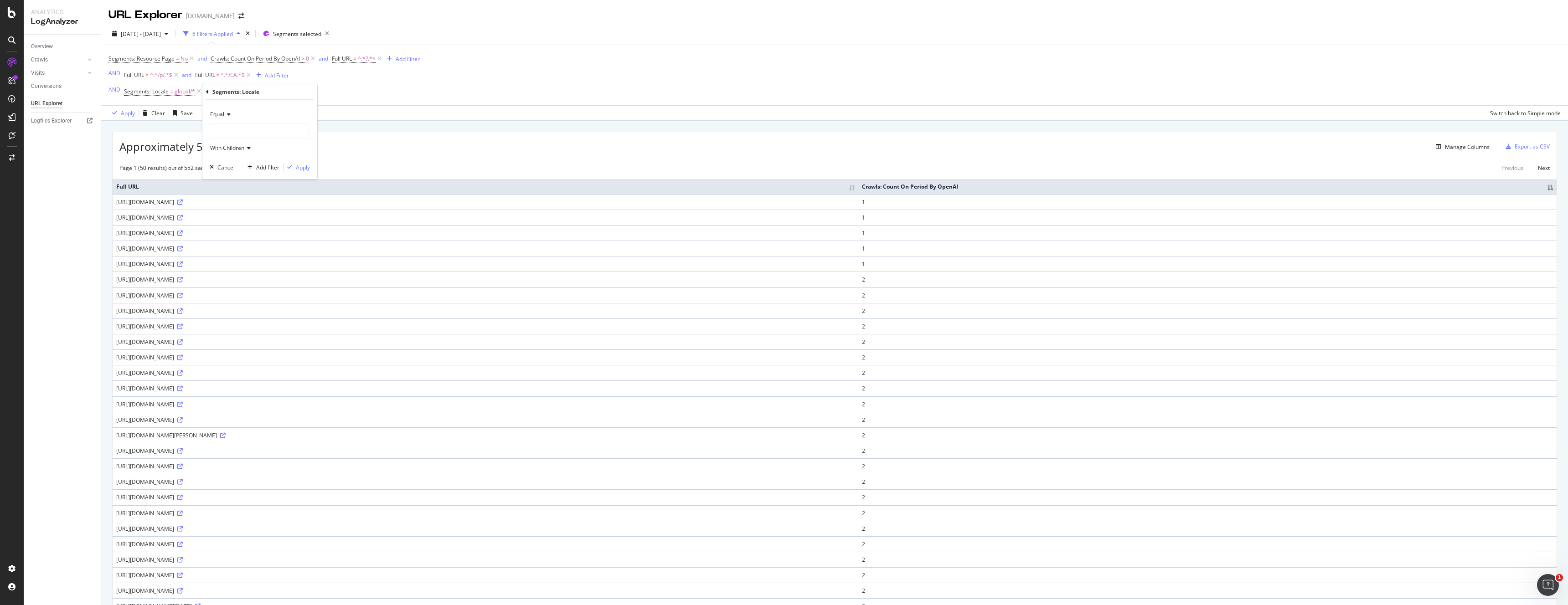
click at [225, 131] on div at bounding box center [259, 131] width 99 height 15
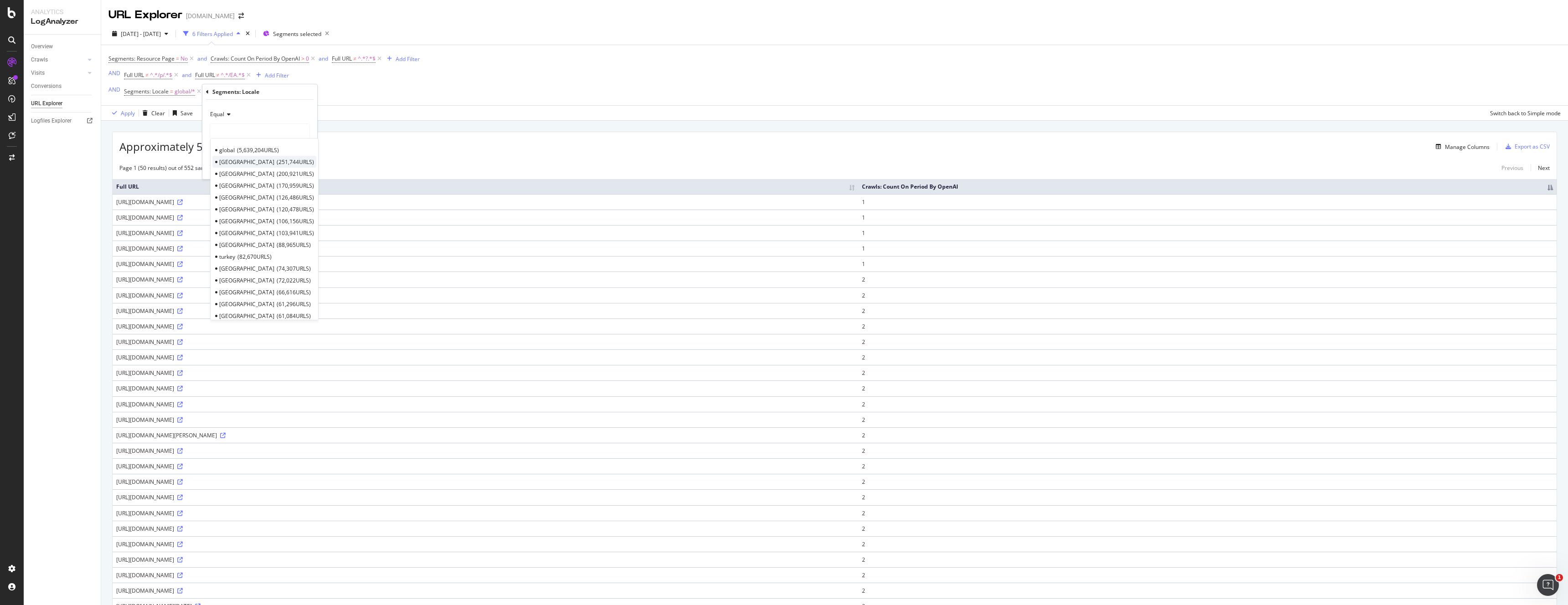
click at [277, 164] on span "251,744 URLS" at bounding box center [295, 162] width 37 height 8
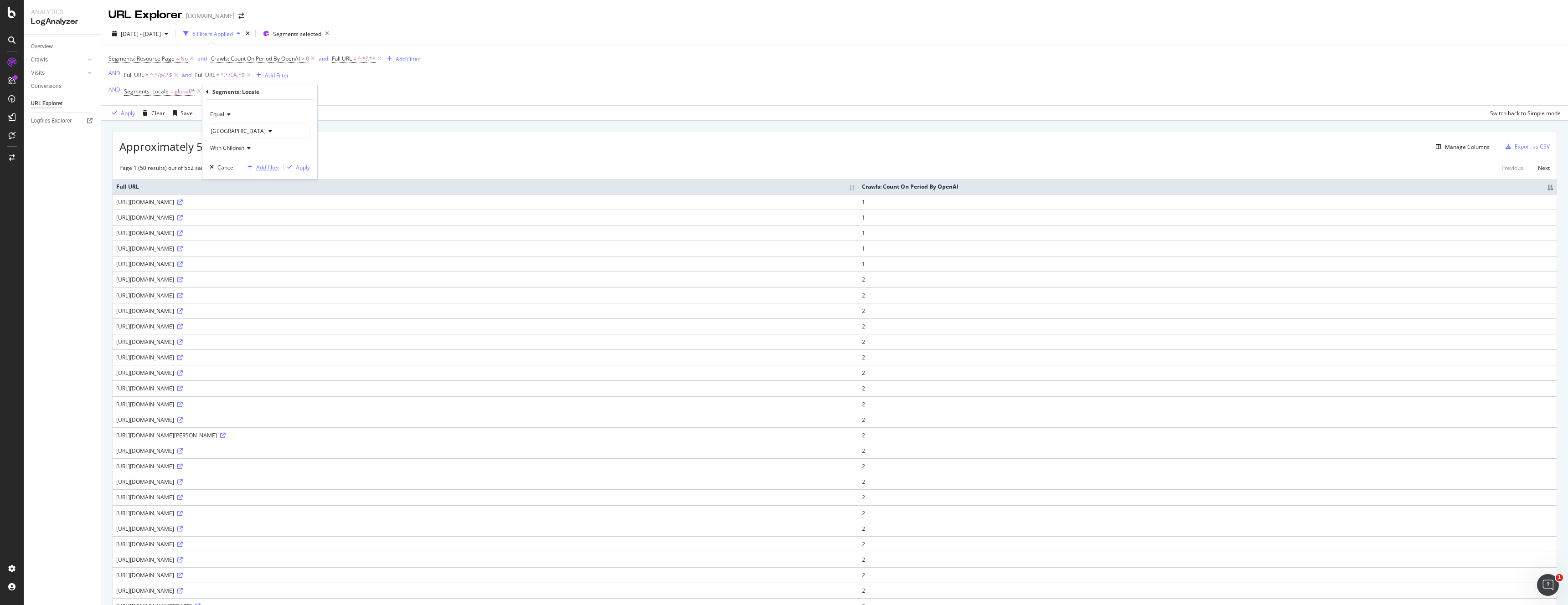
click at [278, 169] on div "Add filter" at bounding box center [268, 167] width 23 height 8
click at [323, 92] on div "Add Filter" at bounding box center [320, 92] width 24 height 8
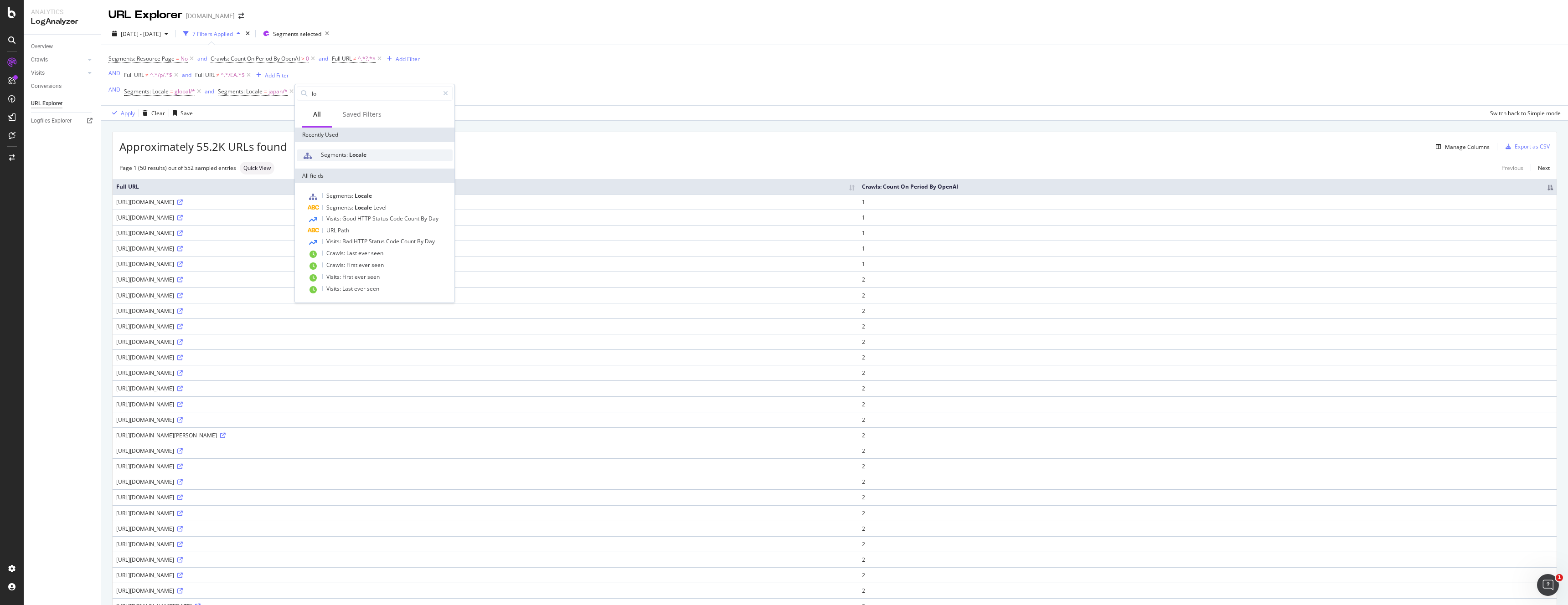
click at [331, 156] on span "Segments:" at bounding box center [335, 155] width 28 height 8
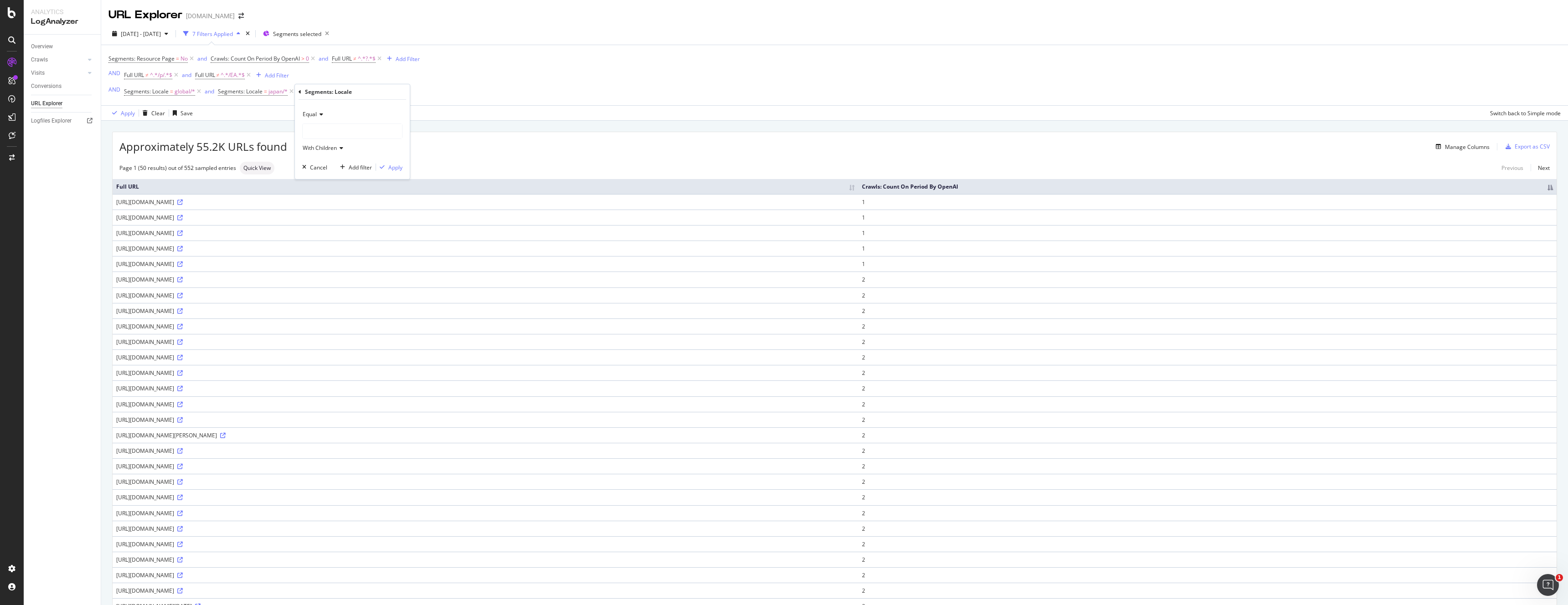
click at [329, 130] on div at bounding box center [352, 131] width 99 height 15
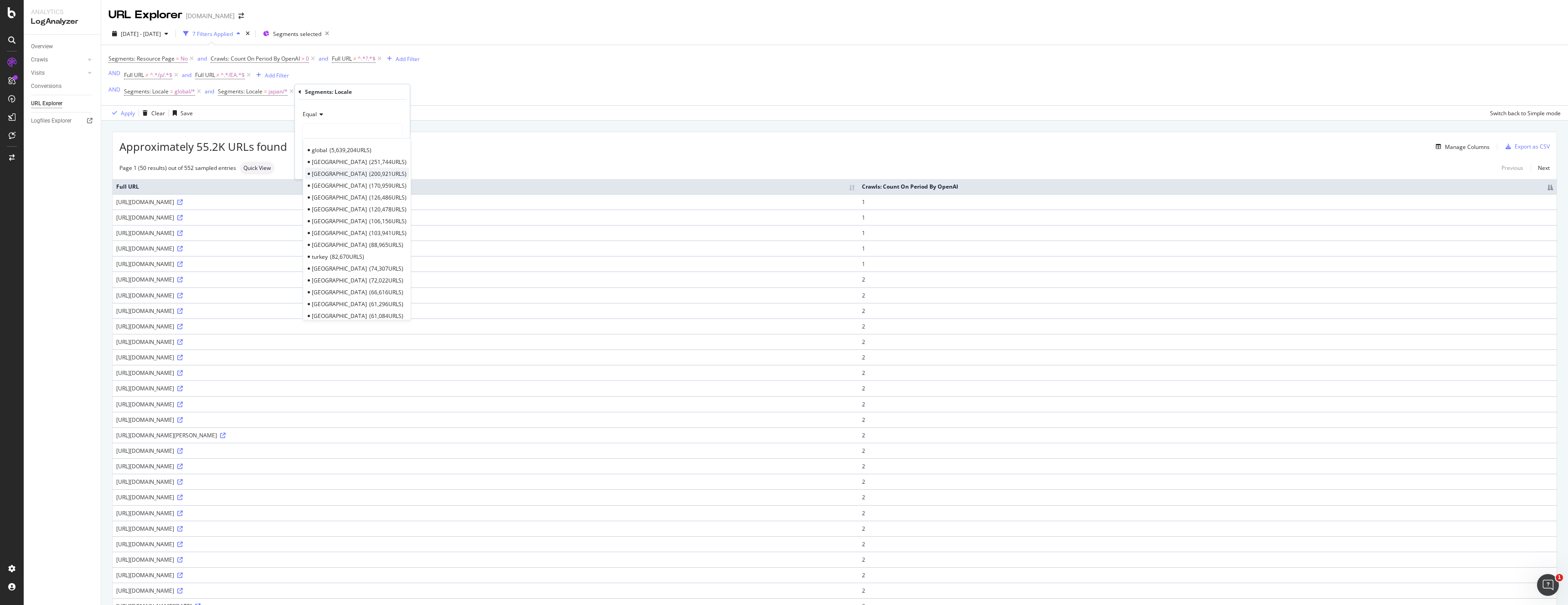
click at [369, 175] on span "200,921 URLS" at bounding box center [388, 173] width 37 height 8
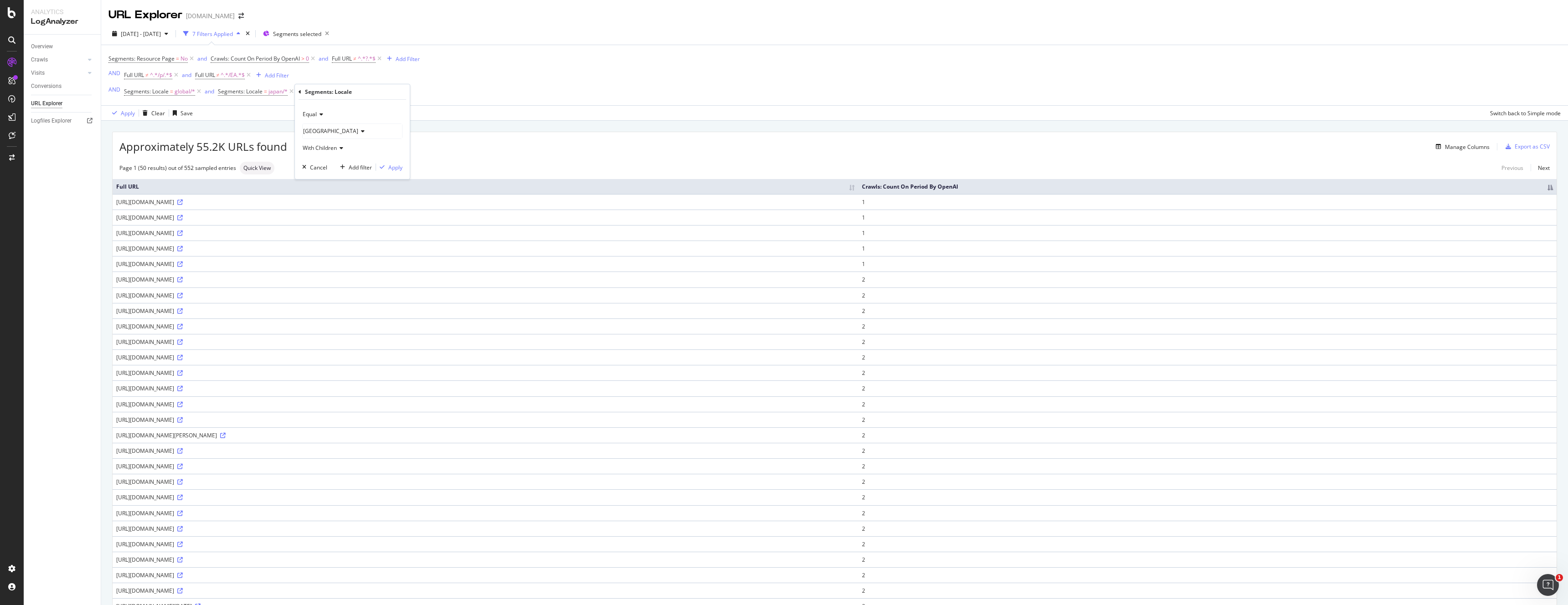
click at [240, 112] on div "Apply Clear Save Switch back to Simple mode" at bounding box center [835, 113] width 1467 height 15
click at [334, 91] on span "Segments: Locale" at bounding box center [332, 91] width 44 height 8
click at [355, 131] on div at bounding box center [367, 130] width 99 height 15
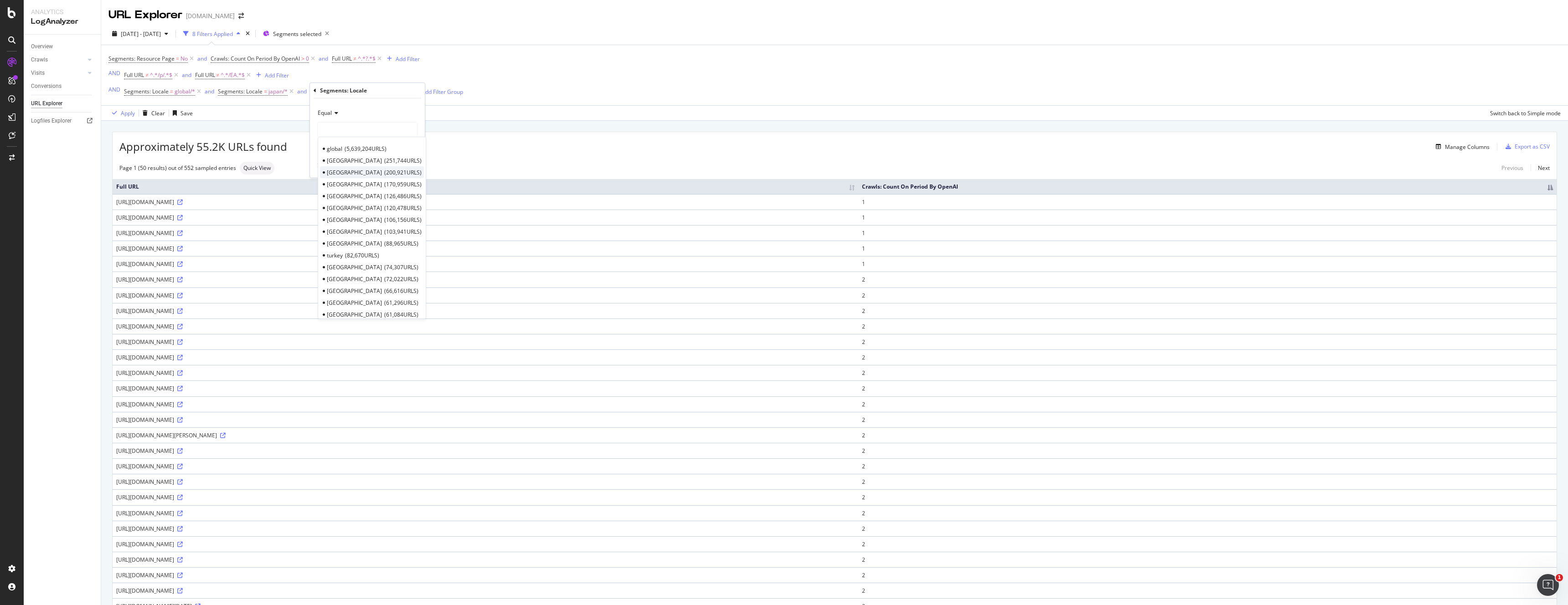
click at [384, 175] on span "200,921 URLS" at bounding box center [402, 172] width 37 height 8
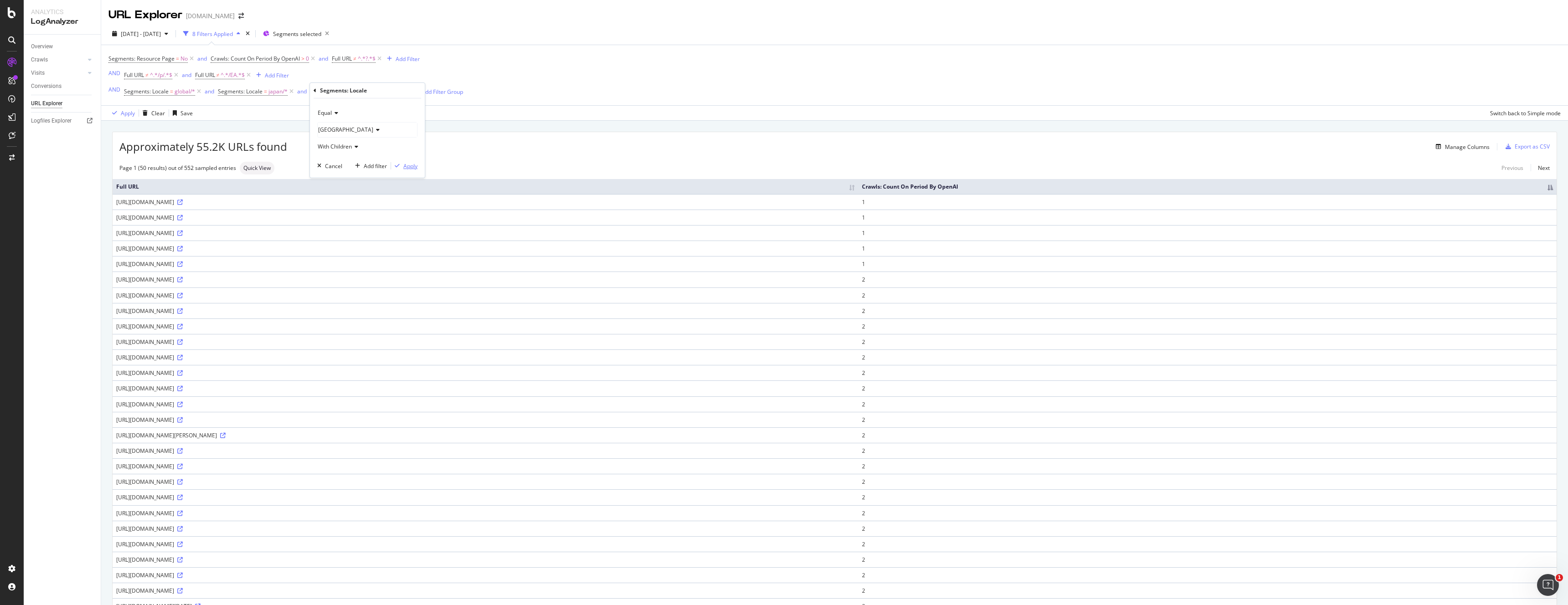
click at [406, 166] on div "Apply" at bounding box center [410, 166] width 14 height 8
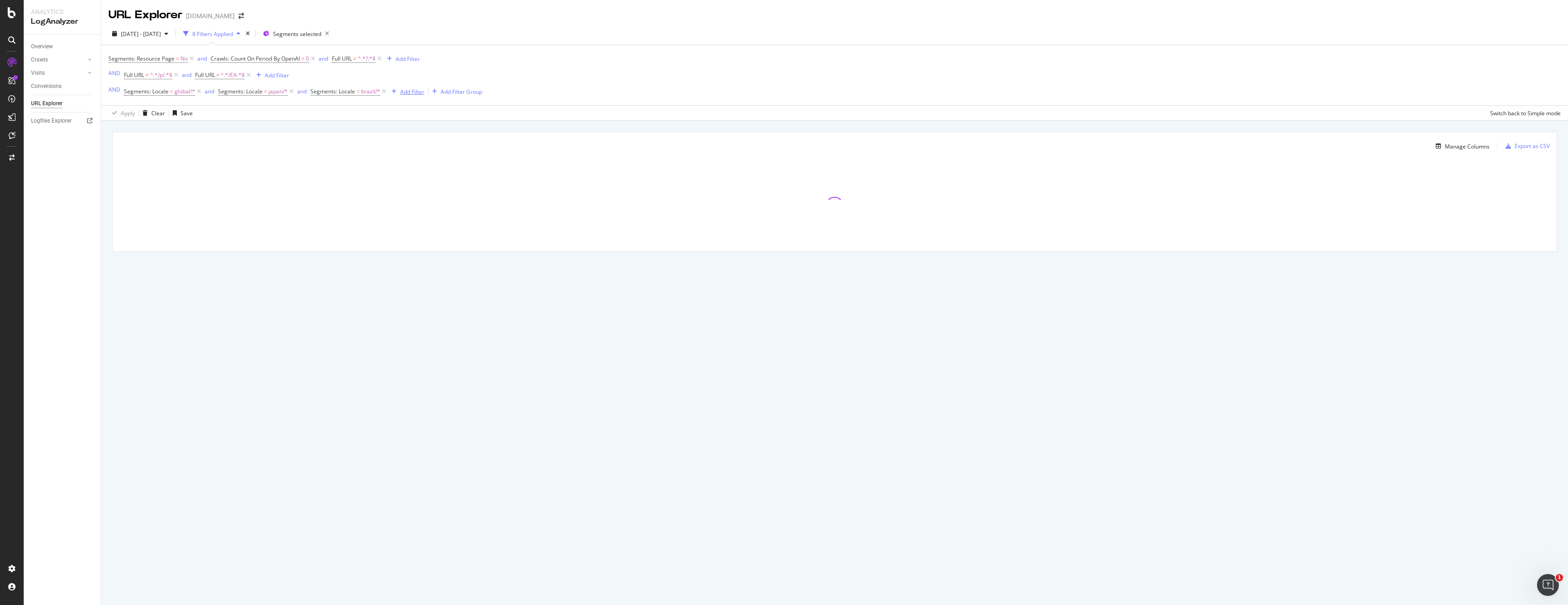
click at [404, 92] on div "Add Filter" at bounding box center [412, 92] width 24 height 8
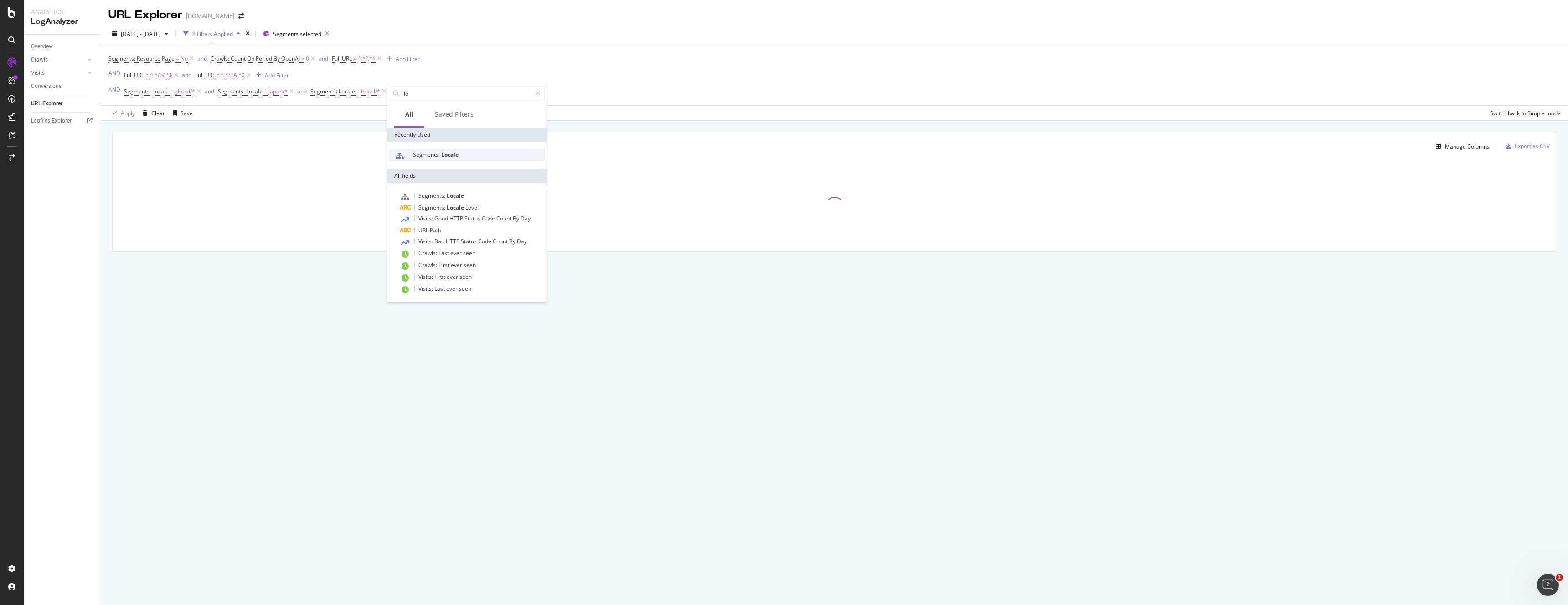
click at [422, 154] on span "Segments:" at bounding box center [427, 155] width 28 height 8
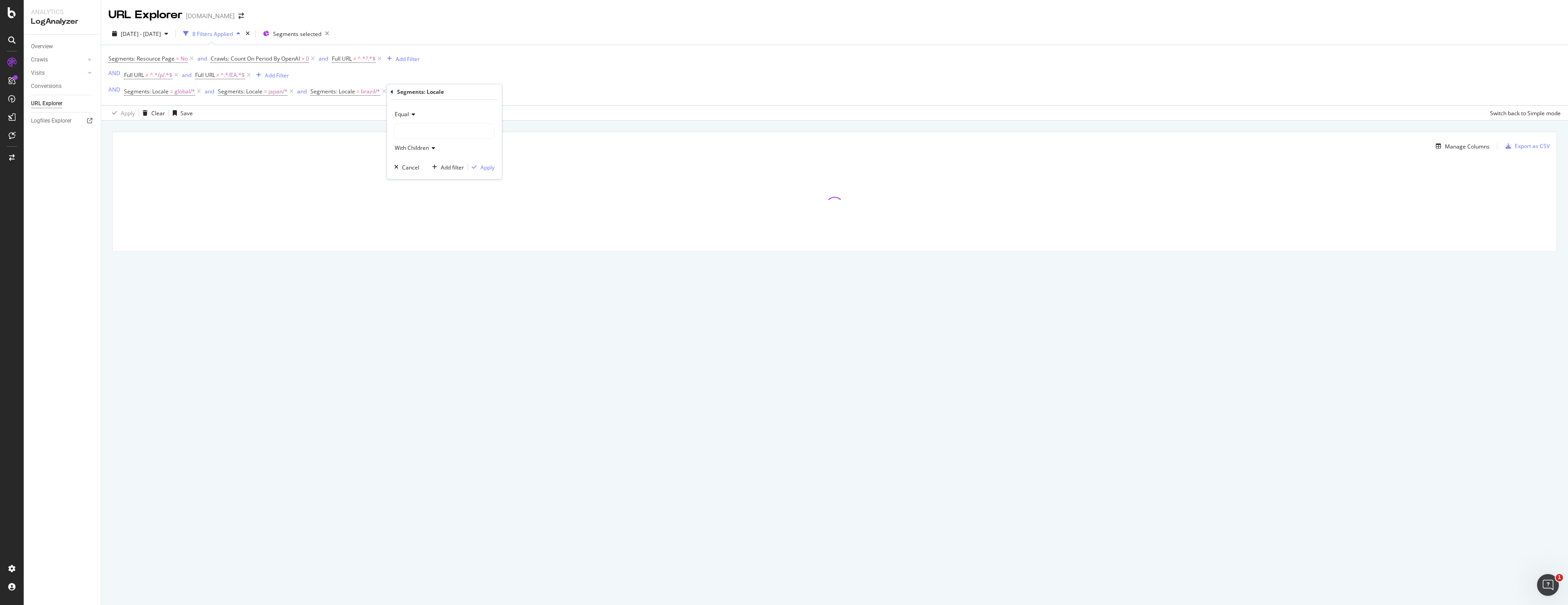
click at [425, 128] on div at bounding box center [444, 131] width 99 height 15
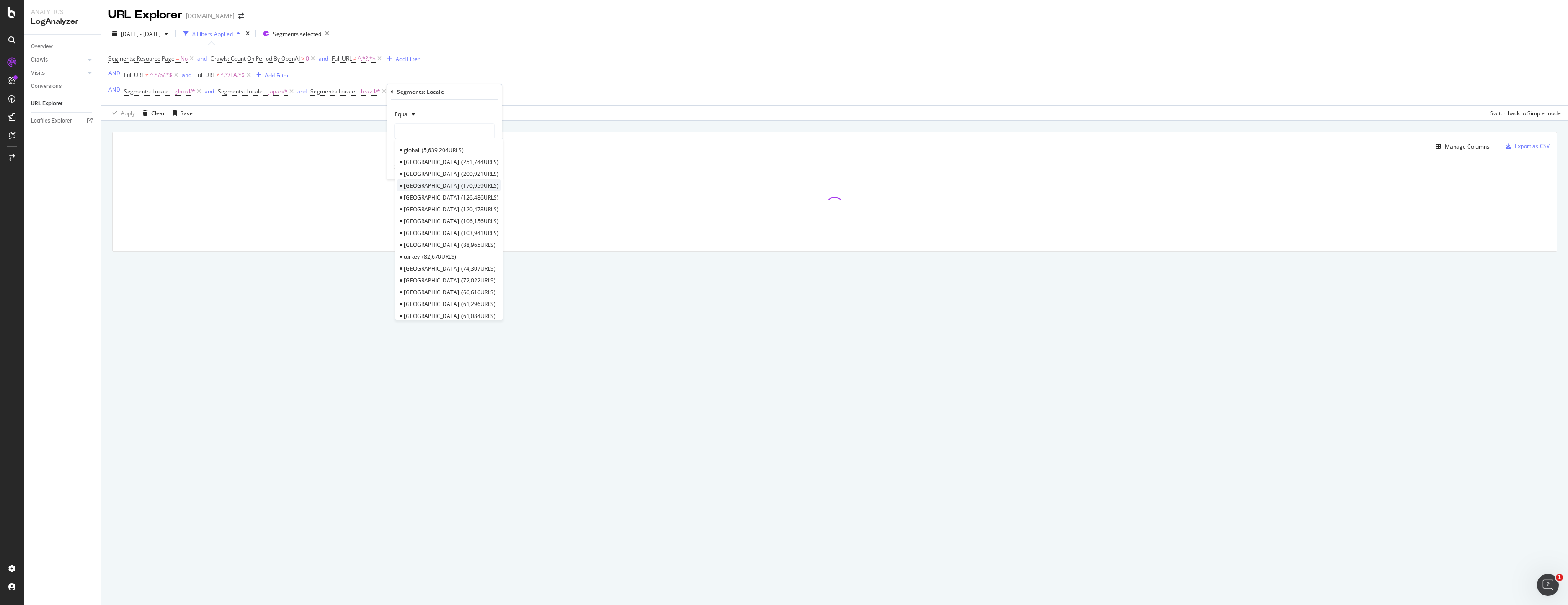
click at [461, 186] on span "170,959 URLS" at bounding box center [480, 186] width 37 height 8
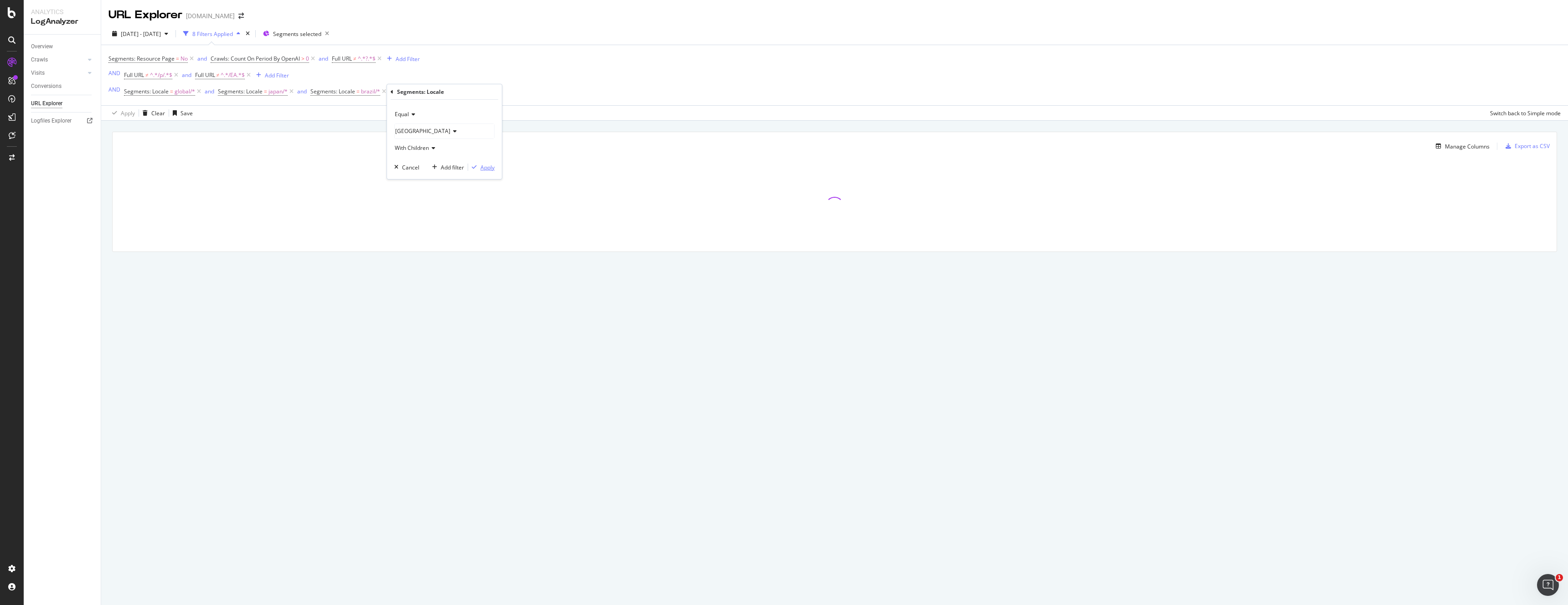
click at [486, 167] on div "Apply" at bounding box center [487, 167] width 14 height 8
click at [518, 90] on div "Add Filter" at bounding box center [516, 92] width 24 height 8
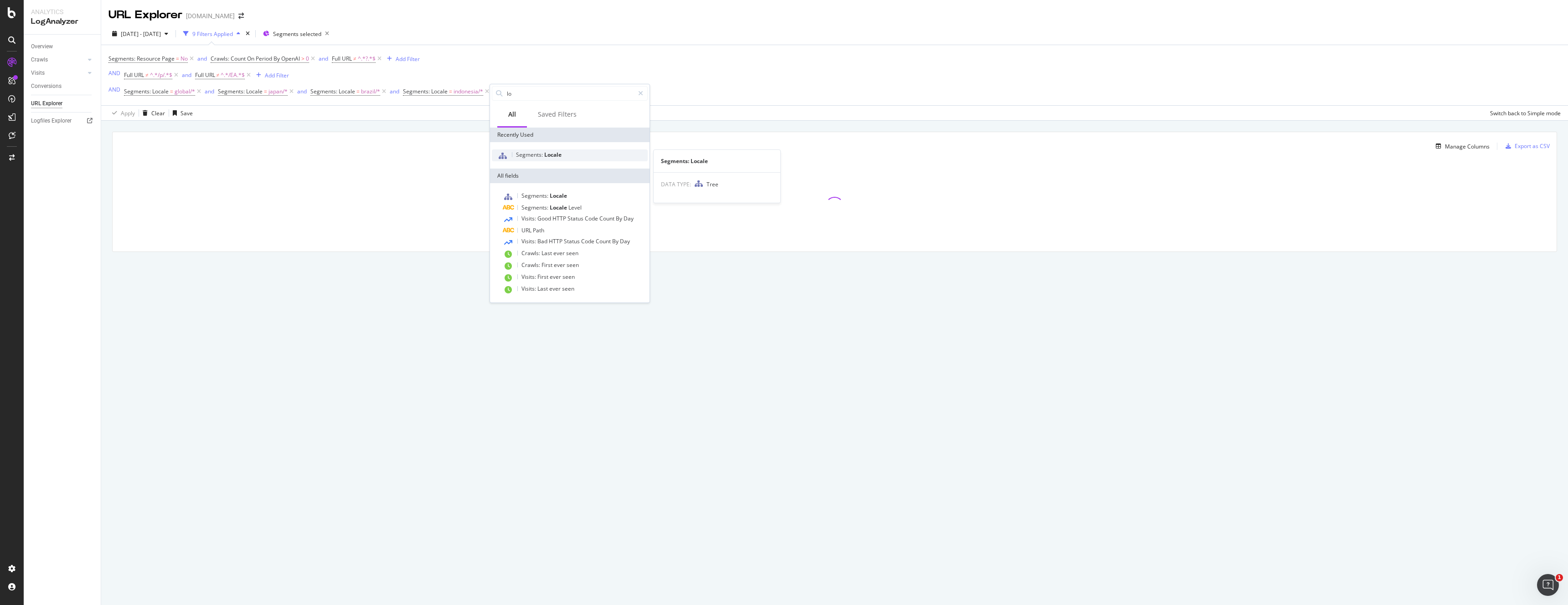
click at [533, 155] on span "Segments:" at bounding box center [530, 155] width 28 height 8
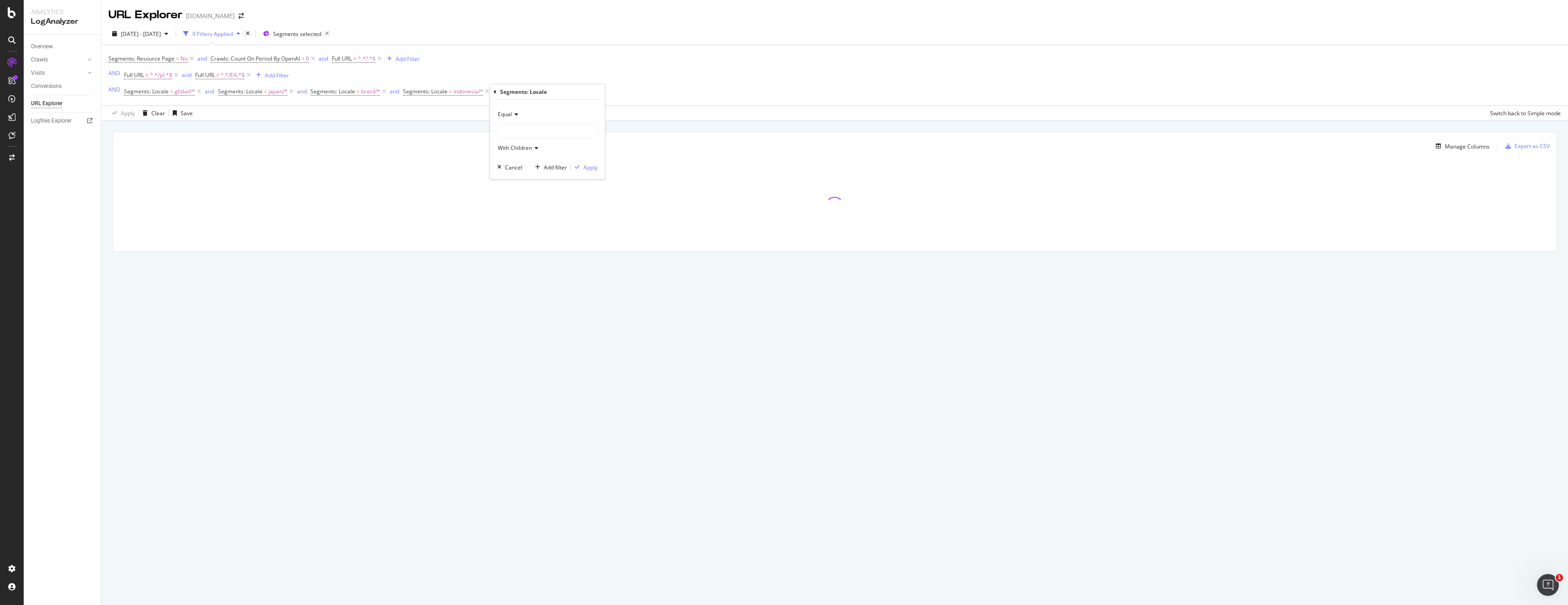
click at [538, 125] on div at bounding box center [547, 131] width 99 height 15
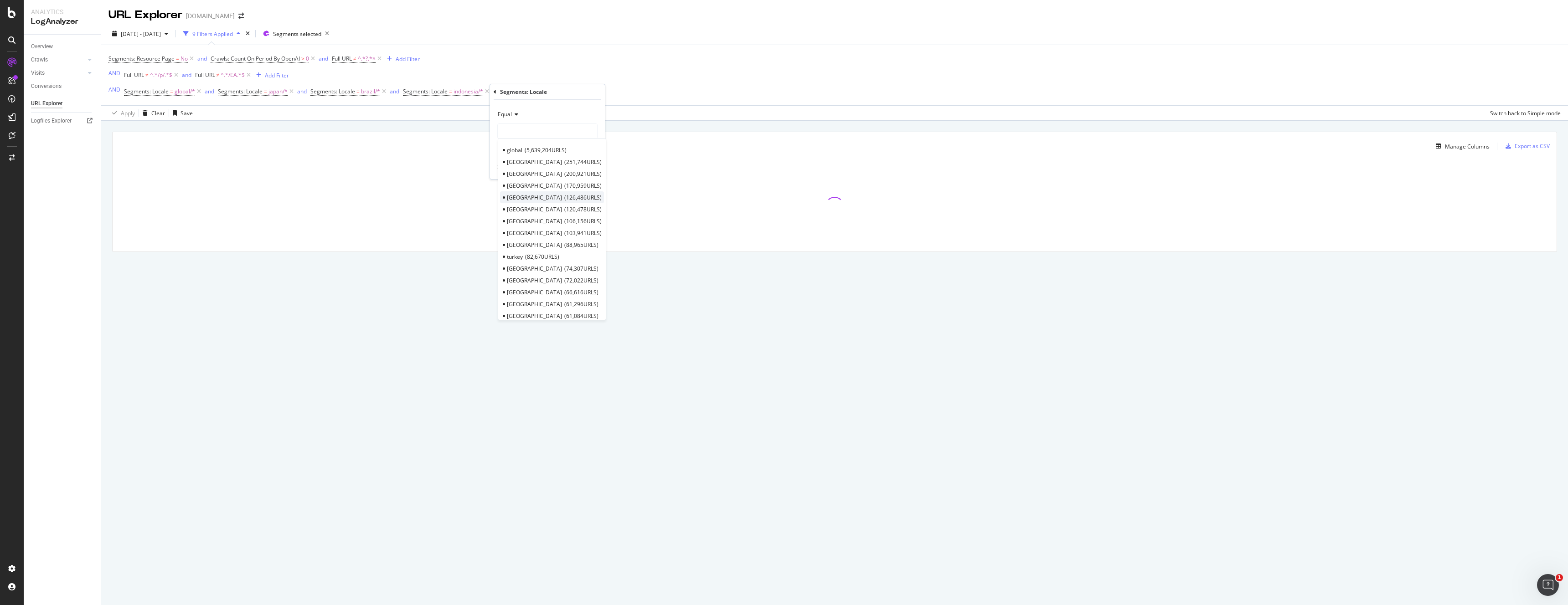
click at [564, 197] on span "126,486 URLS" at bounding box center [583, 197] width 37 height 8
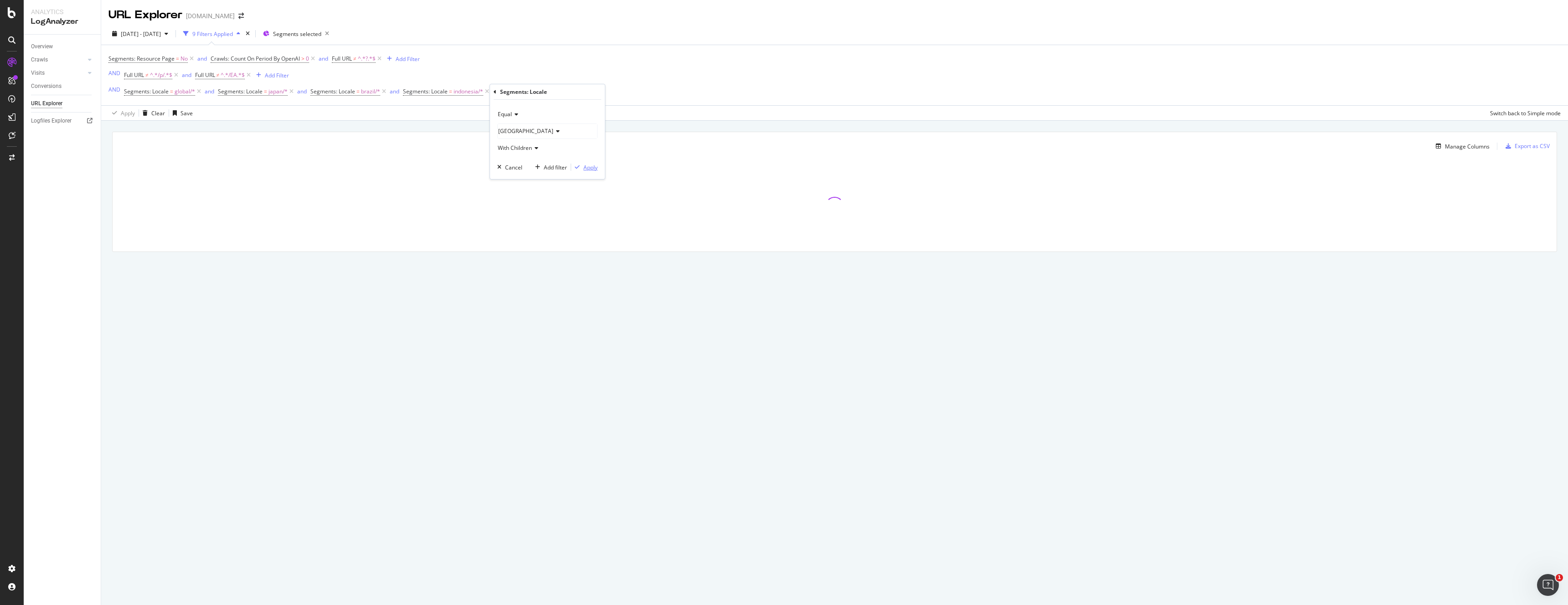
click at [590, 166] on div "Apply" at bounding box center [590, 167] width 14 height 8
click at [601, 90] on div "Add Filter" at bounding box center [612, 92] width 24 height 8
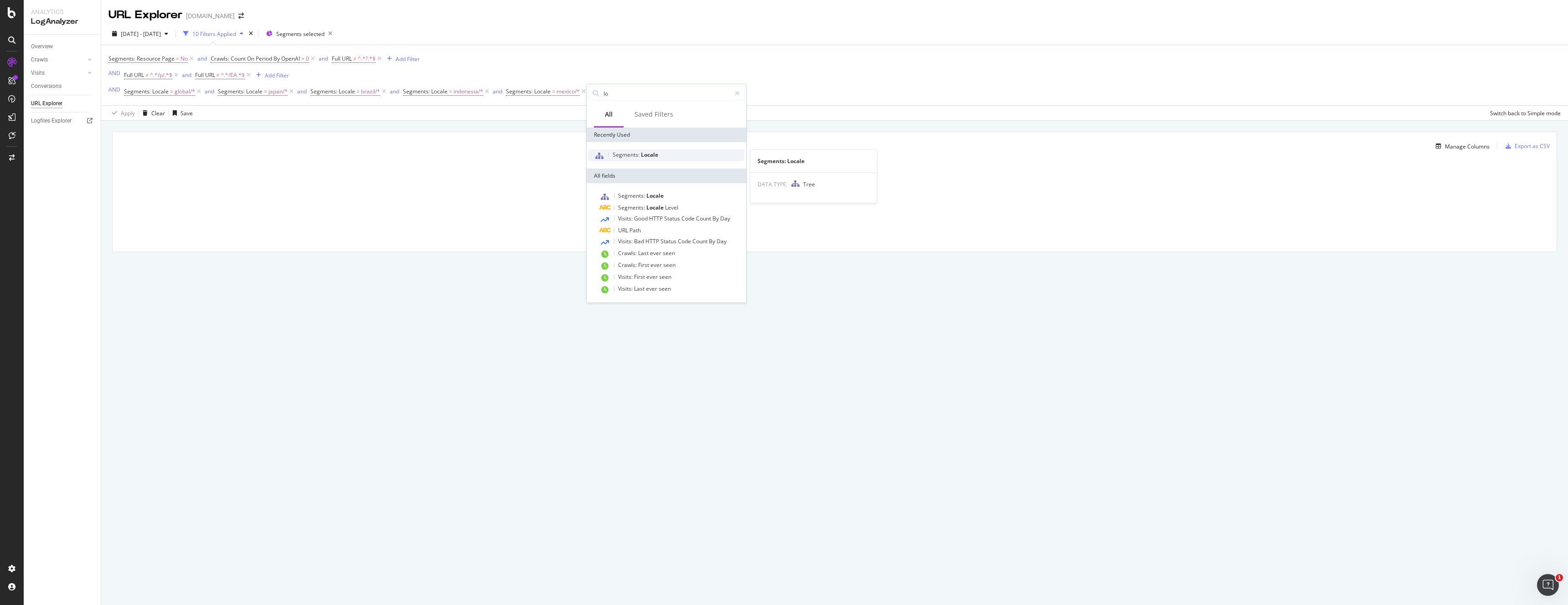
click at [617, 154] on span "Segments:" at bounding box center [626, 155] width 28 height 8
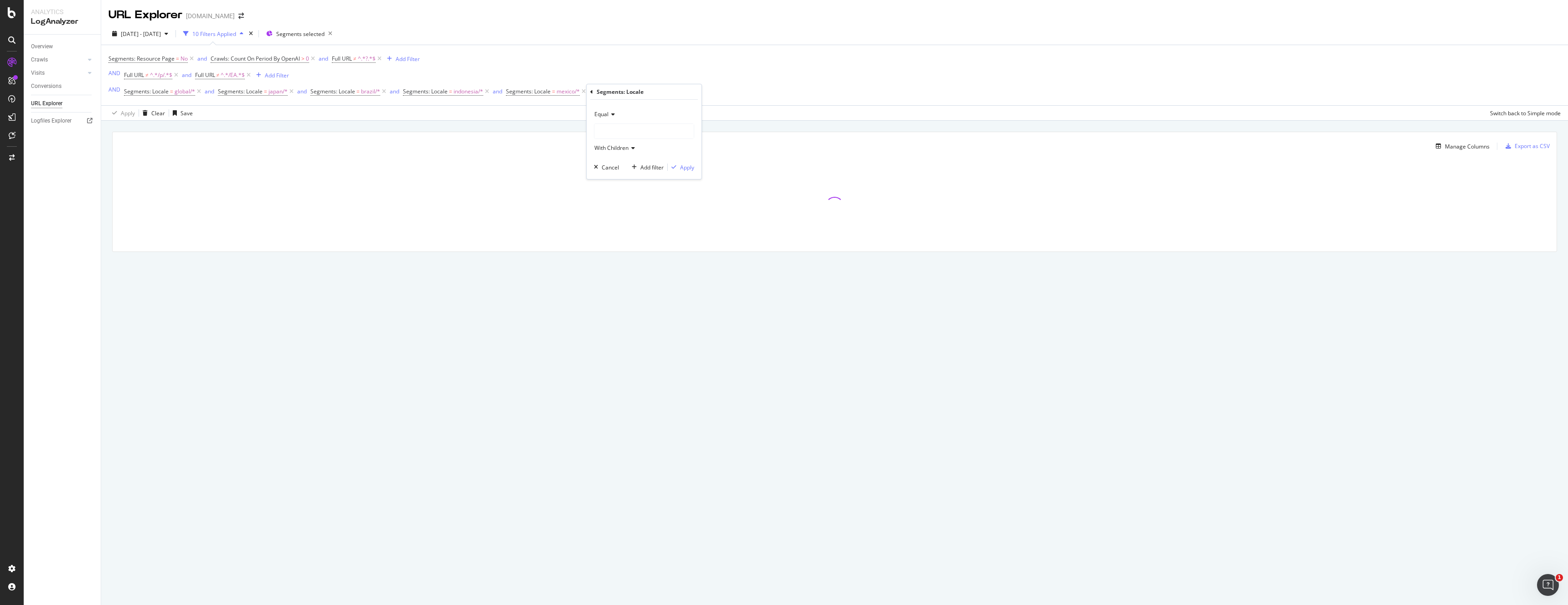
click at [617, 131] on div at bounding box center [643, 131] width 99 height 15
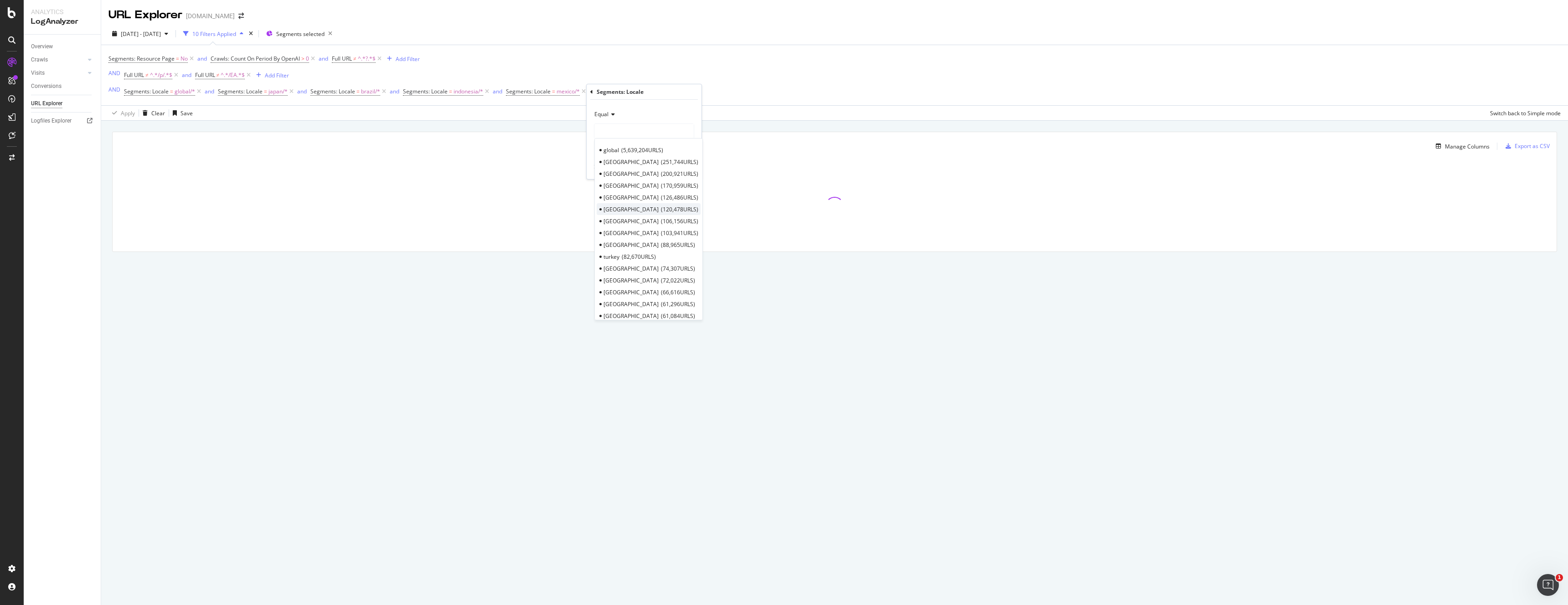
click at [618, 211] on div "spain 120,478 URLS" at bounding box center [648, 209] width 104 height 12
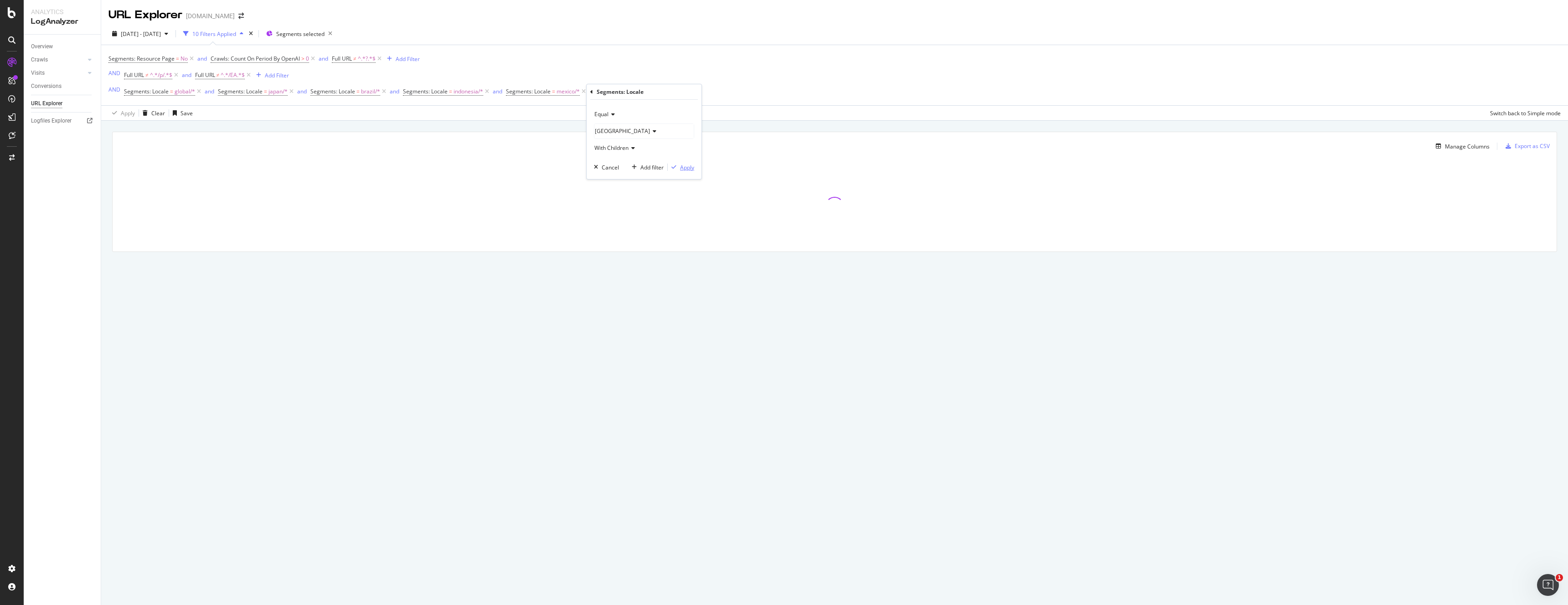
click at [690, 170] on div "Apply" at bounding box center [687, 167] width 14 height 8
click at [702, 92] on div "Add Filter" at bounding box center [704, 92] width 24 height 8
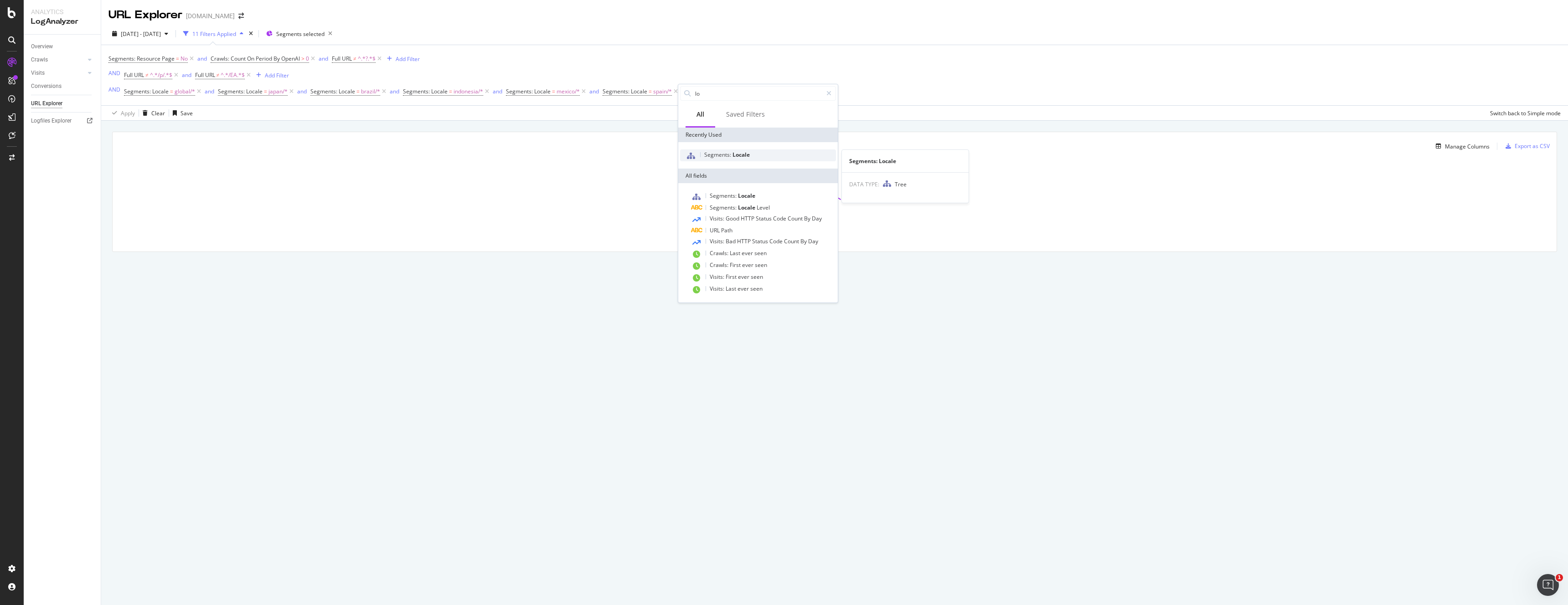
click at [701, 155] on div "Segments: Locale" at bounding box center [758, 155] width 156 height 12
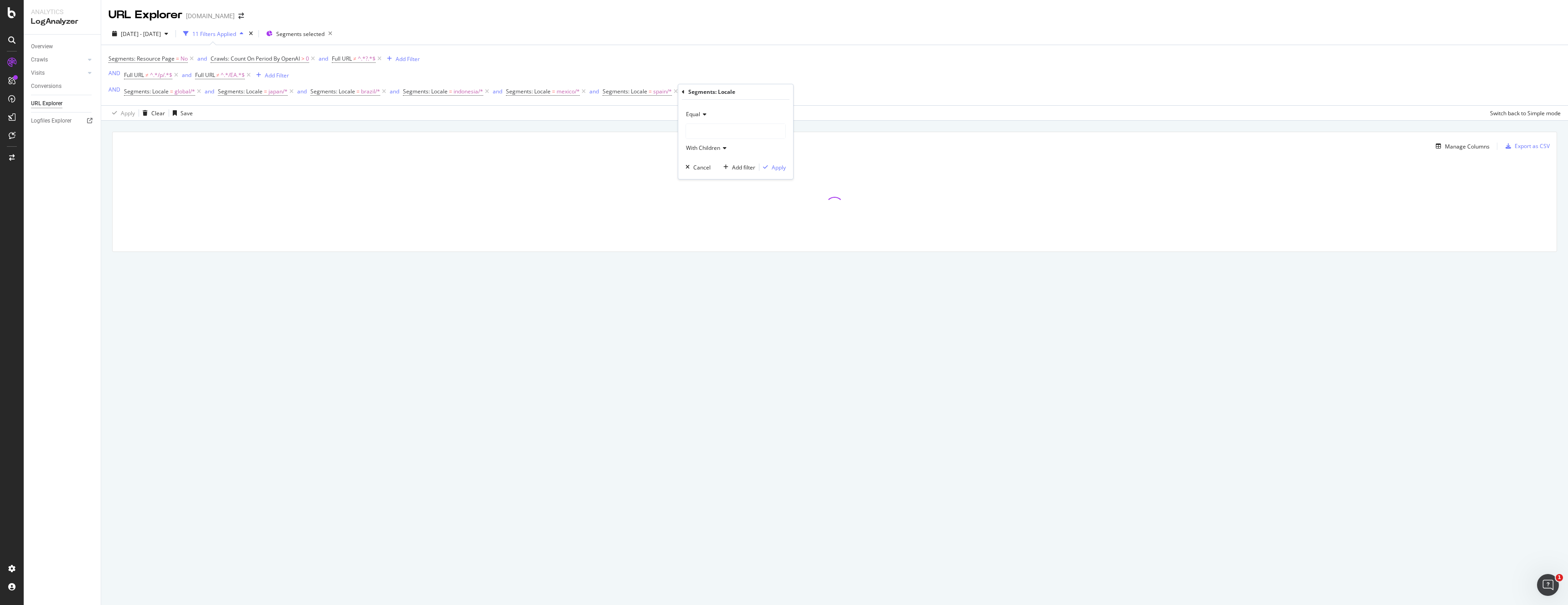
click at [711, 131] on div at bounding box center [735, 131] width 99 height 15
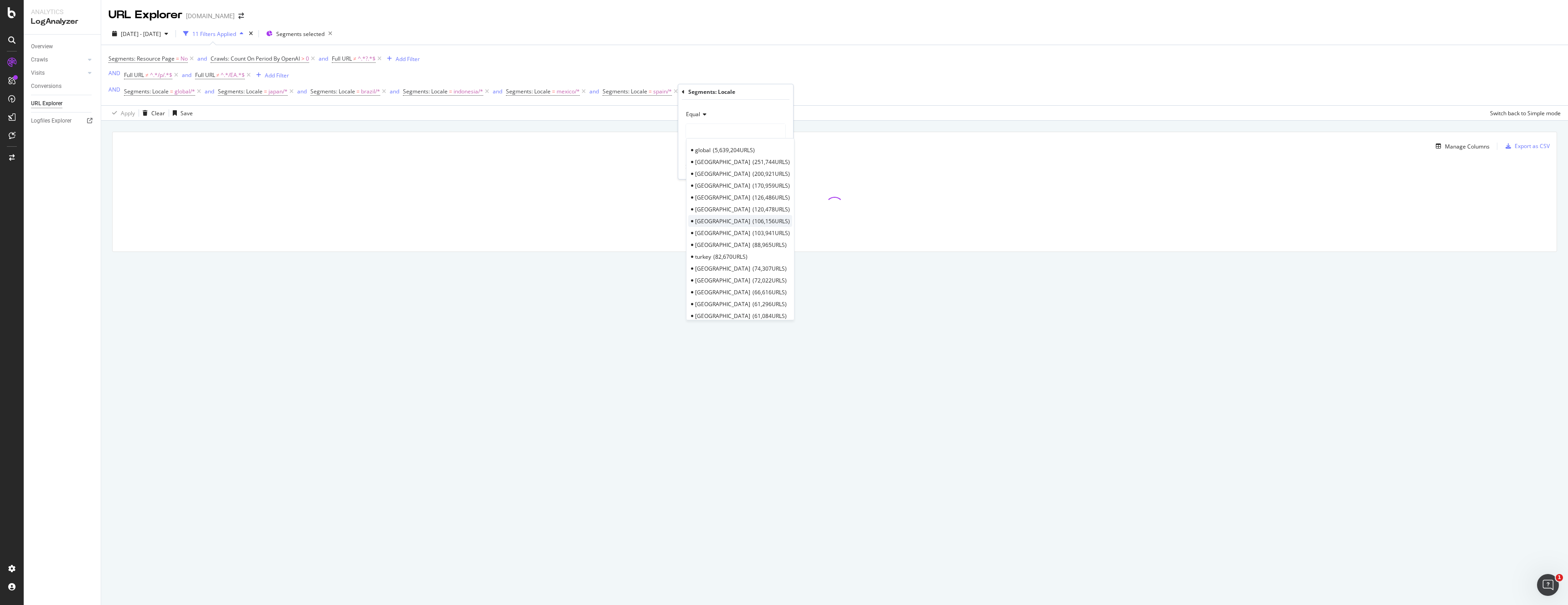
click at [712, 223] on span "[GEOGRAPHIC_DATA]" at bounding box center [723, 221] width 55 height 8
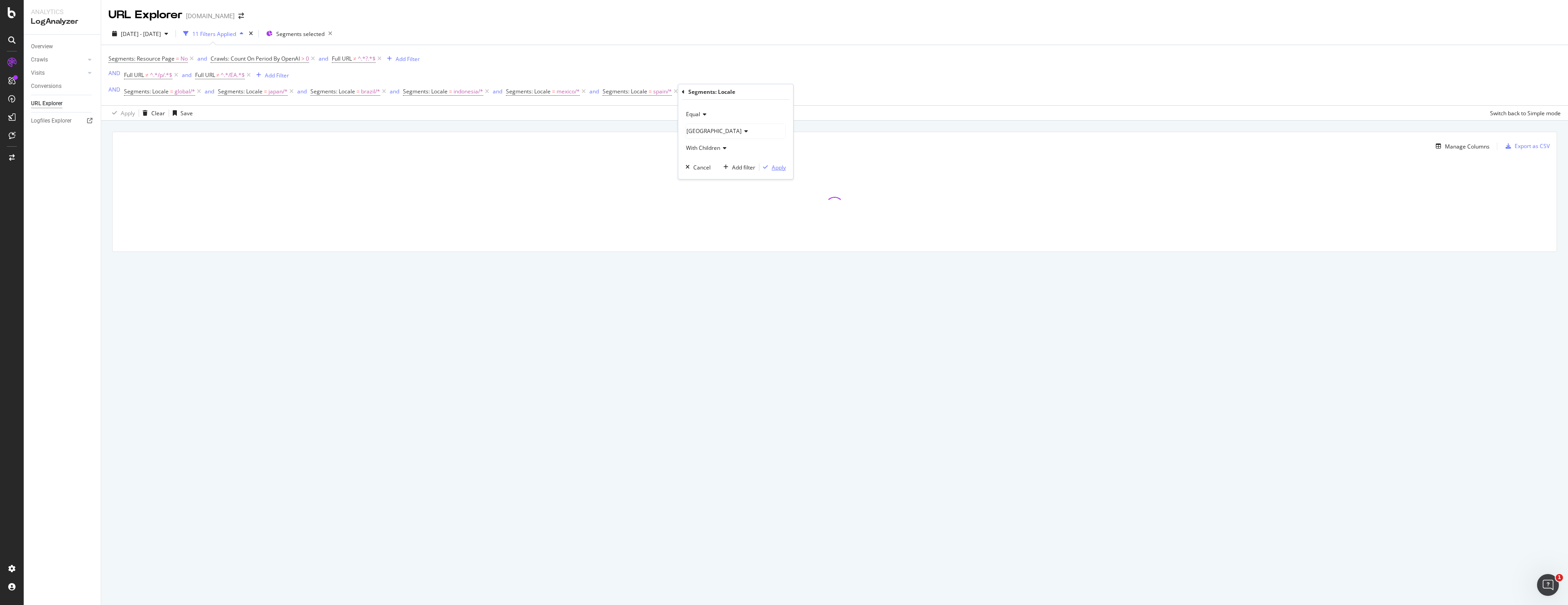
click at [779, 165] on div "Apply" at bounding box center [779, 167] width 14 height 8
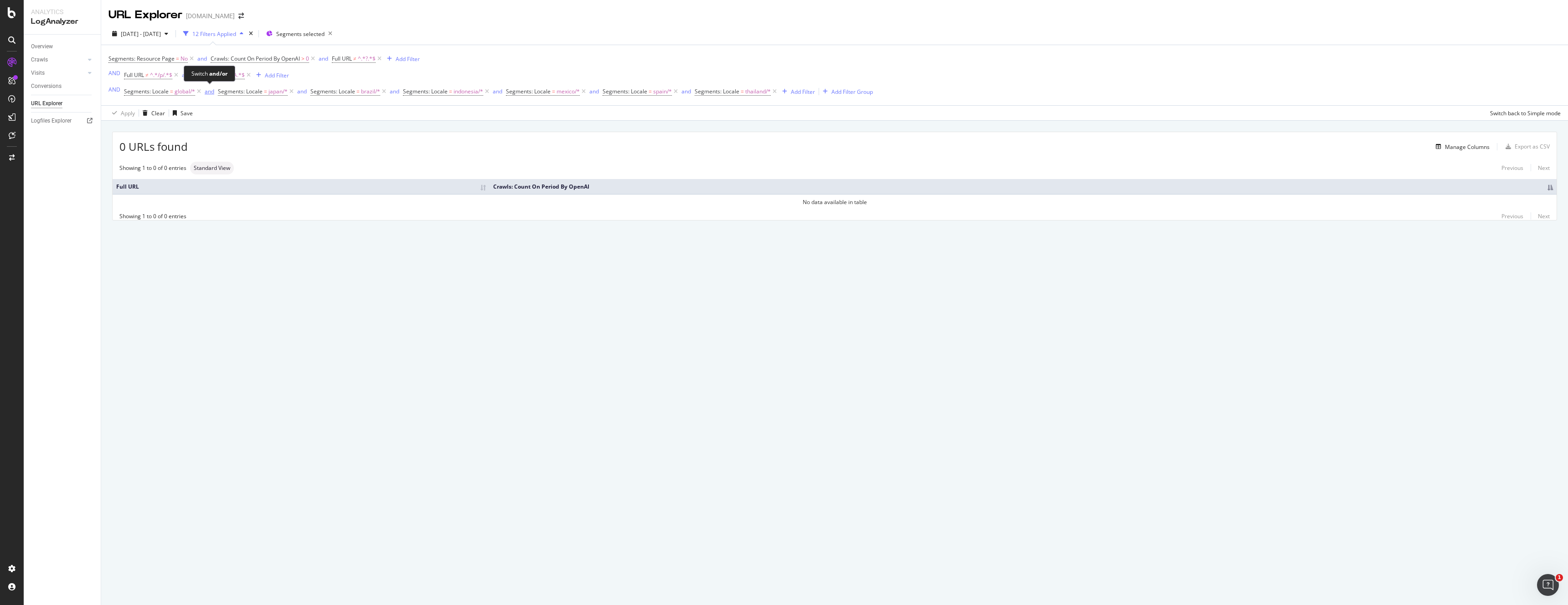
click at [210, 93] on div "and" at bounding box center [209, 91] width 10 height 8
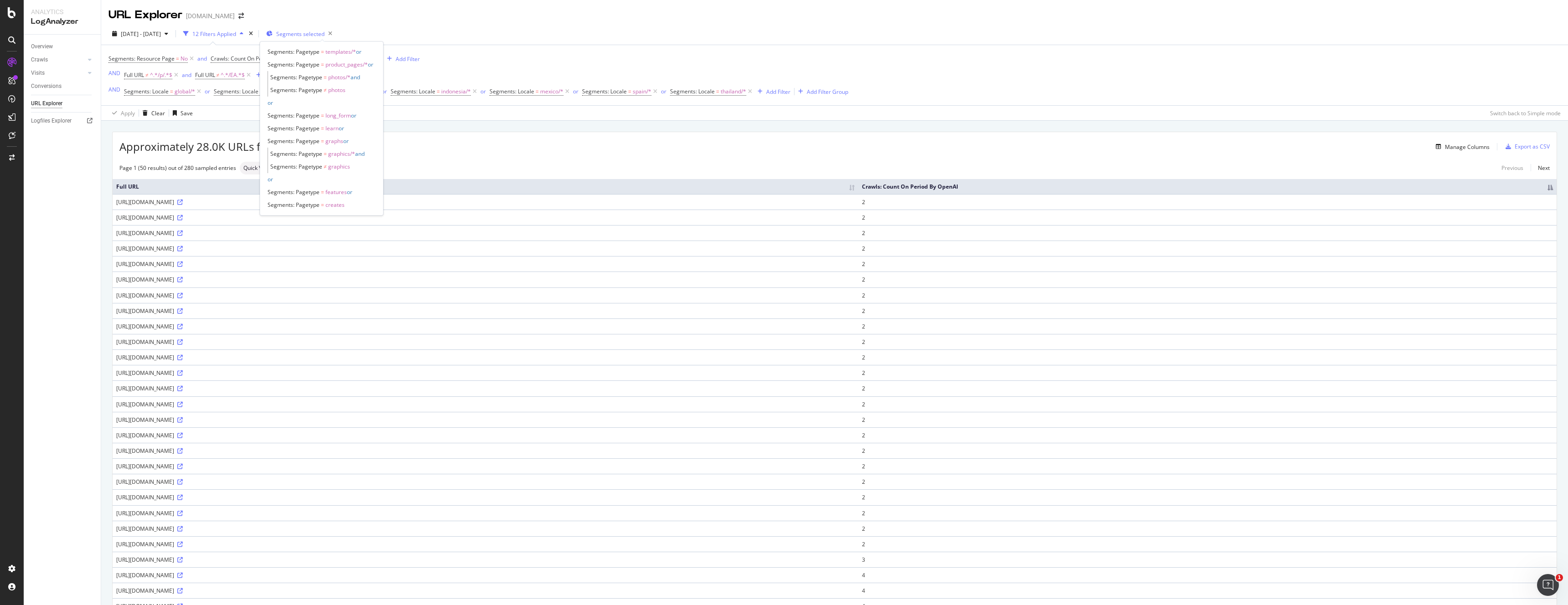
click at [324, 32] on span "Segments selected" at bounding box center [300, 33] width 48 height 8
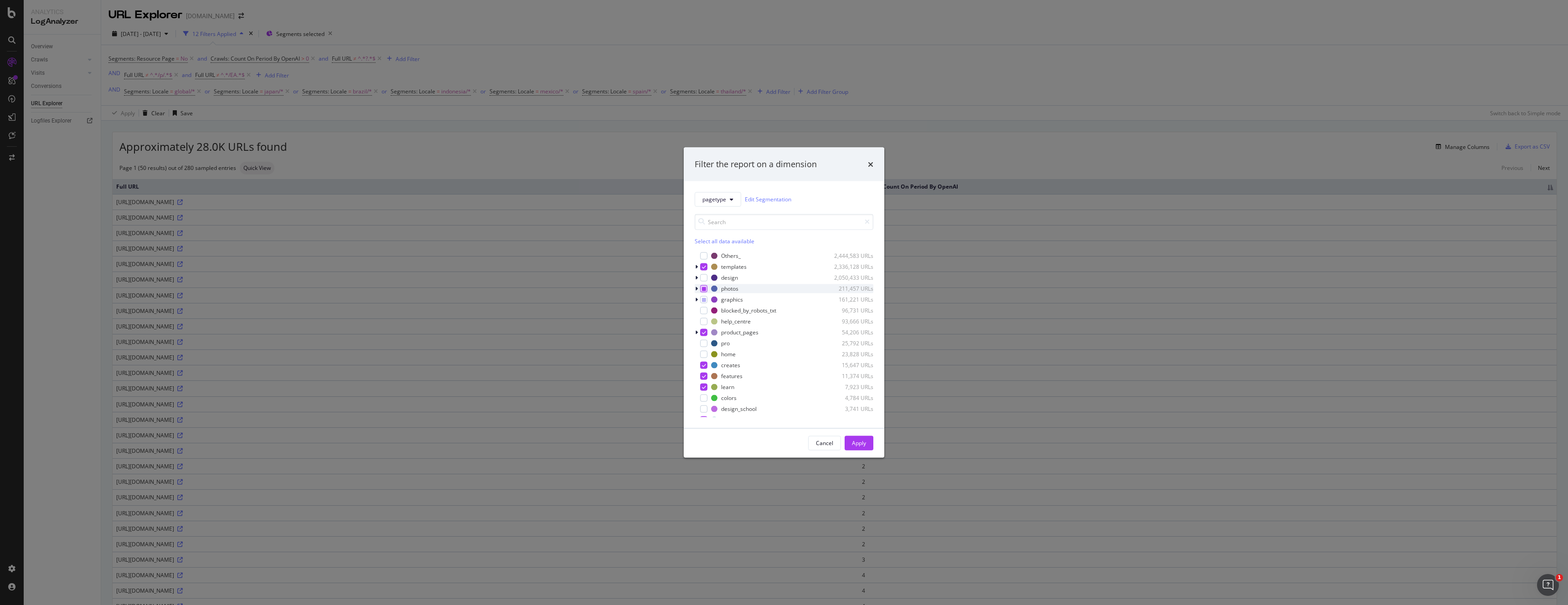
click at [703, 288] on icon "modal" at bounding box center [704, 288] width 4 height 4
click at [702, 300] on icon "modal" at bounding box center [704, 299] width 4 height 4
click at [704, 290] on icon "modal" at bounding box center [704, 288] width 4 height 4
click at [707, 298] on div "modal" at bounding box center [704, 299] width 7 height 7
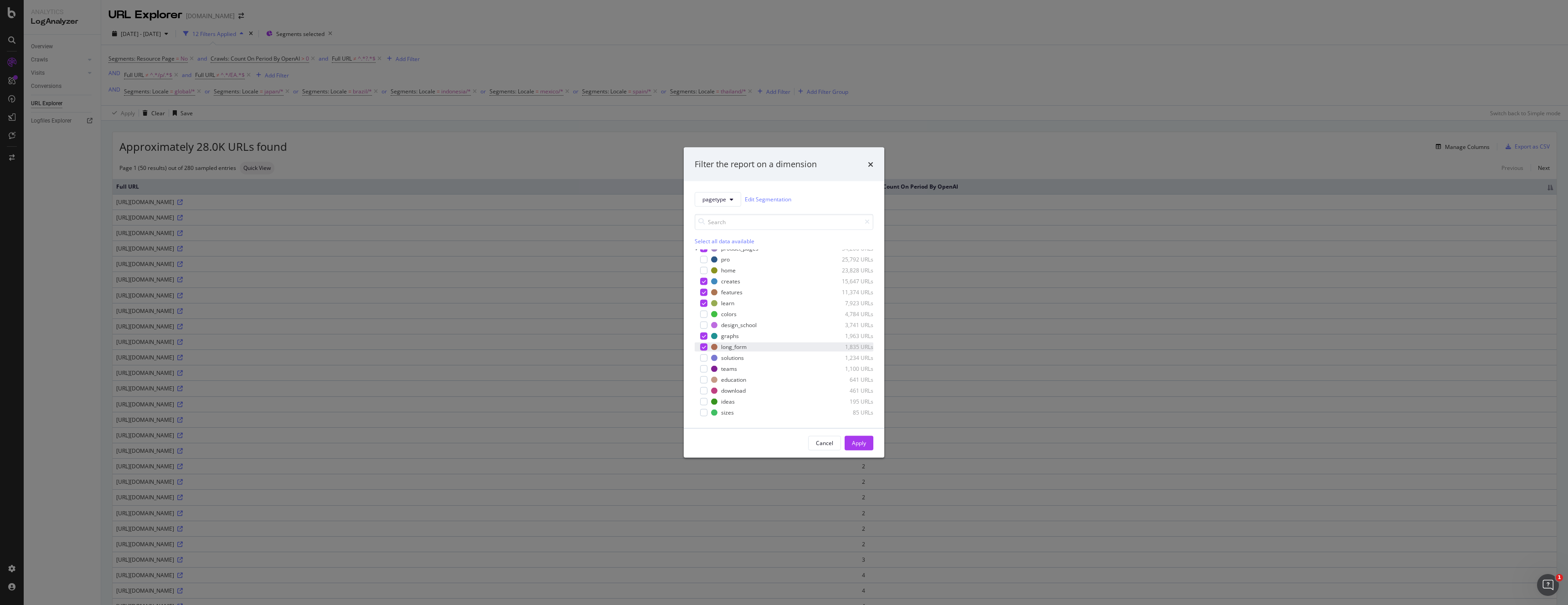
click at [707, 348] on div "modal" at bounding box center [704, 347] width 7 height 7
click at [704, 355] on div "modal" at bounding box center [704, 357] width 7 height 7
click at [859, 444] on div "Apply" at bounding box center [859, 443] width 14 height 8
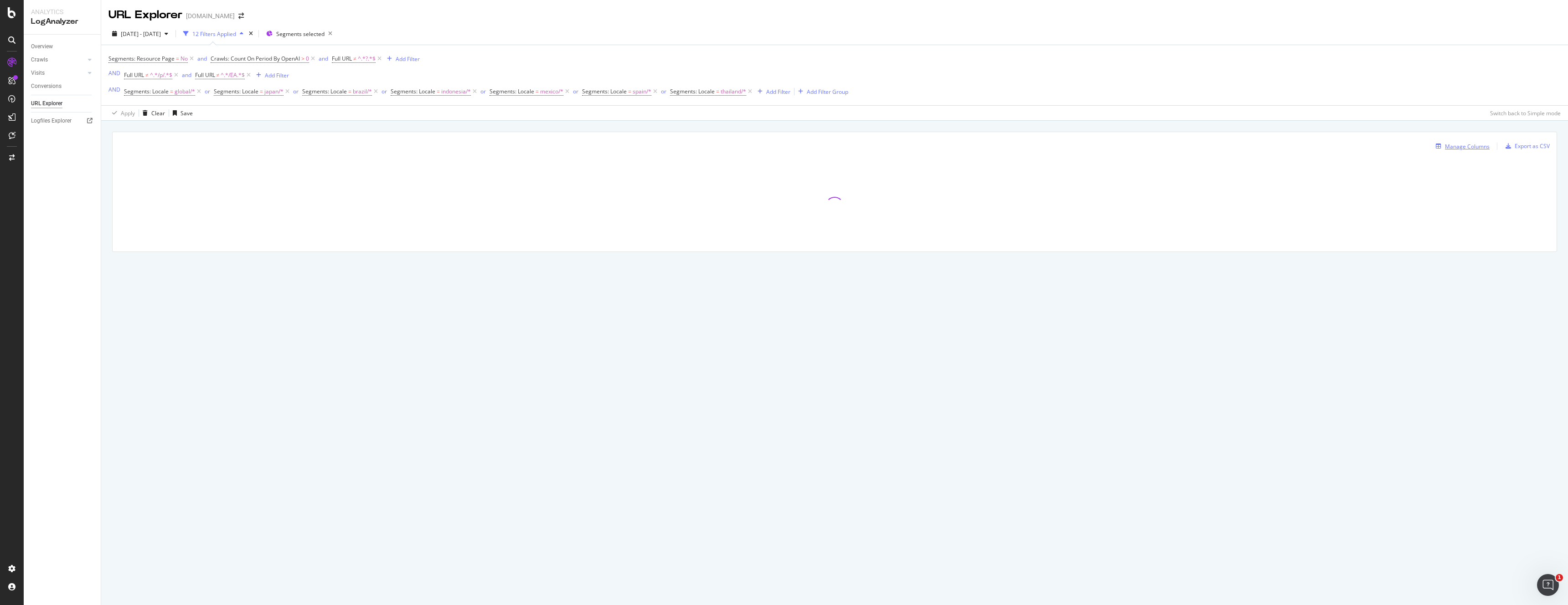
click at [1472, 146] on div "Manage Columns" at bounding box center [1467, 146] width 44 height 8
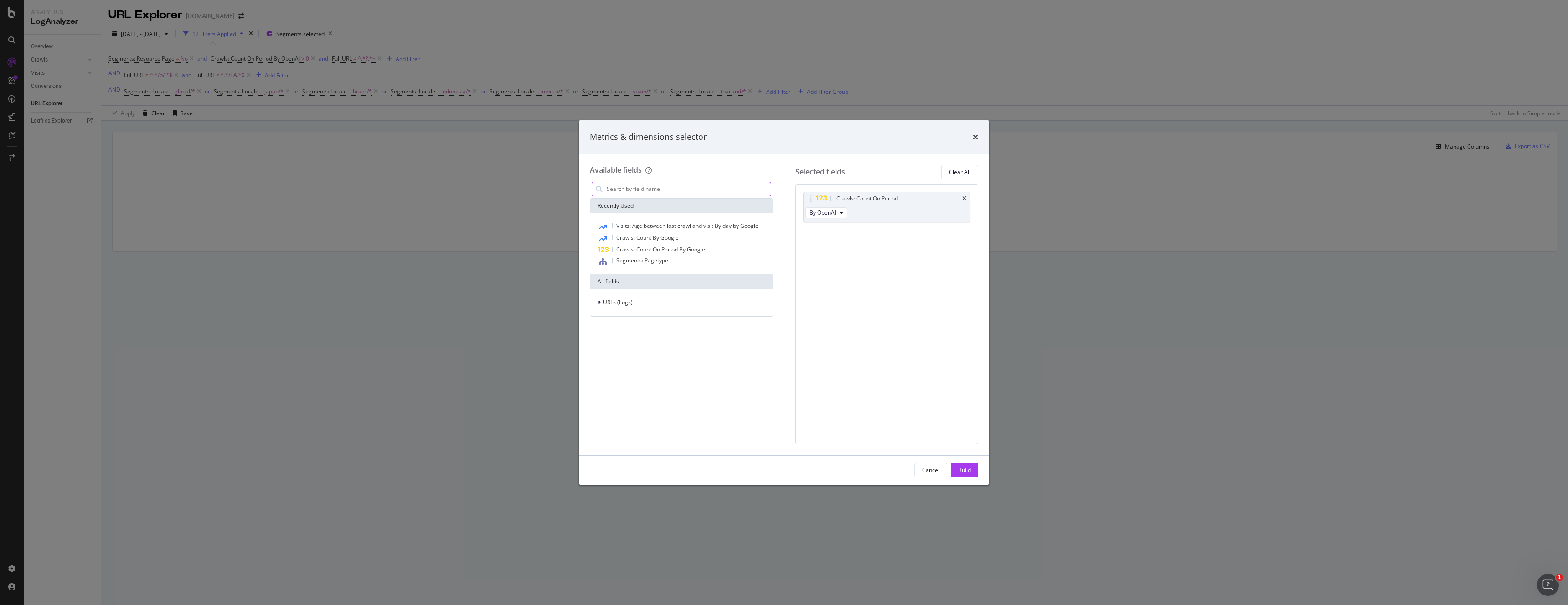
click at [662, 183] on input "modal" at bounding box center [688, 189] width 165 height 13
click at [638, 259] on span "Segments: Pagetype" at bounding box center [642, 261] width 52 height 8
click at [961, 471] on div "Build" at bounding box center [964, 470] width 13 height 8
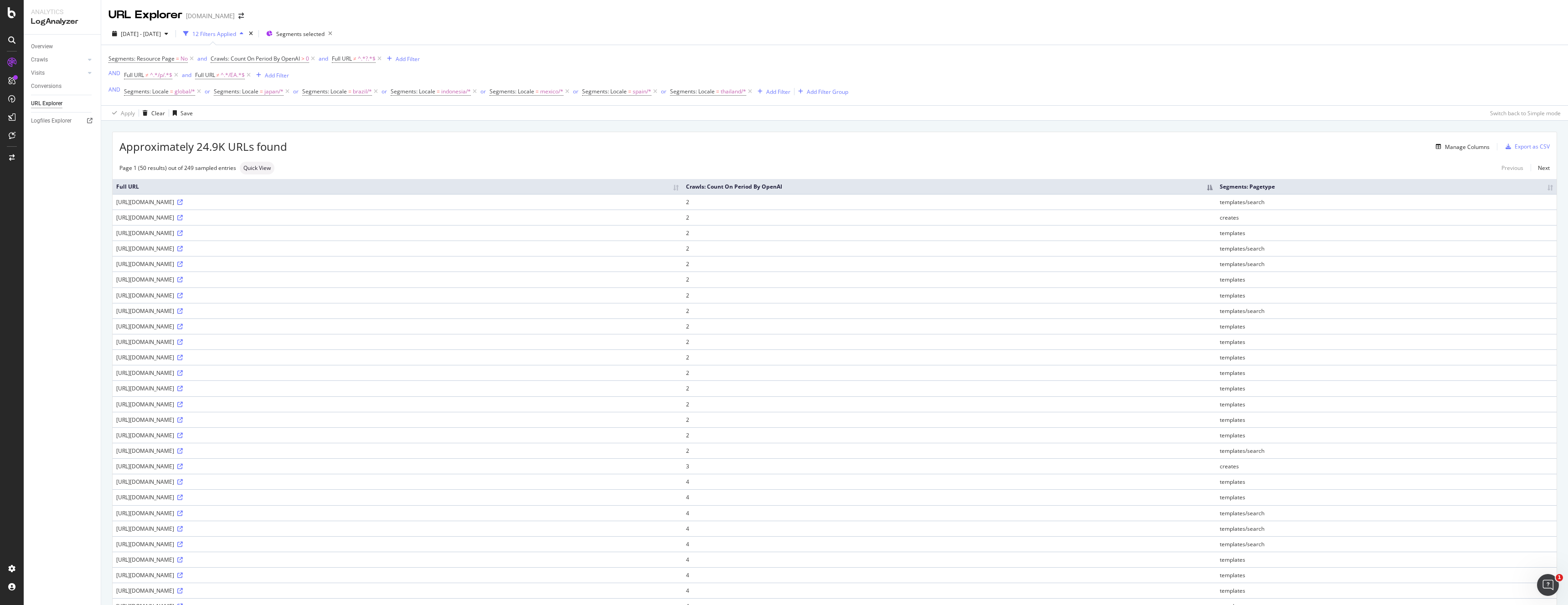
click at [950, 184] on th "Crawls: Count On Period By OpenAI" at bounding box center [949, 186] width 533 height 15
click at [1541, 146] on div "Export as CSV" at bounding box center [1532, 146] width 35 height 8
click at [1522, 145] on div "Export as CSV" at bounding box center [1532, 146] width 35 height 8
